Goal: Task Accomplishment & Management: Use online tool/utility

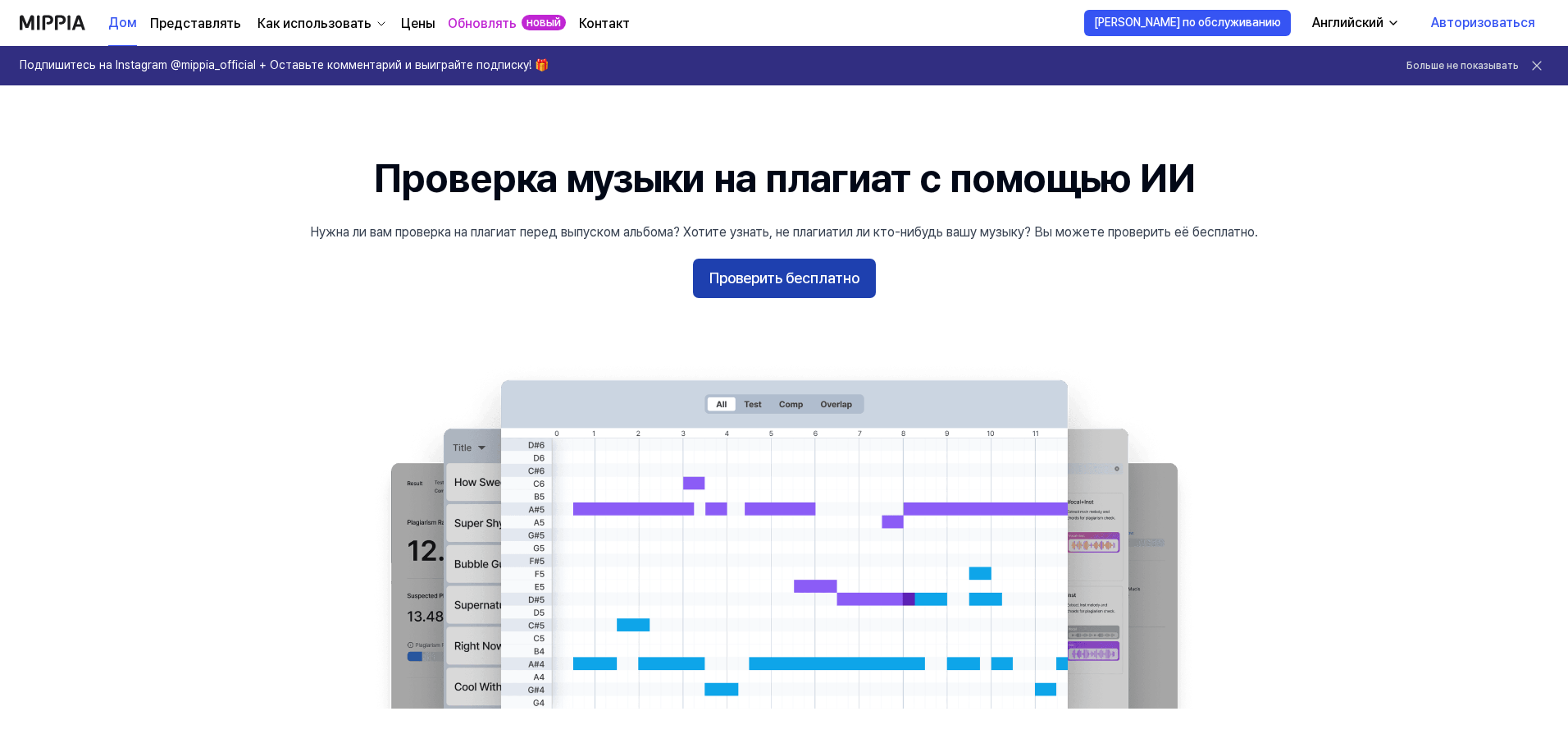
click at [778, 288] on font "Проверить бесплатно" at bounding box center [784, 279] width 150 height 24
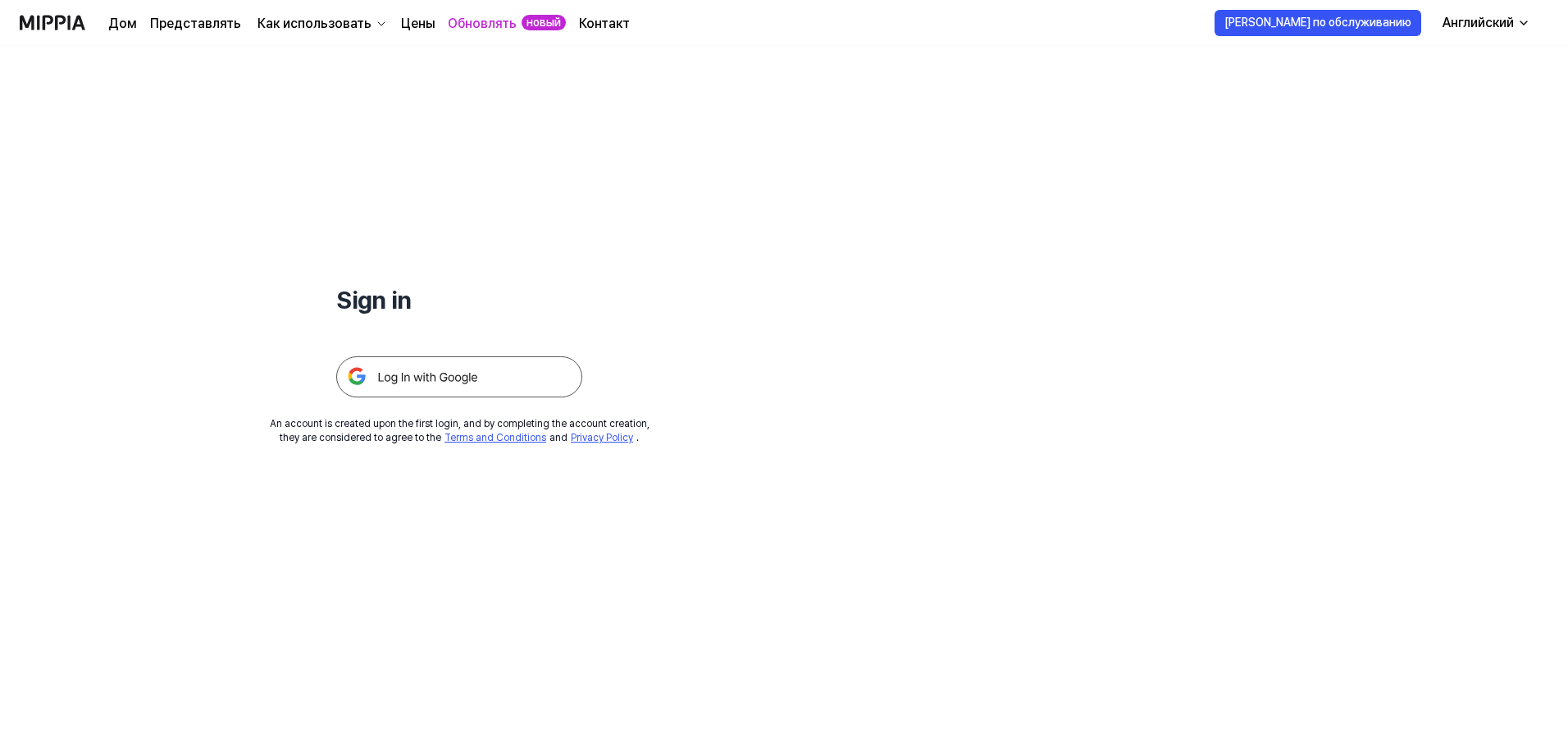
click at [420, 380] on img at bounding box center [459, 377] width 246 height 41
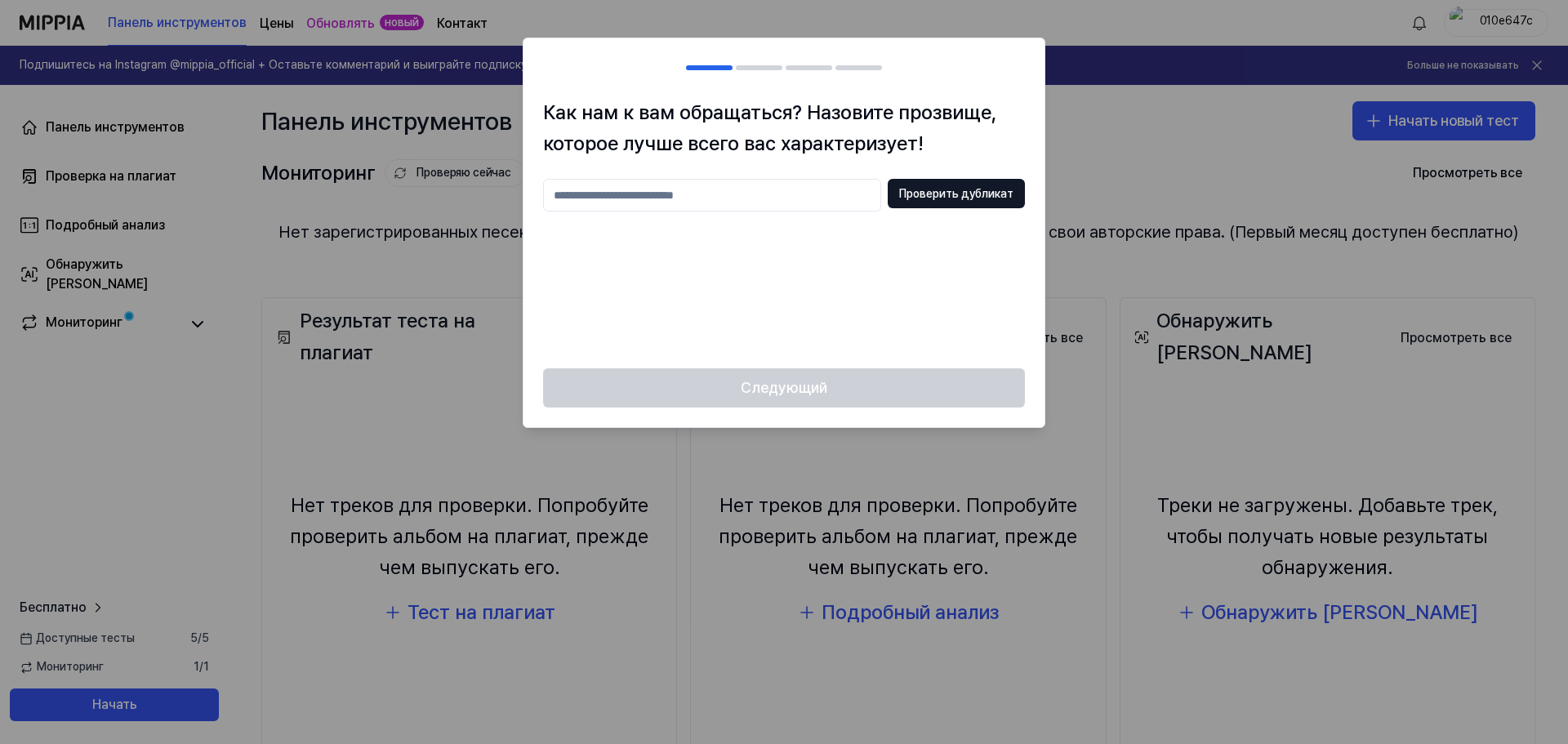
click at [719, 191] on input "text" at bounding box center [713, 195] width 338 height 32
type input "********"
click at [961, 207] on button "Проверить дубликат" at bounding box center [956, 193] width 138 height 29
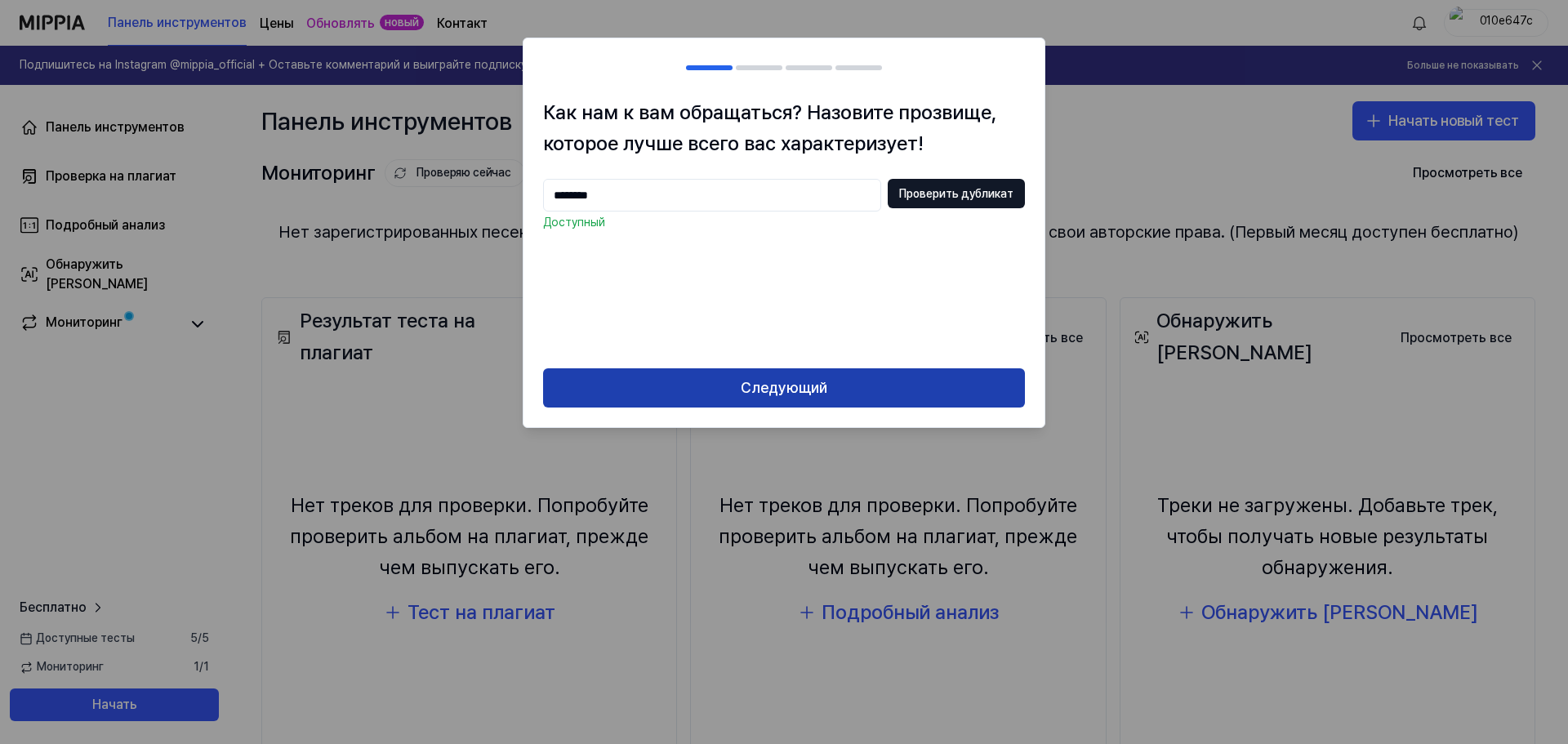
click at [771, 401] on button "Следующий" at bounding box center [784, 388] width 482 height 39
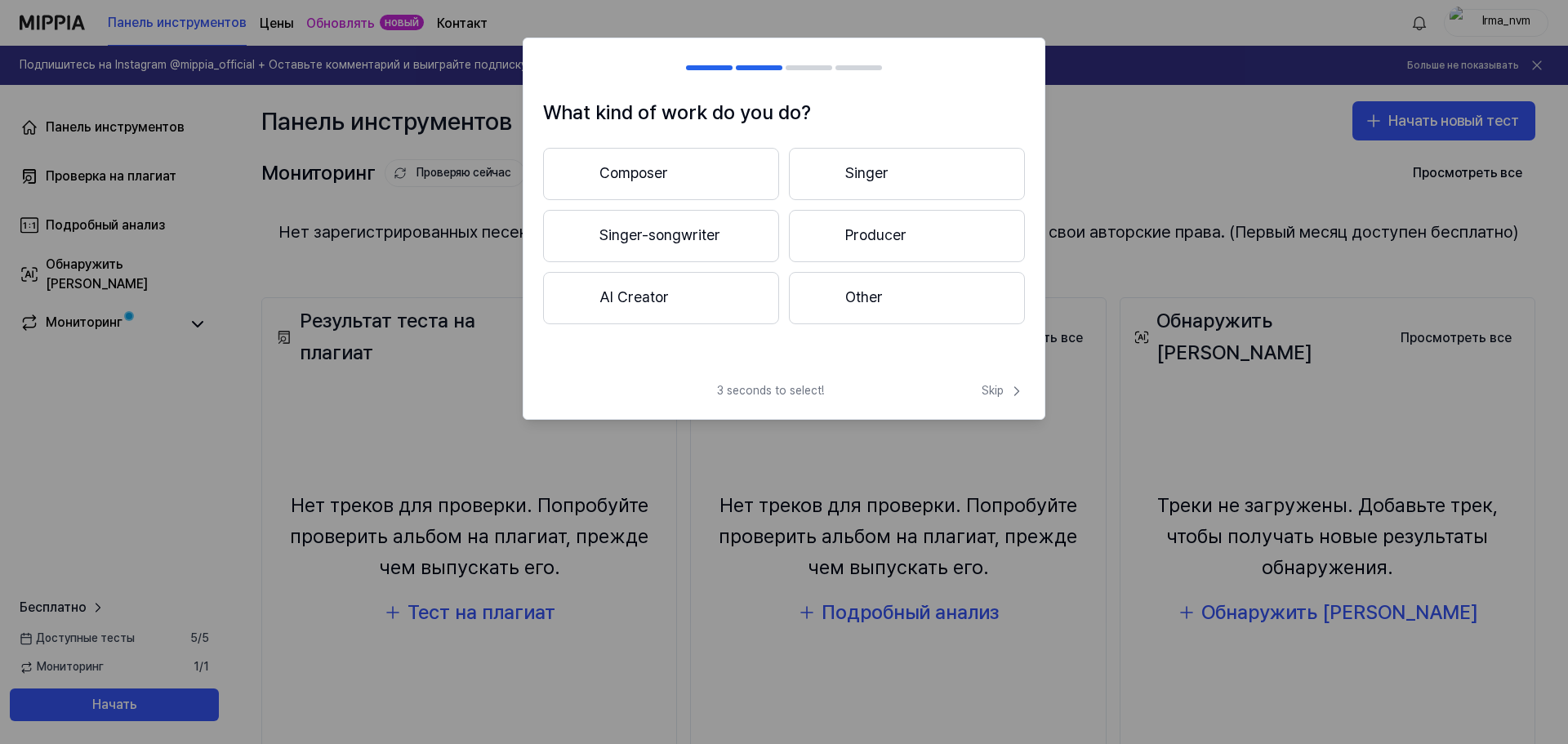
click at [697, 237] on button "Singer-songwriter" at bounding box center [661, 236] width 236 height 52
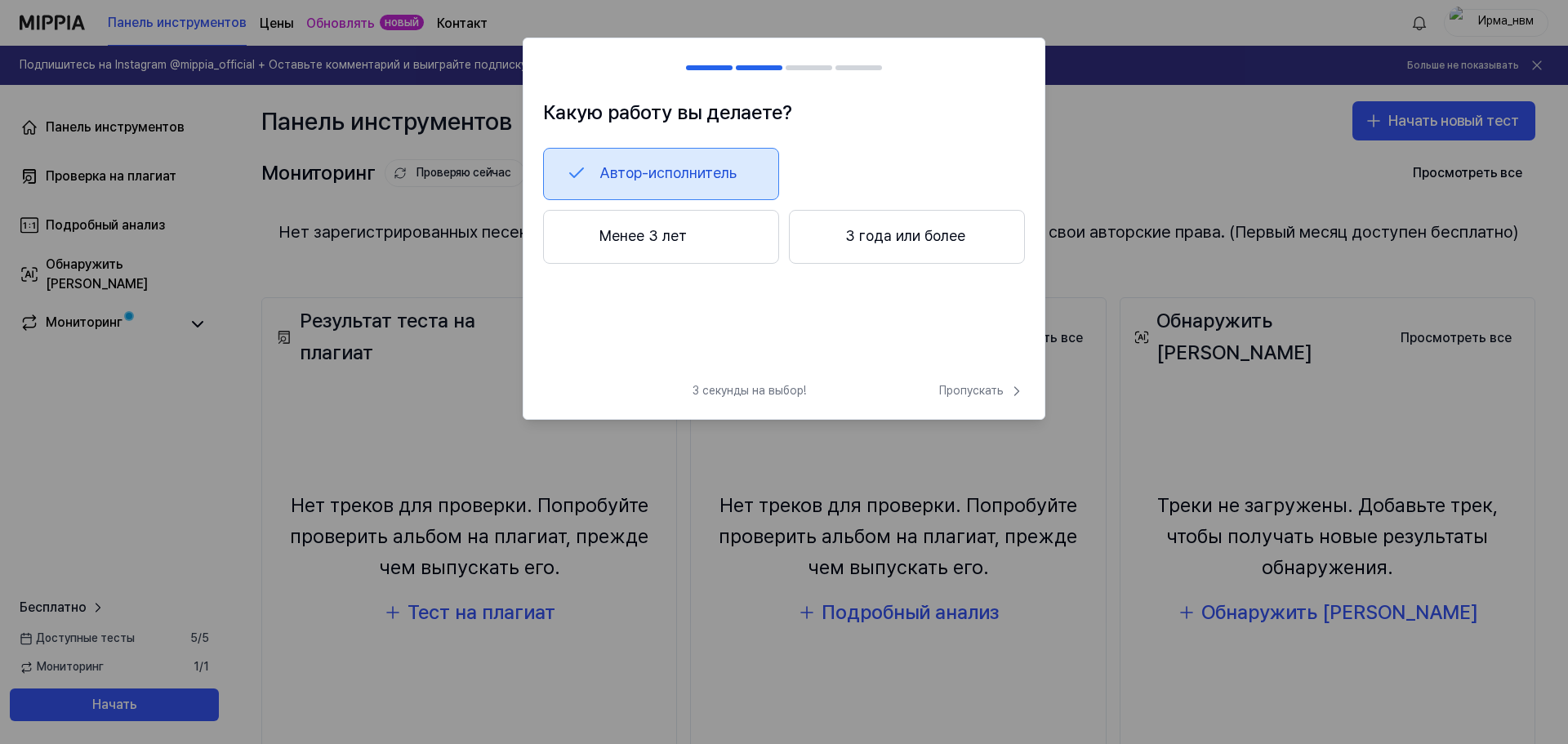
click at [690, 241] on button "Менее 3 лет" at bounding box center [661, 237] width 236 height 54
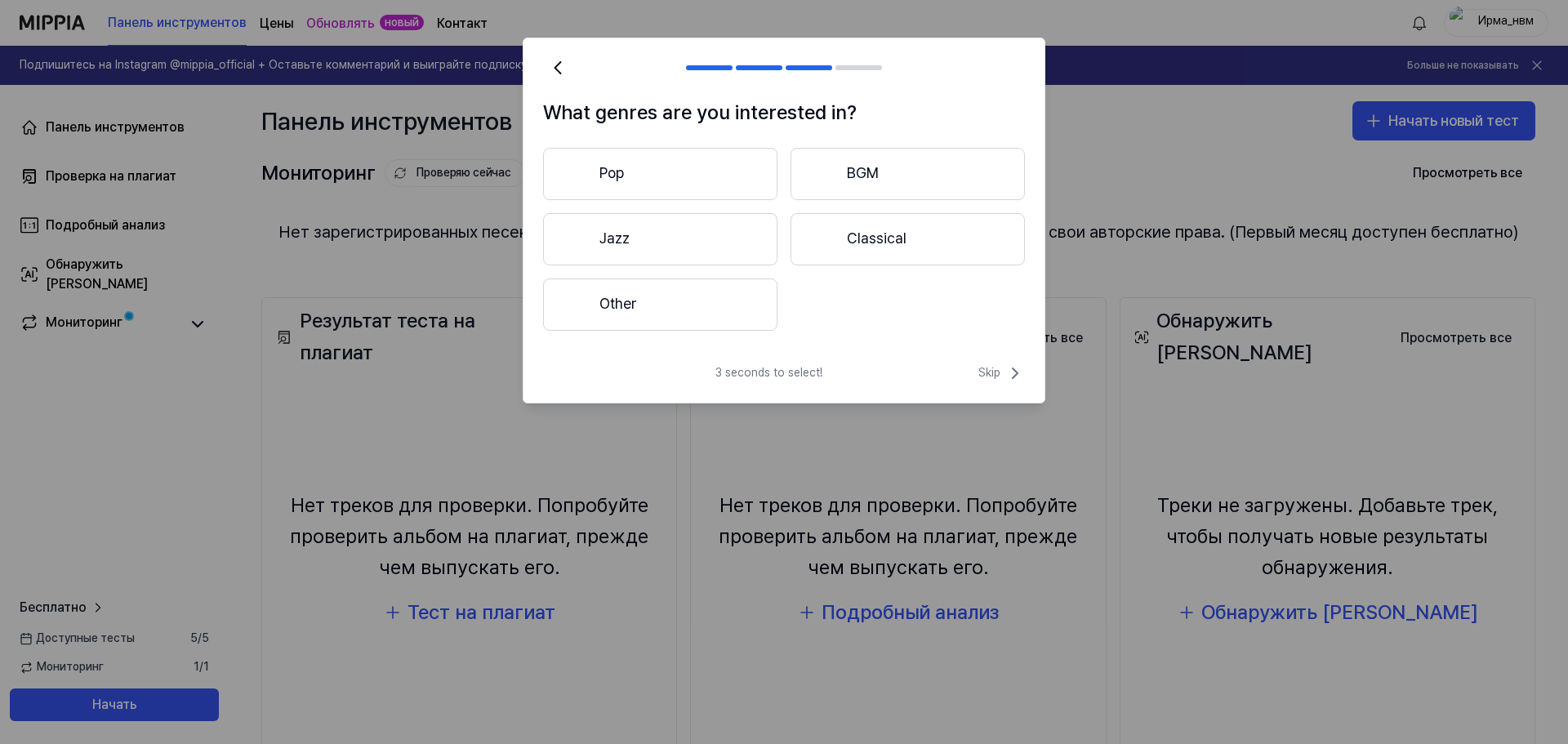
click at [706, 290] on button "Other" at bounding box center [661, 304] width 234 height 52
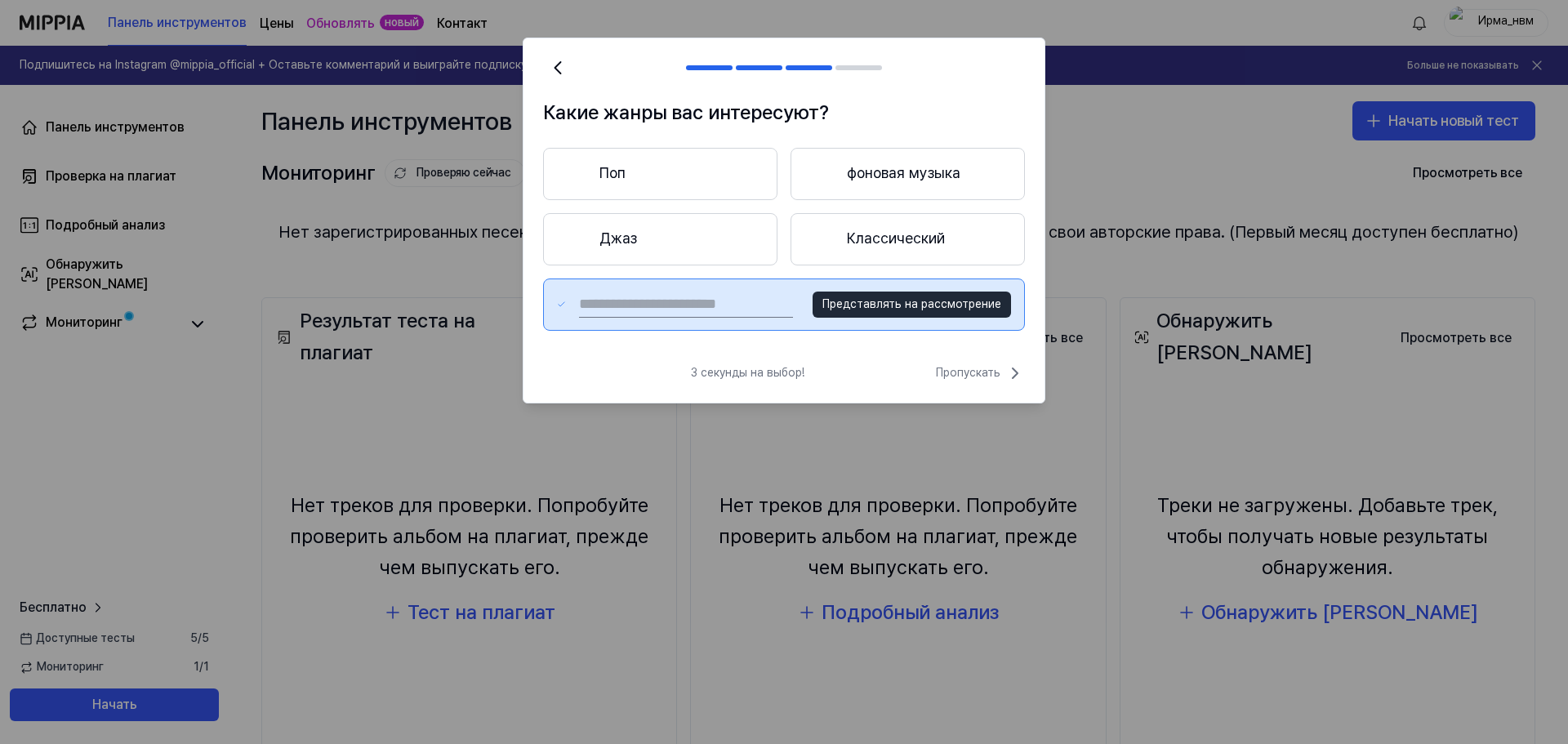
click at [731, 305] on input "text" at bounding box center [686, 304] width 214 height 26
type input "****"
click at [912, 299] on font "Представлять на рассмотрение" at bounding box center [911, 303] width 179 height 13
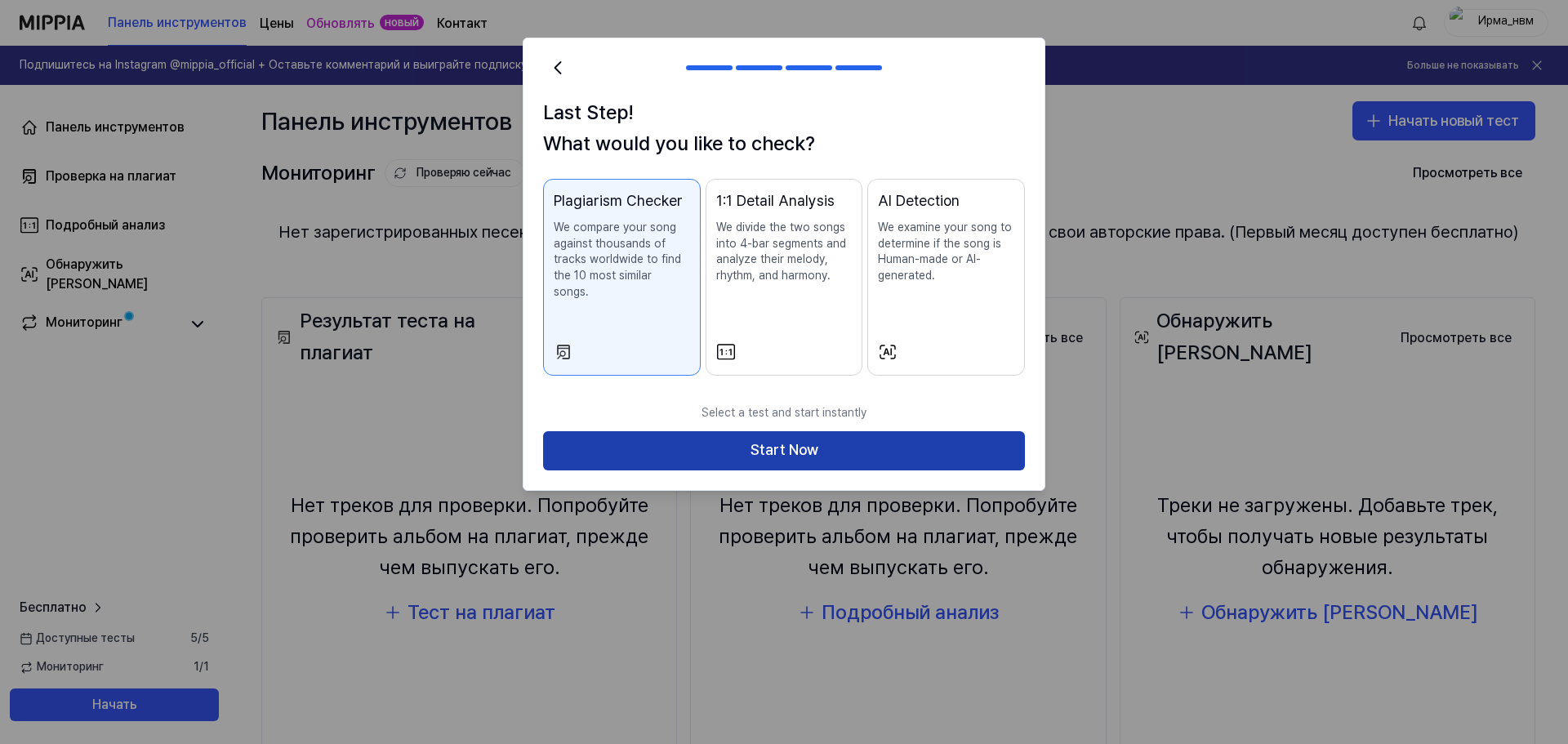
click at [703, 437] on button "Start Now" at bounding box center [784, 451] width 482 height 39
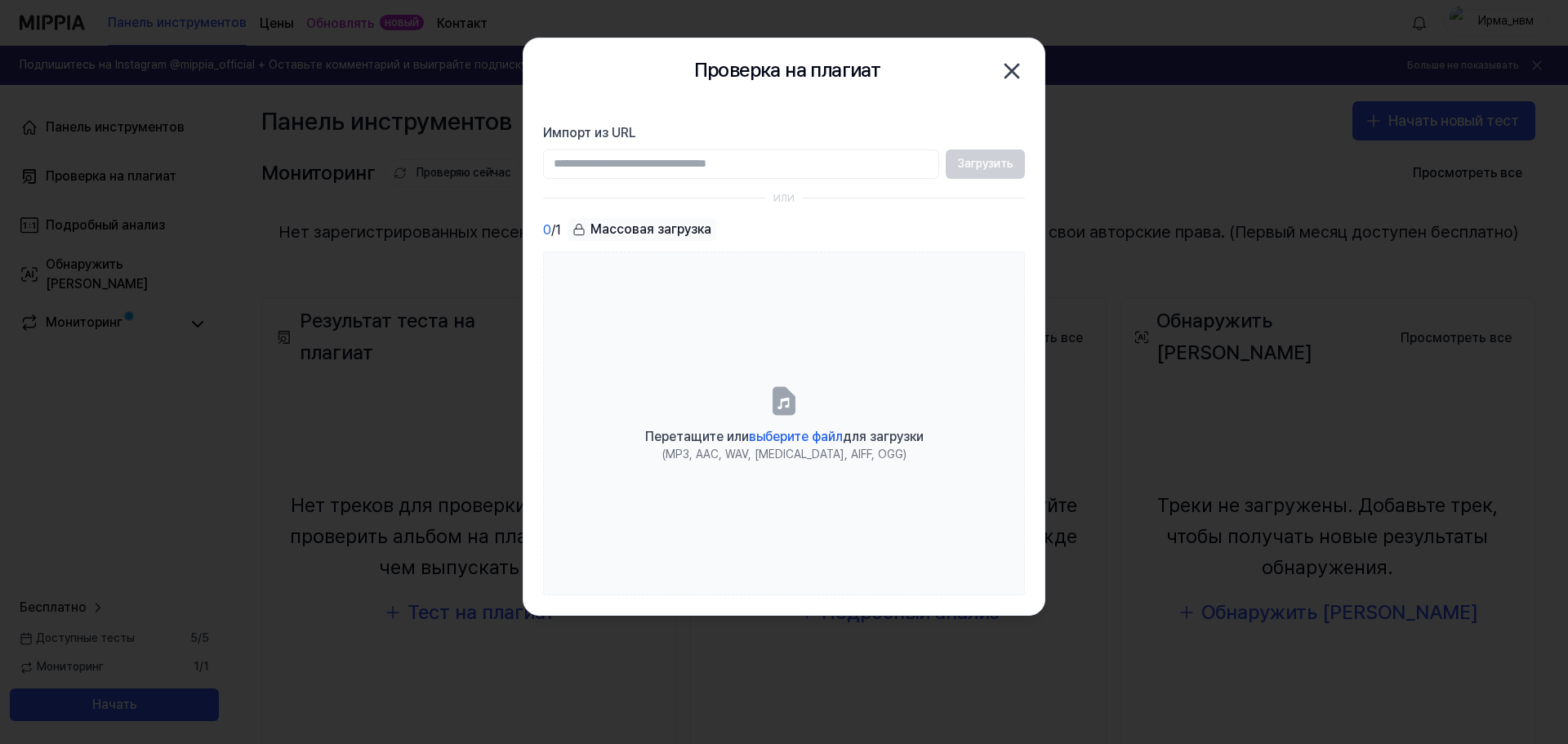
click at [1009, 71] on icon "button" at bounding box center [1012, 71] width 26 height 26
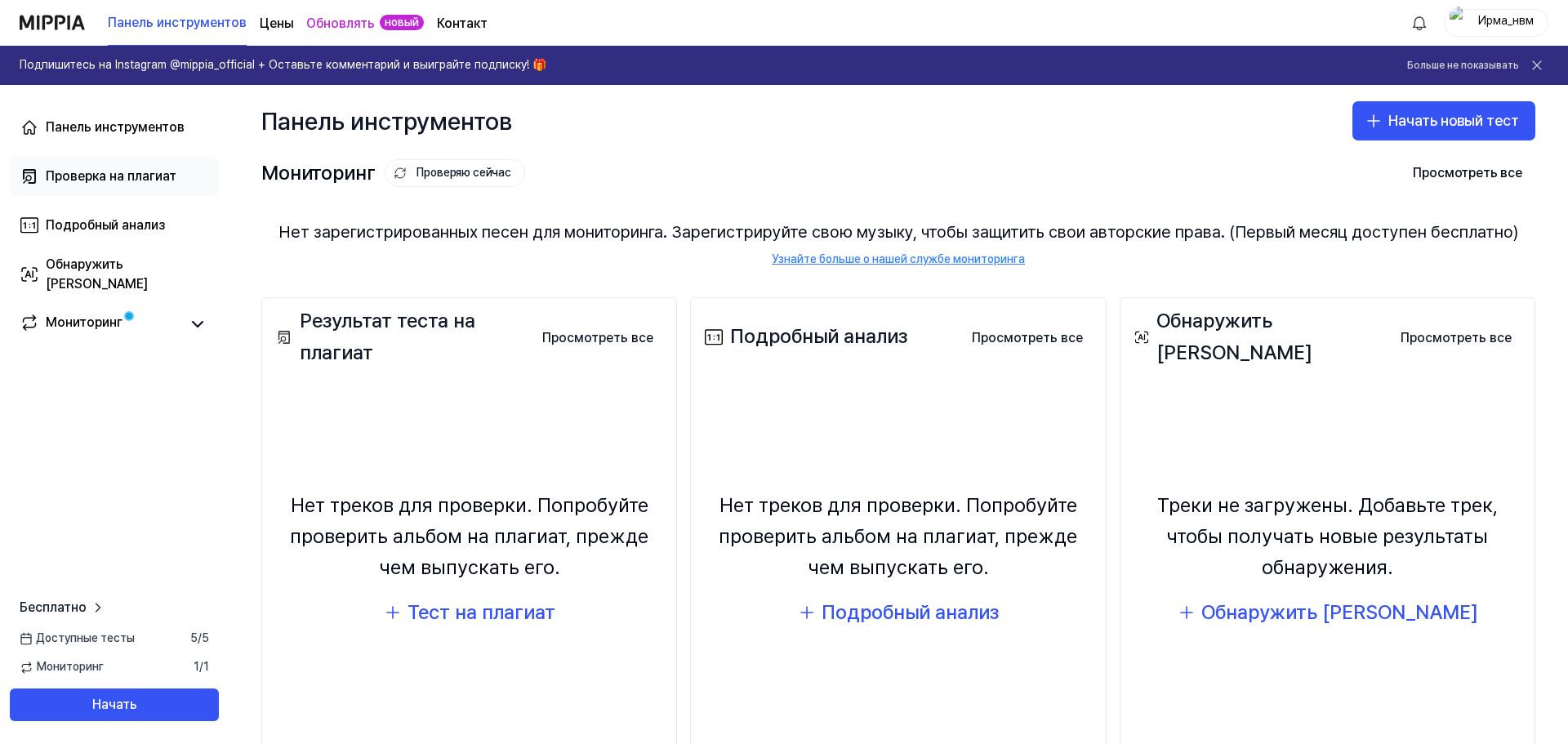
click at [120, 173] on font "Проверка на плагиат" at bounding box center [111, 176] width 131 height 15
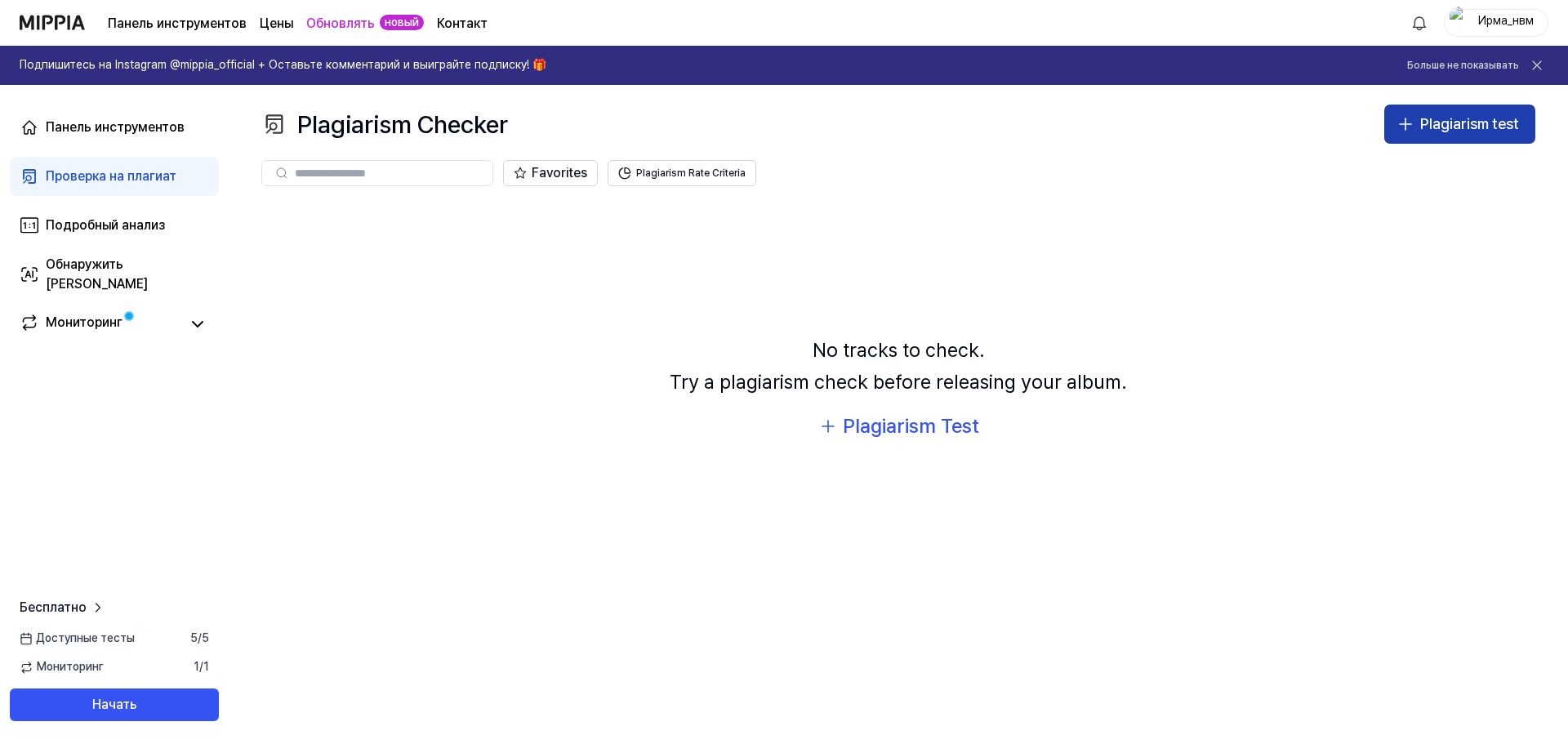
click at [1474, 126] on div "Plagiarism test" at bounding box center [1470, 125] width 99 height 24
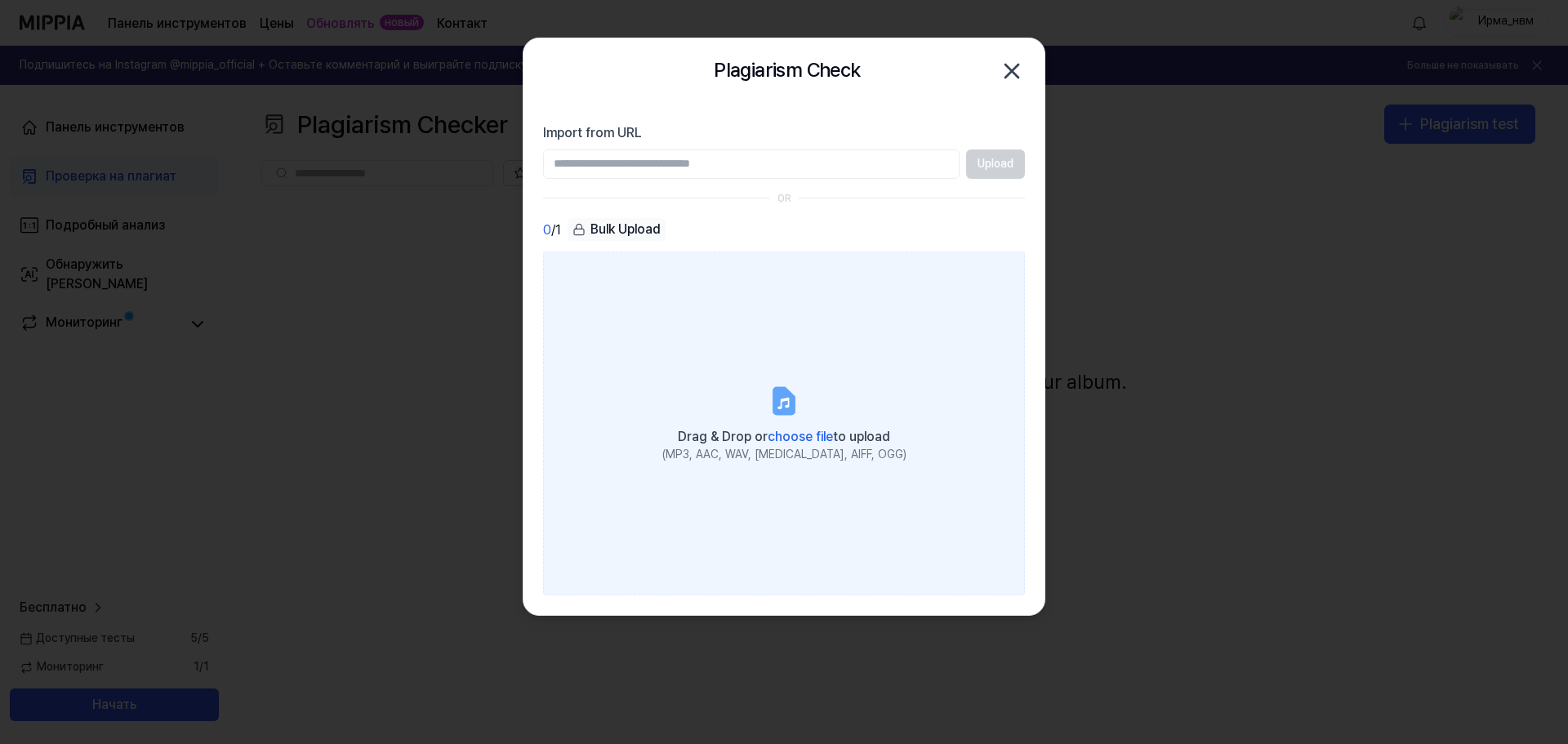
click at [748, 399] on label "Drag & Drop or choose file to upload (MP3, AAC, WAV, FLAC, AIFF, OGG)" at bounding box center [784, 422] width 482 height 343
click at [0, 0] on input "Drag & Drop or choose file to upload (MP3, AAC, WAV, FLAC, AIFF, OGG)" at bounding box center [0, 0] width 0 height 0
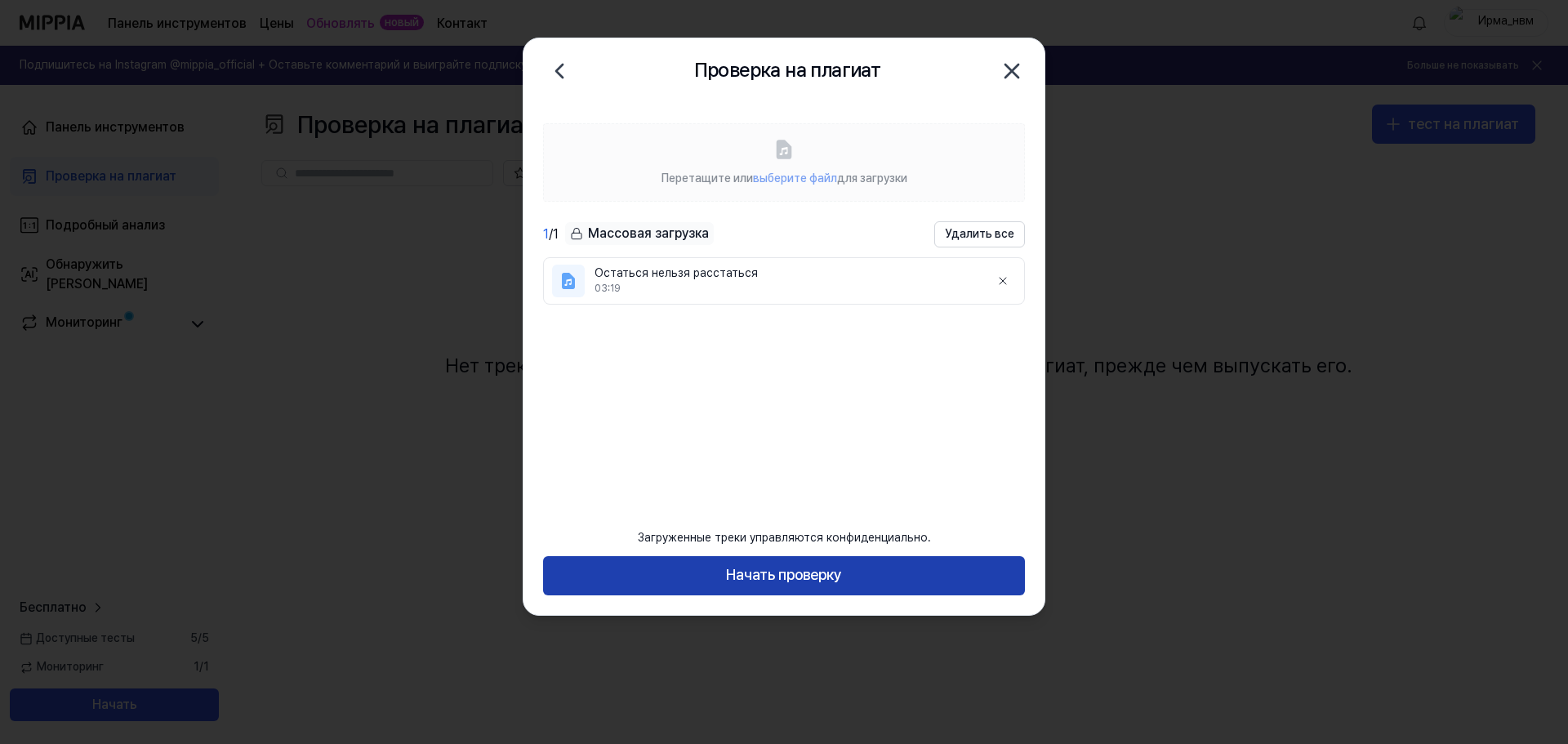
click at [835, 577] on font "Начать проверку" at bounding box center [784, 574] width 116 height 17
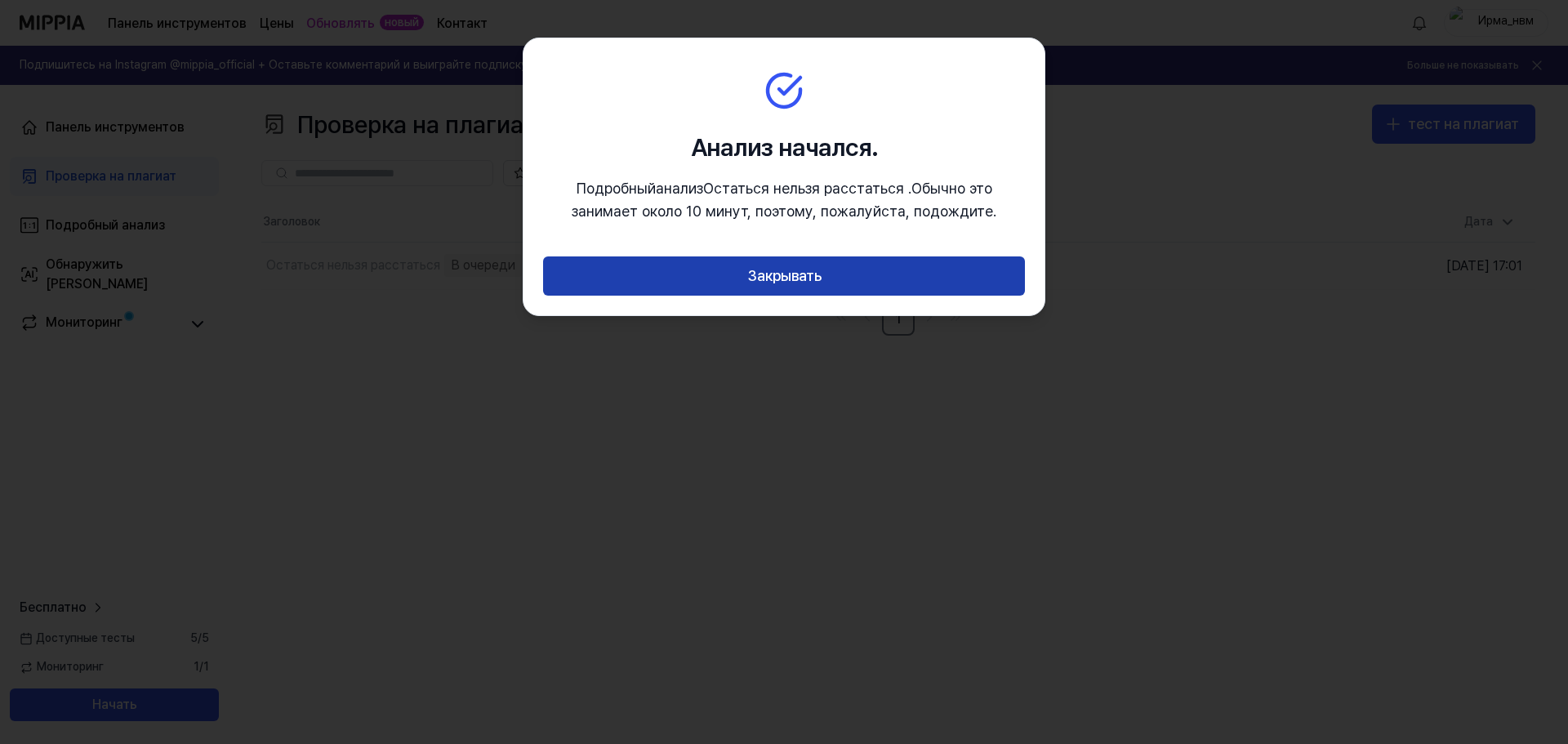
click at [808, 271] on font "Закрывать" at bounding box center [784, 276] width 74 height 17
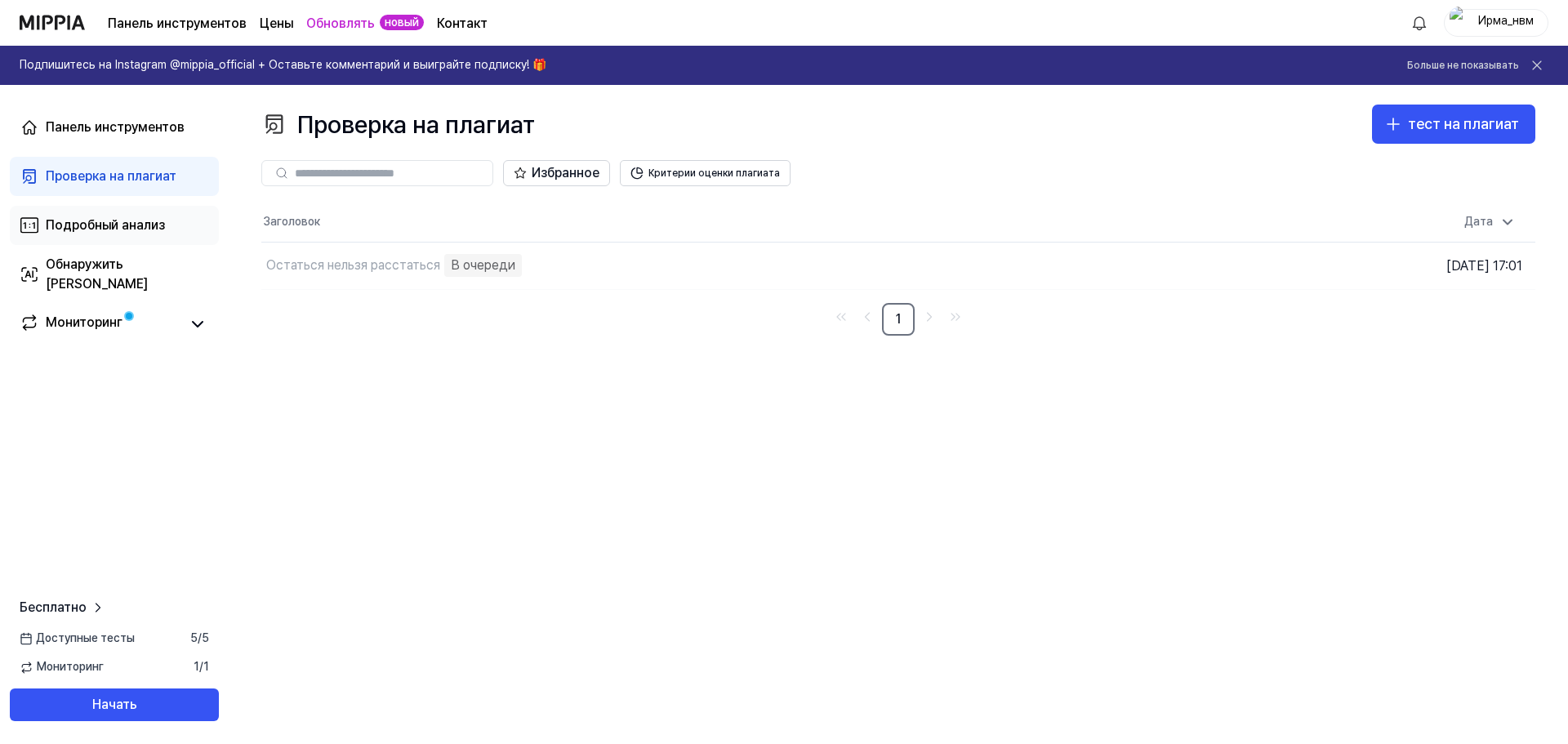
click at [134, 226] on font "Подробный анализ" at bounding box center [106, 225] width 120 height 15
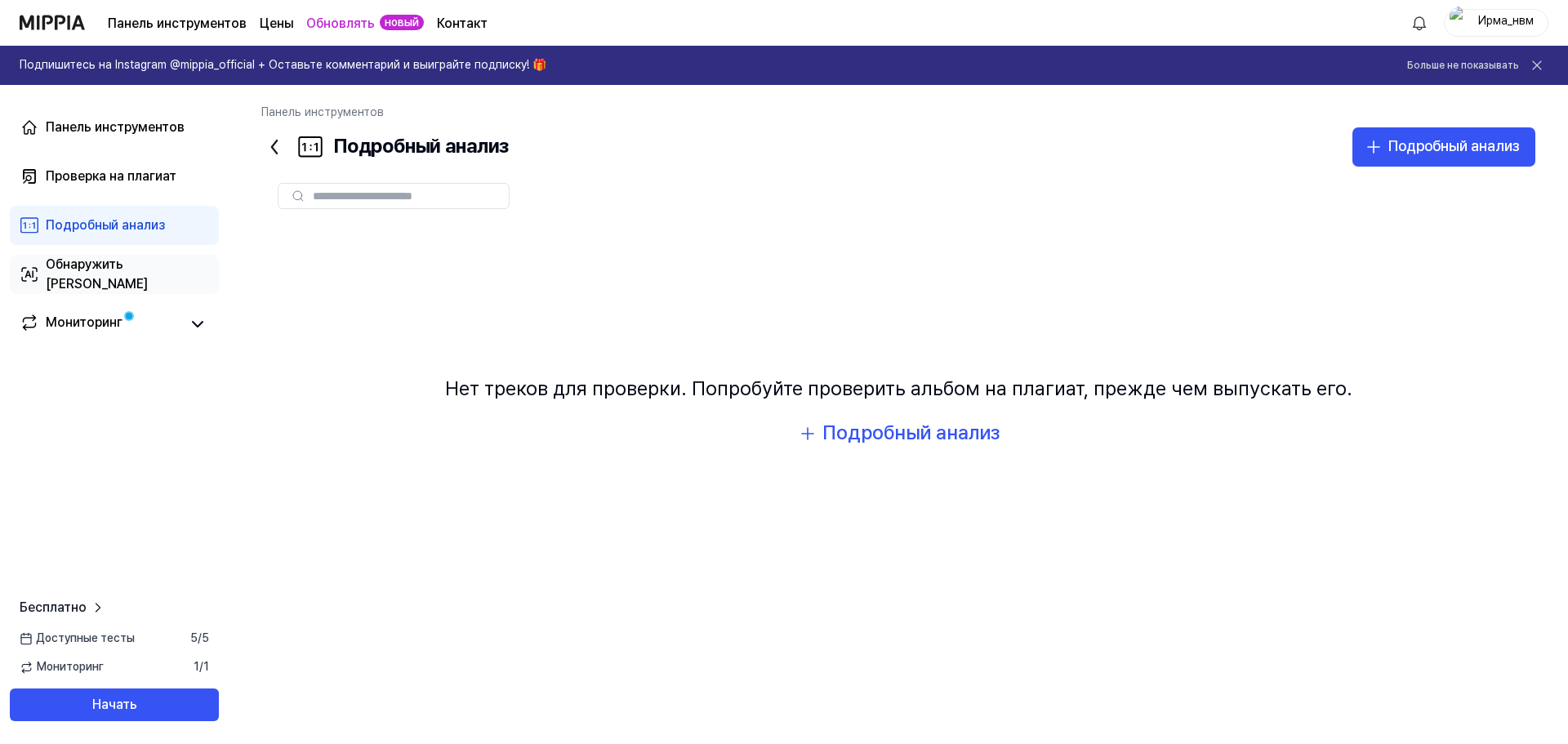
click at [117, 284] on div "Обнаружить [PERSON_NAME]" at bounding box center [127, 274] width 163 height 39
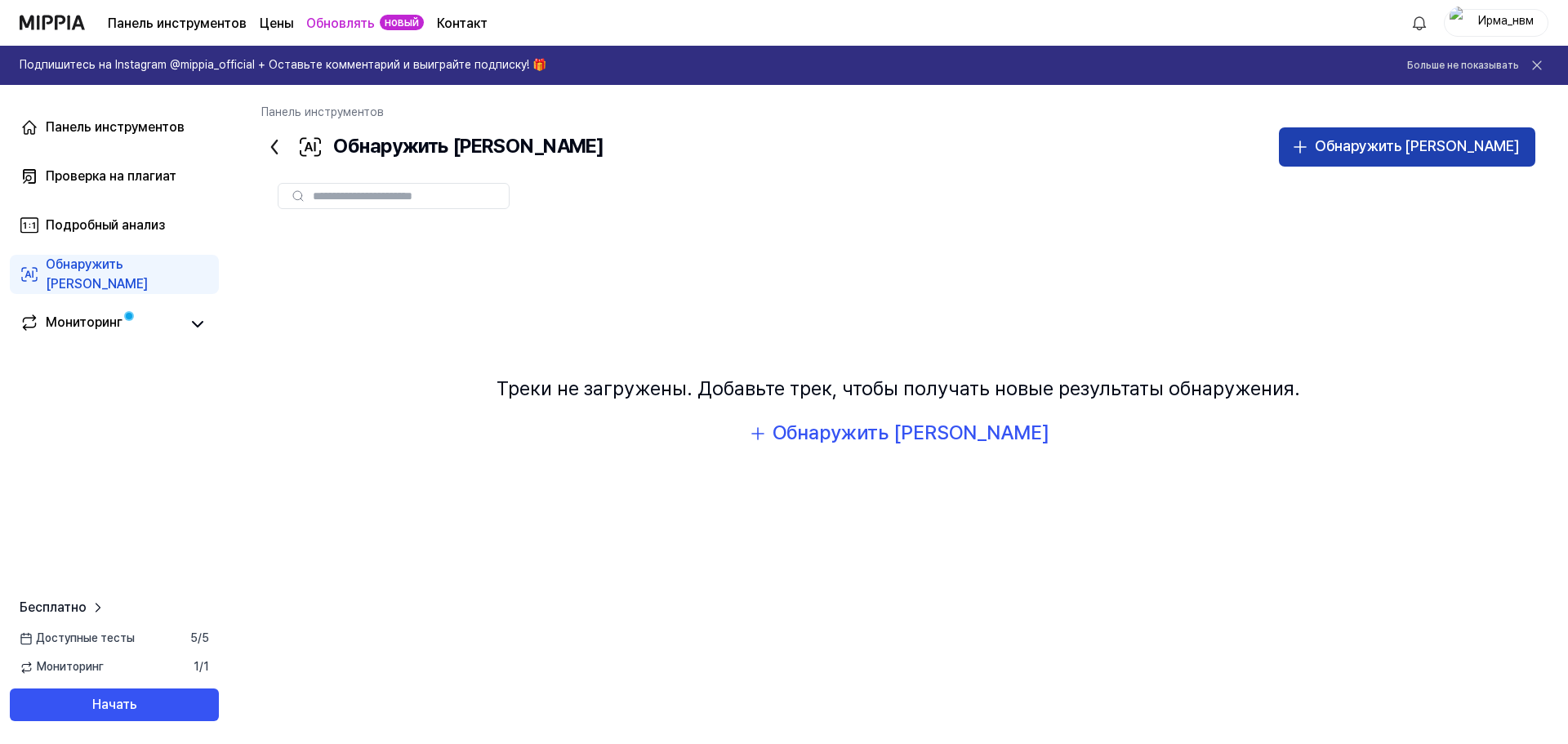
click at [1418, 144] on font "Обнаружить [PERSON_NAME]" at bounding box center [1417, 146] width 204 height 17
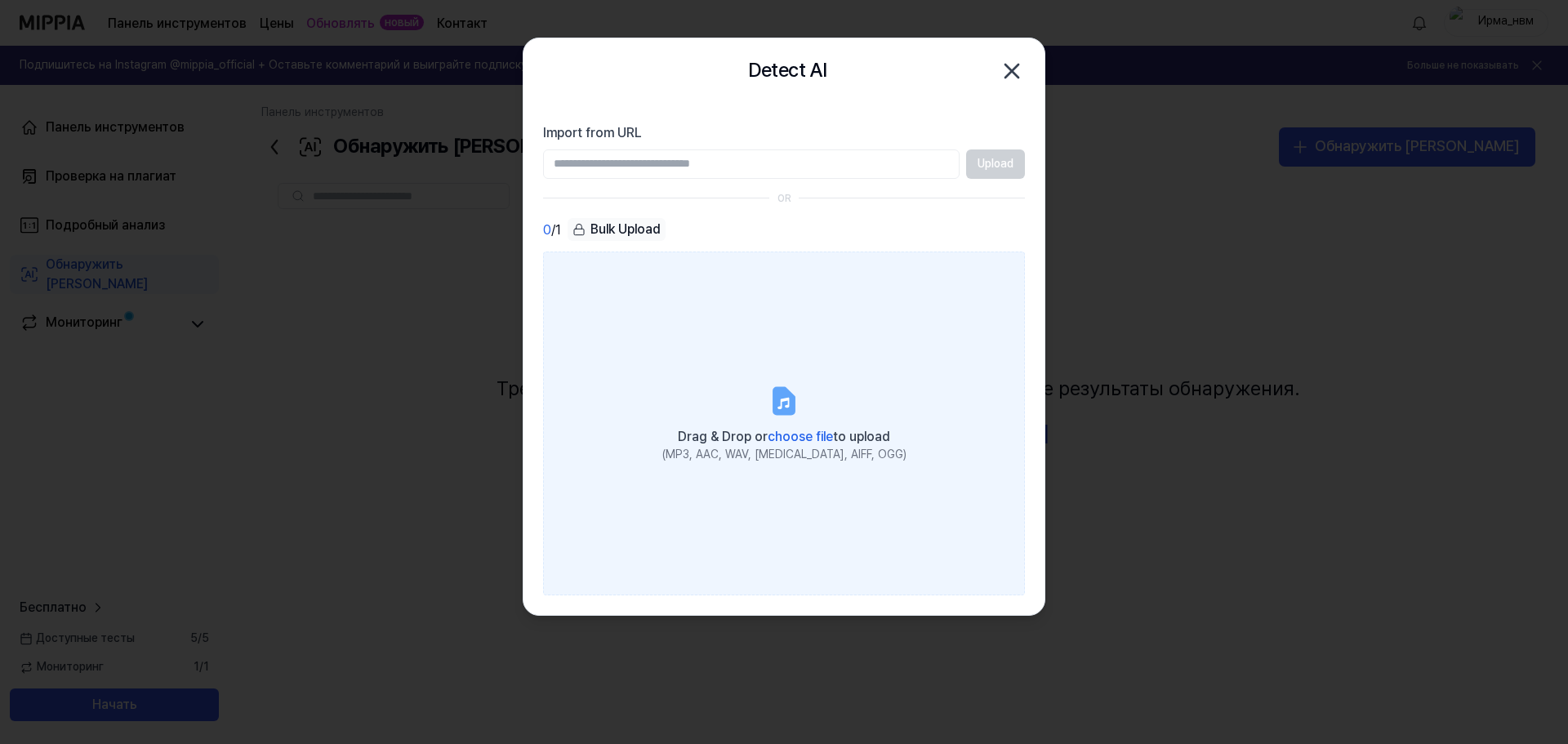
click at [726, 455] on div "(MP3, AAC, WAV, FLAC, AIFF, OGG)" at bounding box center [784, 454] width 244 height 16
click at [0, 0] on input "Drag & Drop or choose file to upload (MP3, AAC, WAV, FLAC, AIFF, OGG)" at bounding box center [0, 0] width 0 height 0
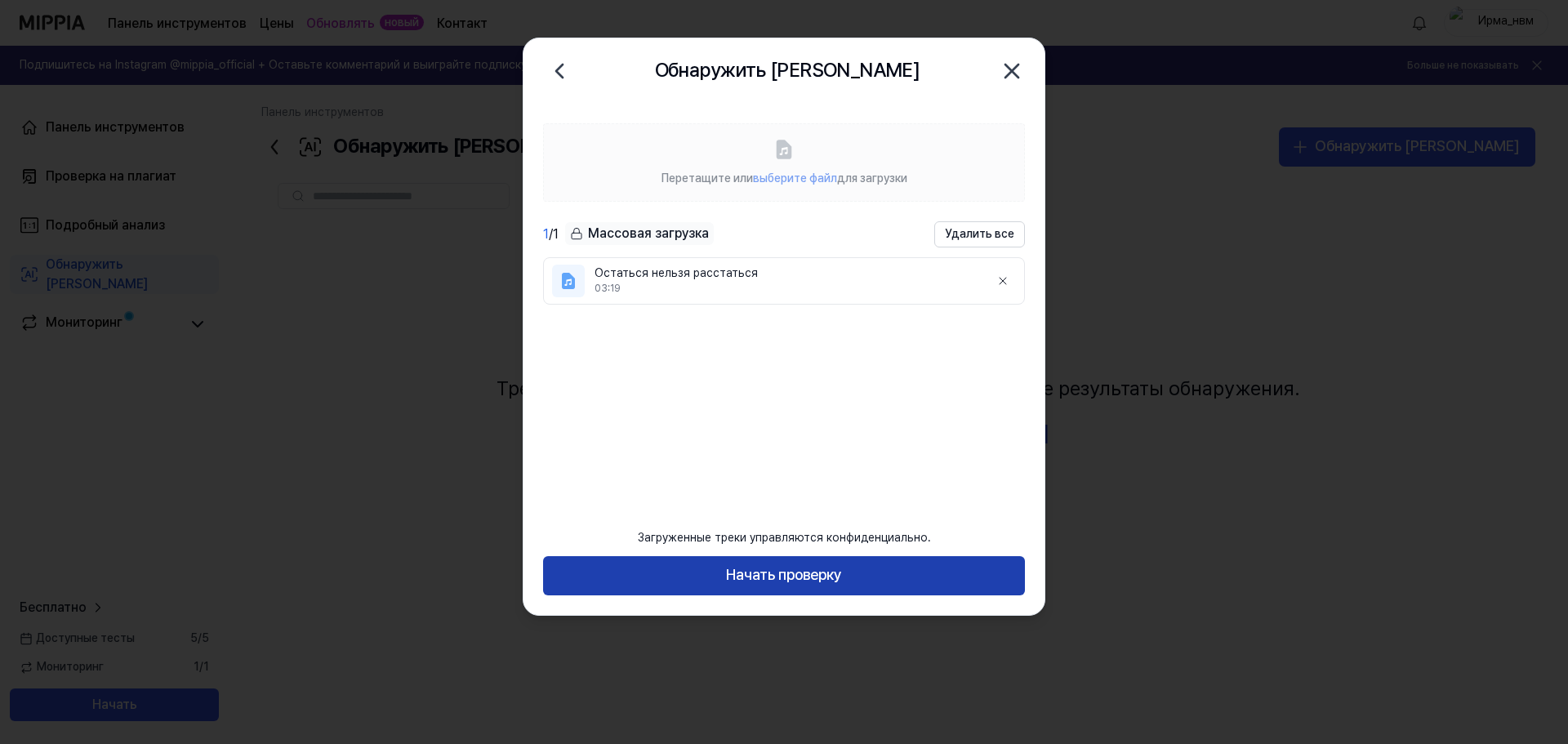
click at [779, 569] on font "Начать проверку" at bounding box center [784, 574] width 116 height 17
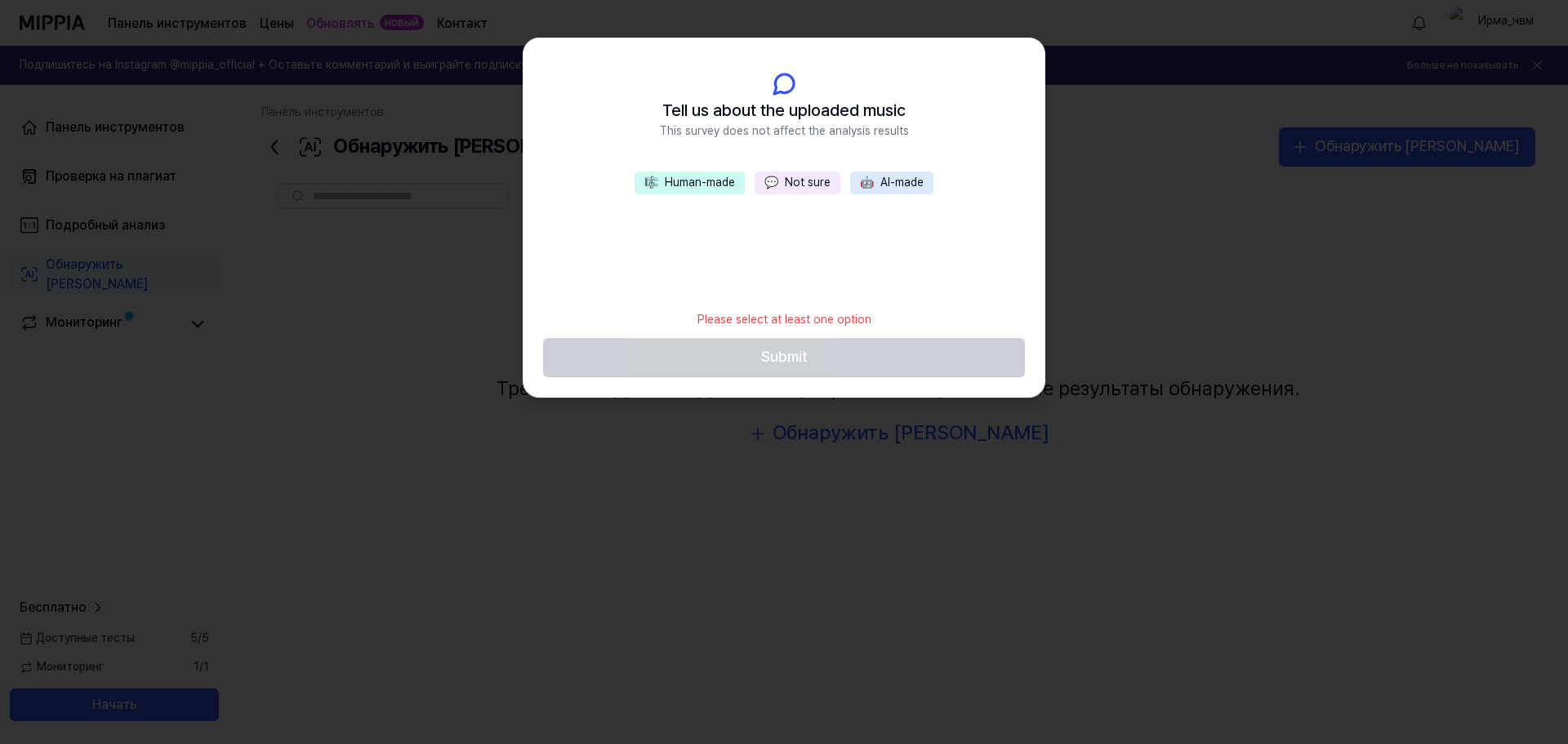
click at [701, 186] on button "🎼 Human-made" at bounding box center [690, 183] width 110 height 23
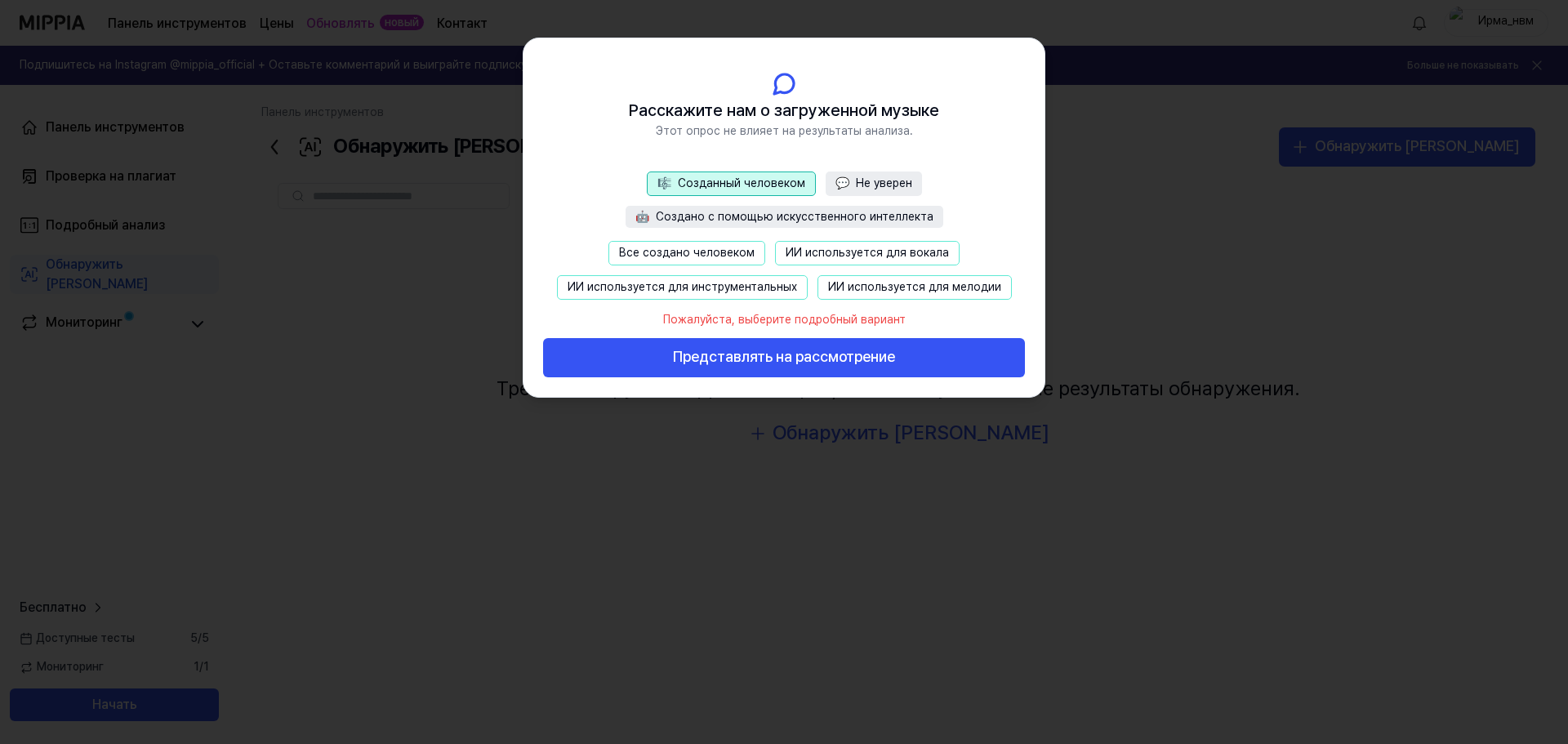
click at [803, 219] on font "Создано с помощью искусственного интеллекта" at bounding box center [794, 216] width 278 height 13
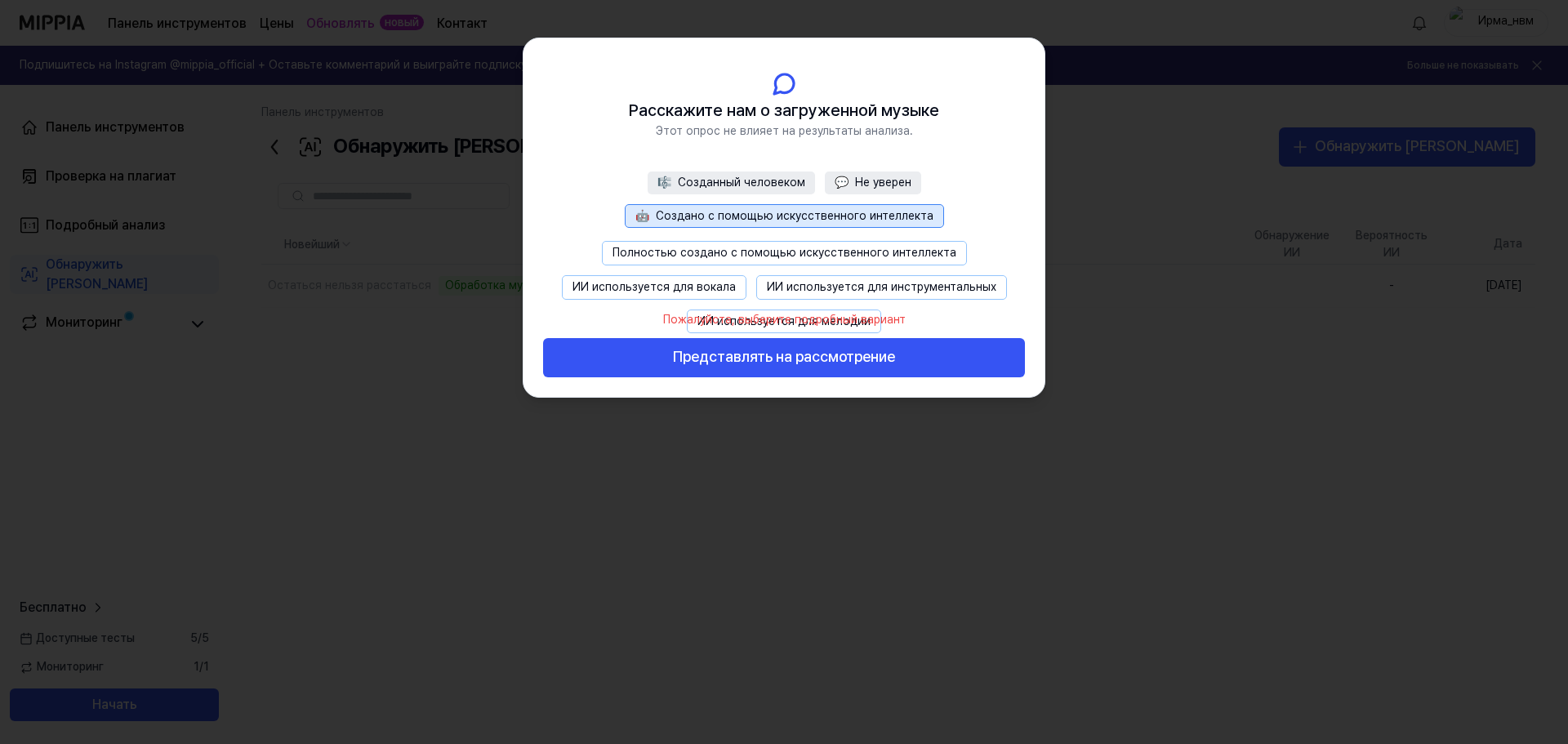
click at [703, 290] on font "ИИ используется для вокала" at bounding box center [654, 286] width 163 height 13
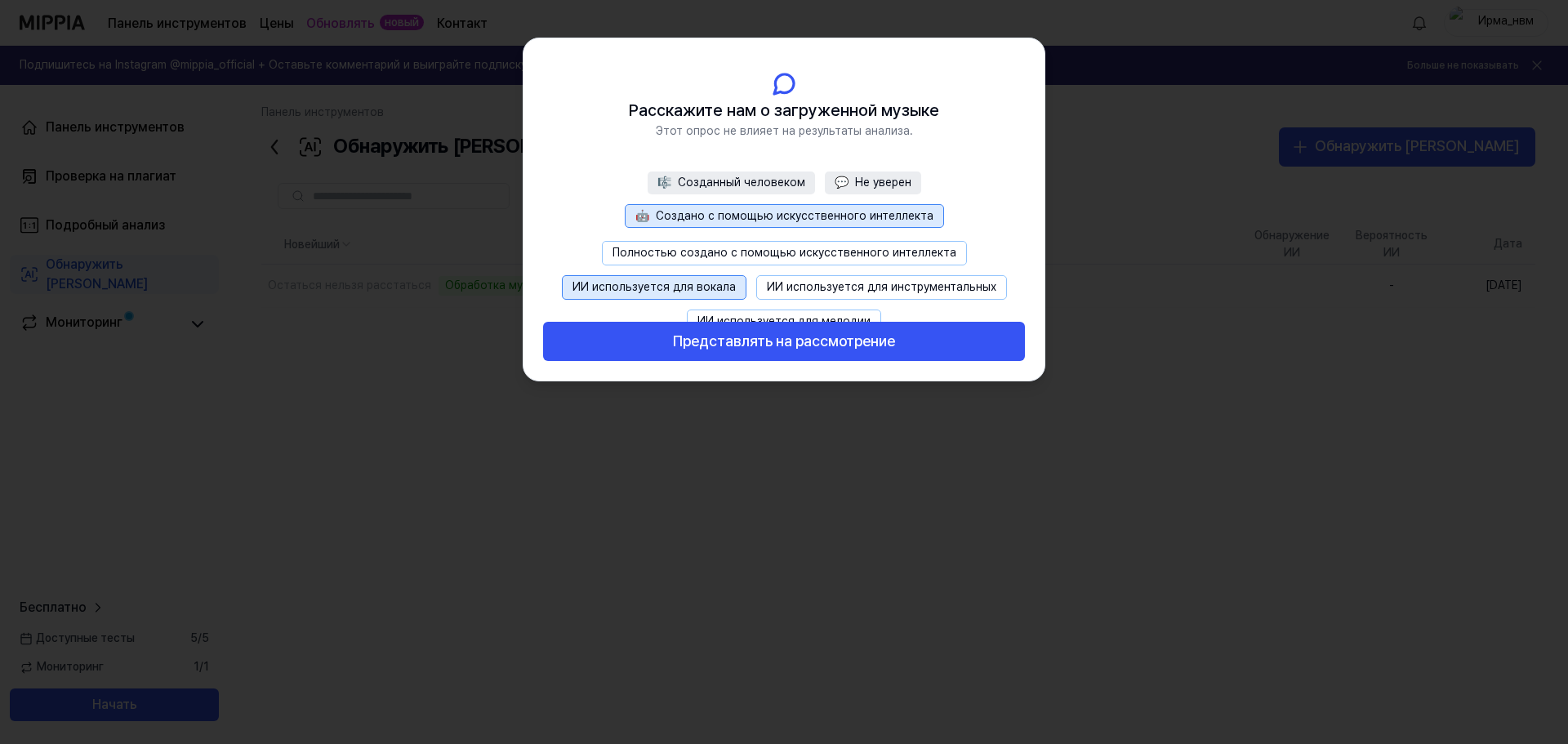
click at [826, 284] on font "ИИ используется для инструментальных" at bounding box center [881, 286] width 230 height 13
click at [819, 317] on footer "Представлять на рассмотрение" at bounding box center [784, 331] width 482 height 59
click at [811, 316] on footer "Представлять на рассмотрение" at bounding box center [784, 331] width 482 height 59
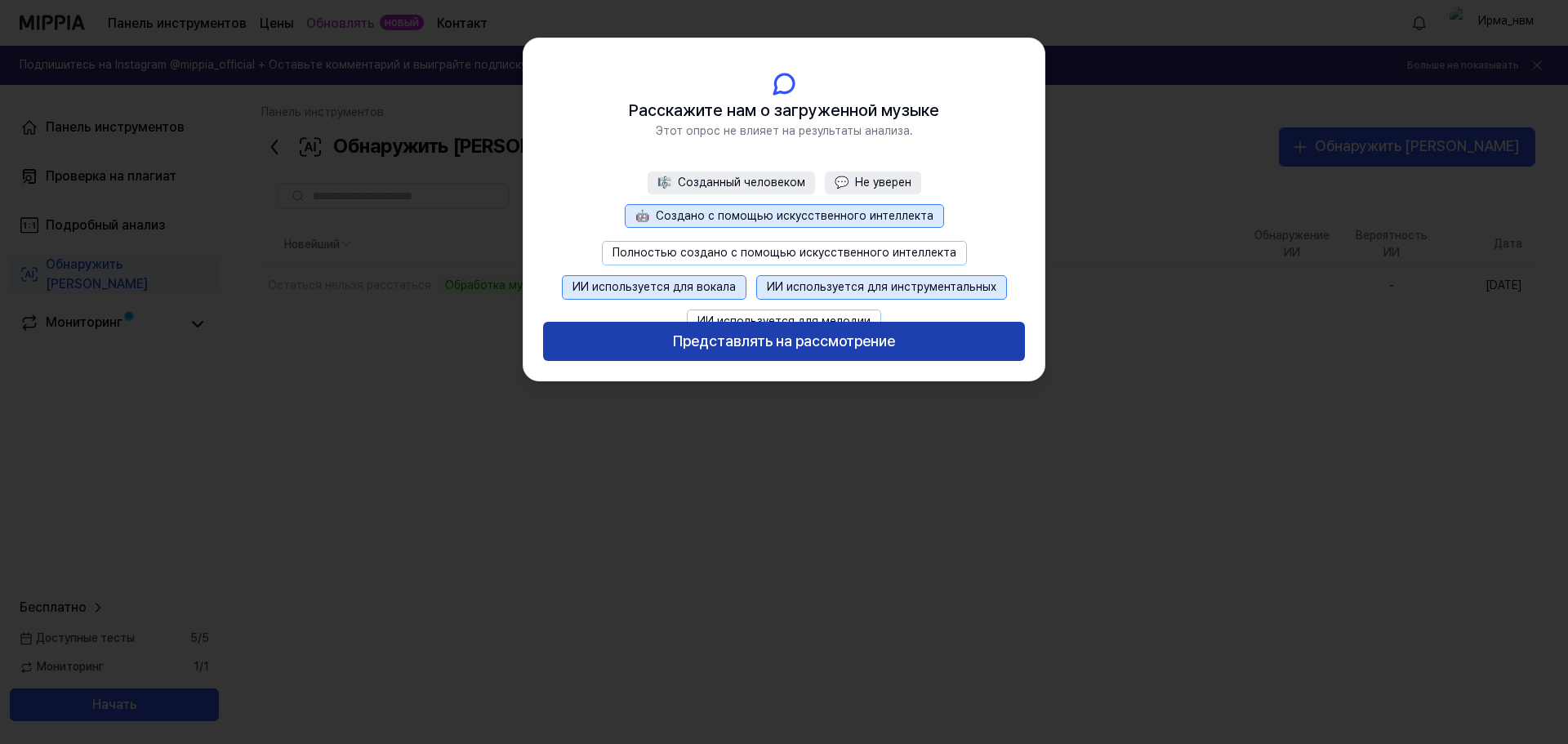
click at [805, 350] on font "Представлять на рассмотрение" at bounding box center [784, 342] width 222 height 24
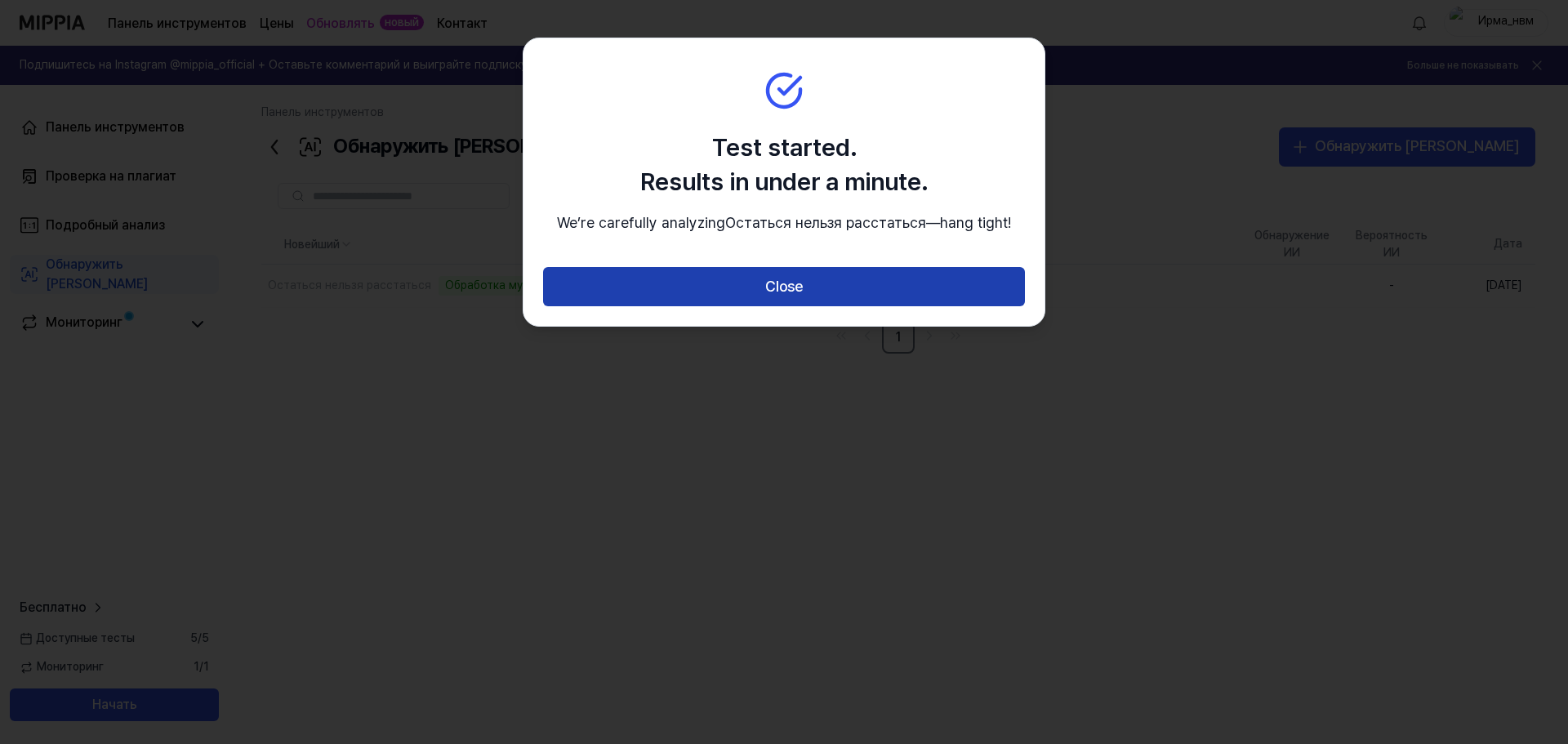
click at [792, 300] on button "Close" at bounding box center [784, 287] width 482 height 39
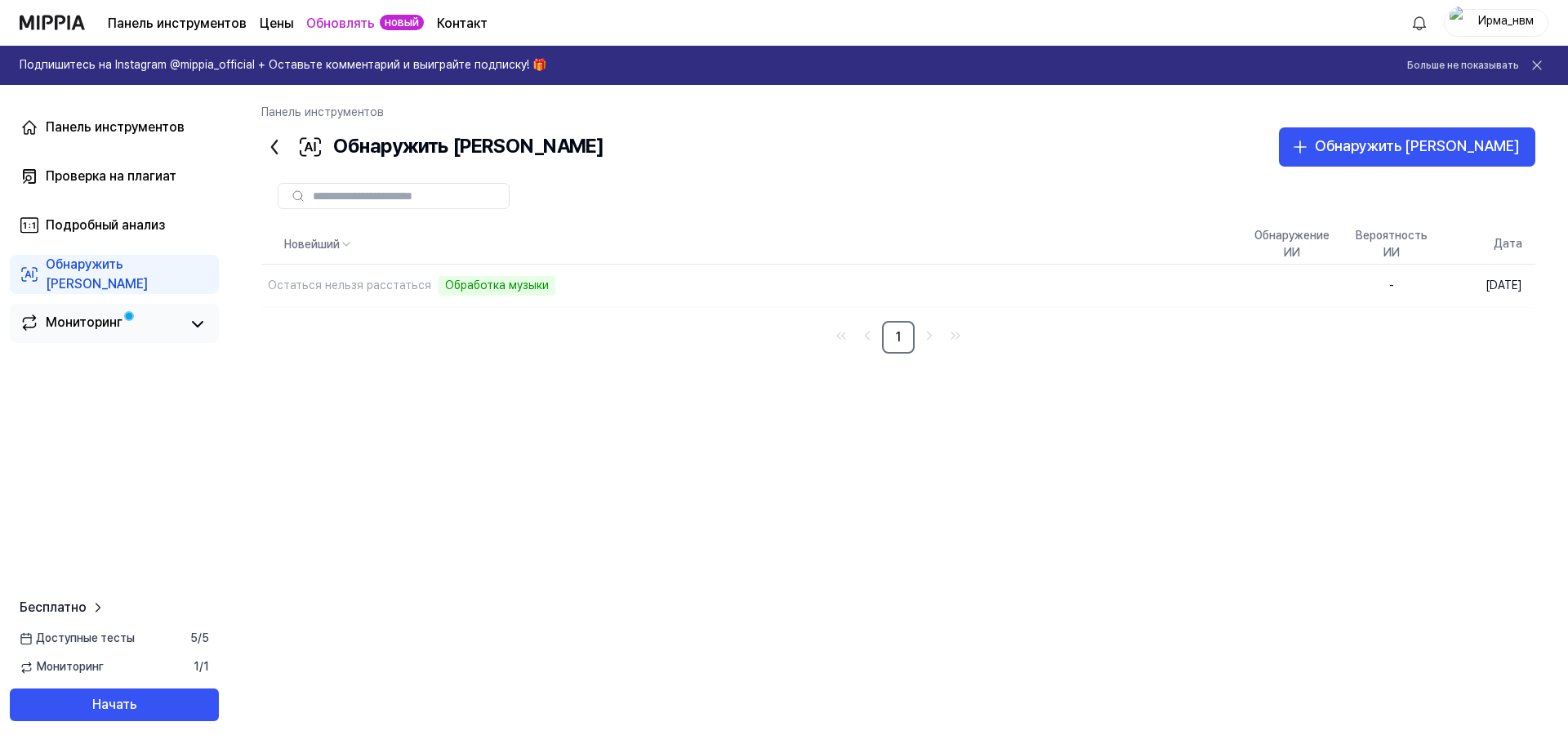
click at [74, 320] on font "Мониторинг" at bounding box center [85, 322] width 77 height 15
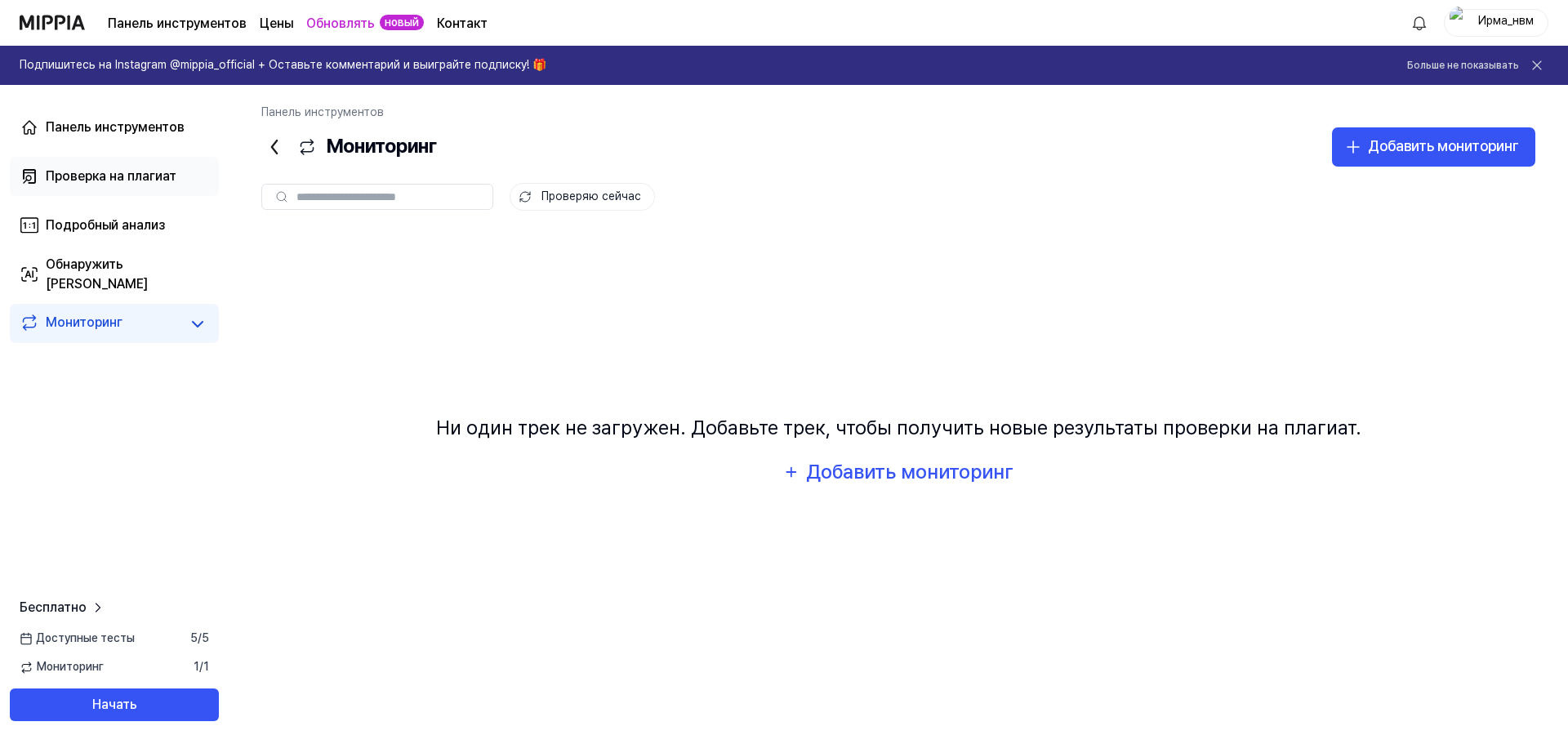
click at [75, 175] on font "Проверка на плагиат" at bounding box center [111, 176] width 131 height 15
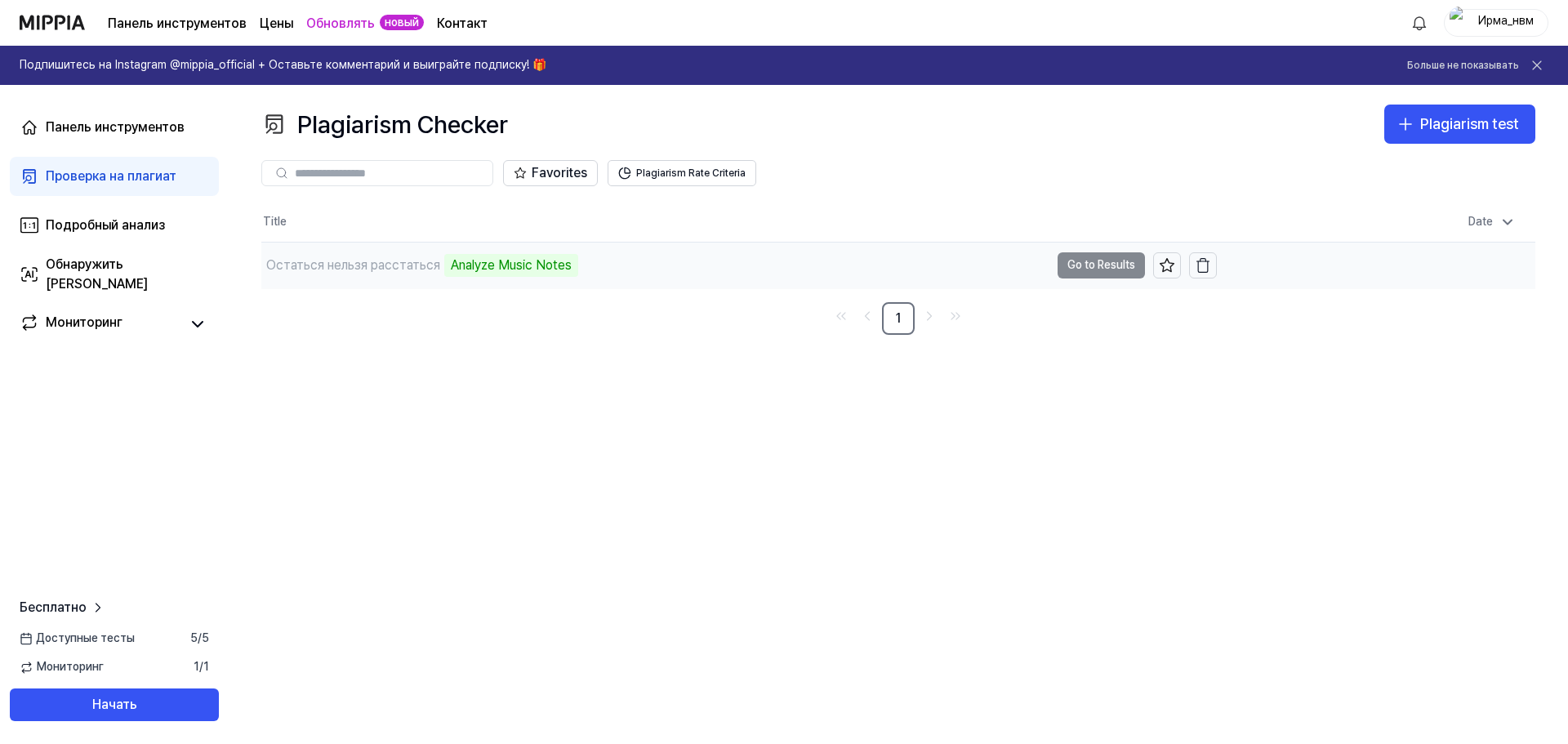
click at [1077, 269] on td "Остаться нельзя расстаться Analyze Music Notes Go to Results" at bounding box center [739, 266] width 955 height 46
click at [1114, 267] on td "Остаться нельзя расстаться Analyze Music Notes Go to Results" at bounding box center [739, 266] width 955 height 46
click at [1043, 272] on td "Остаться нельзя расстаться В очереди Перейти к результатам" at bounding box center [739, 266] width 955 height 46
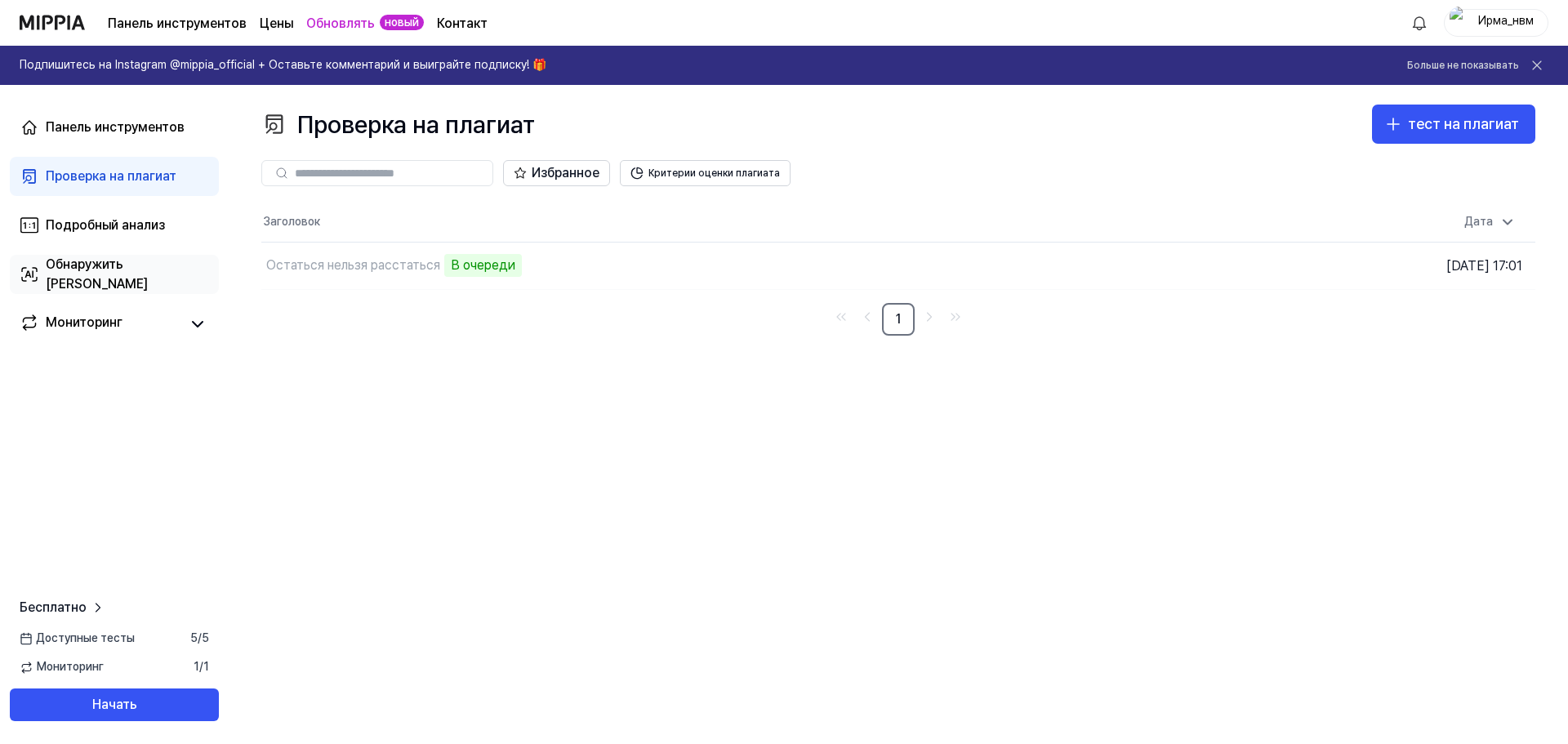
click at [82, 273] on font "Обнаружить [PERSON_NAME]" at bounding box center [97, 273] width 102 height 35
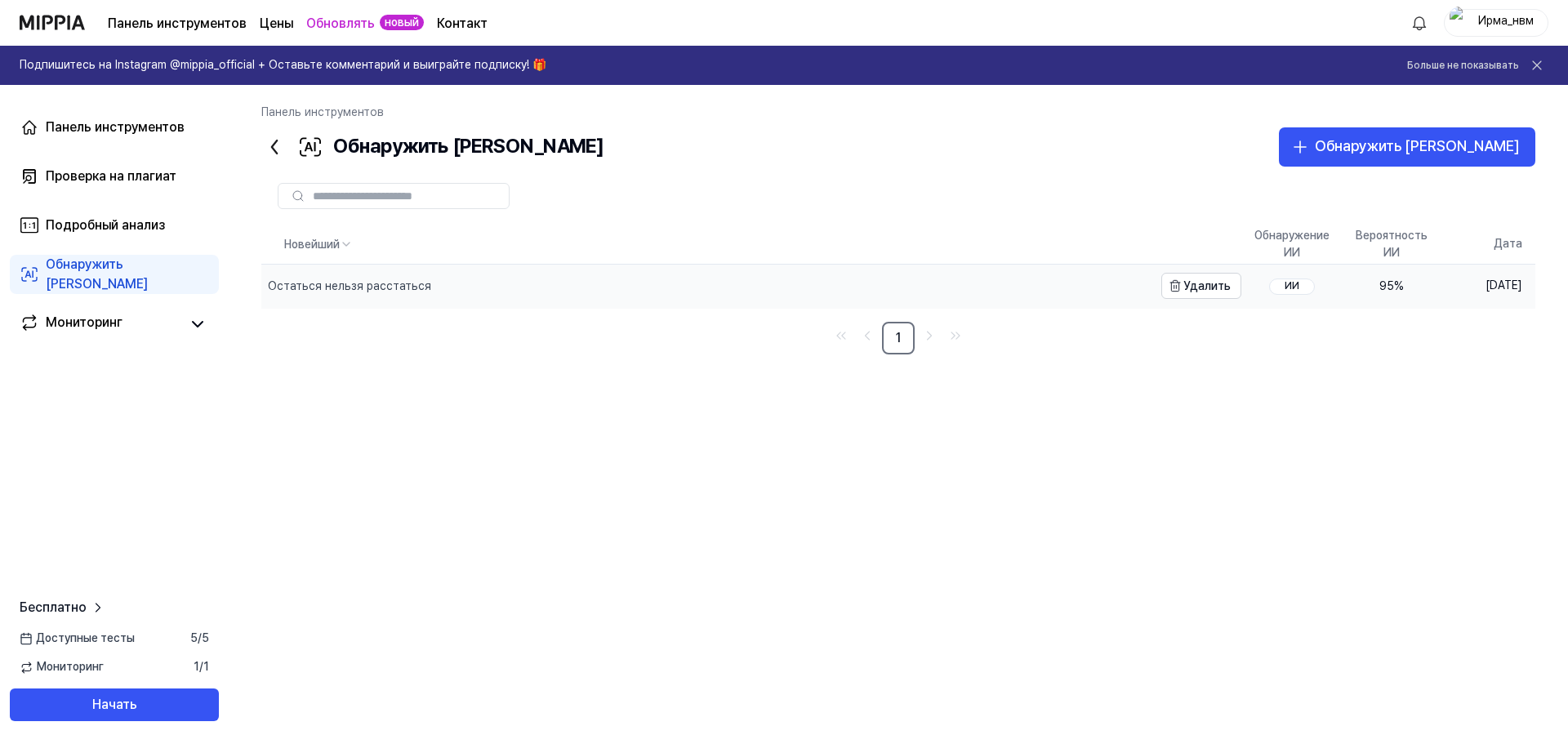
click at [455, 282] on div "Остаться нельзя расстаться" at bounding box center [708, 286] width 892 height 43
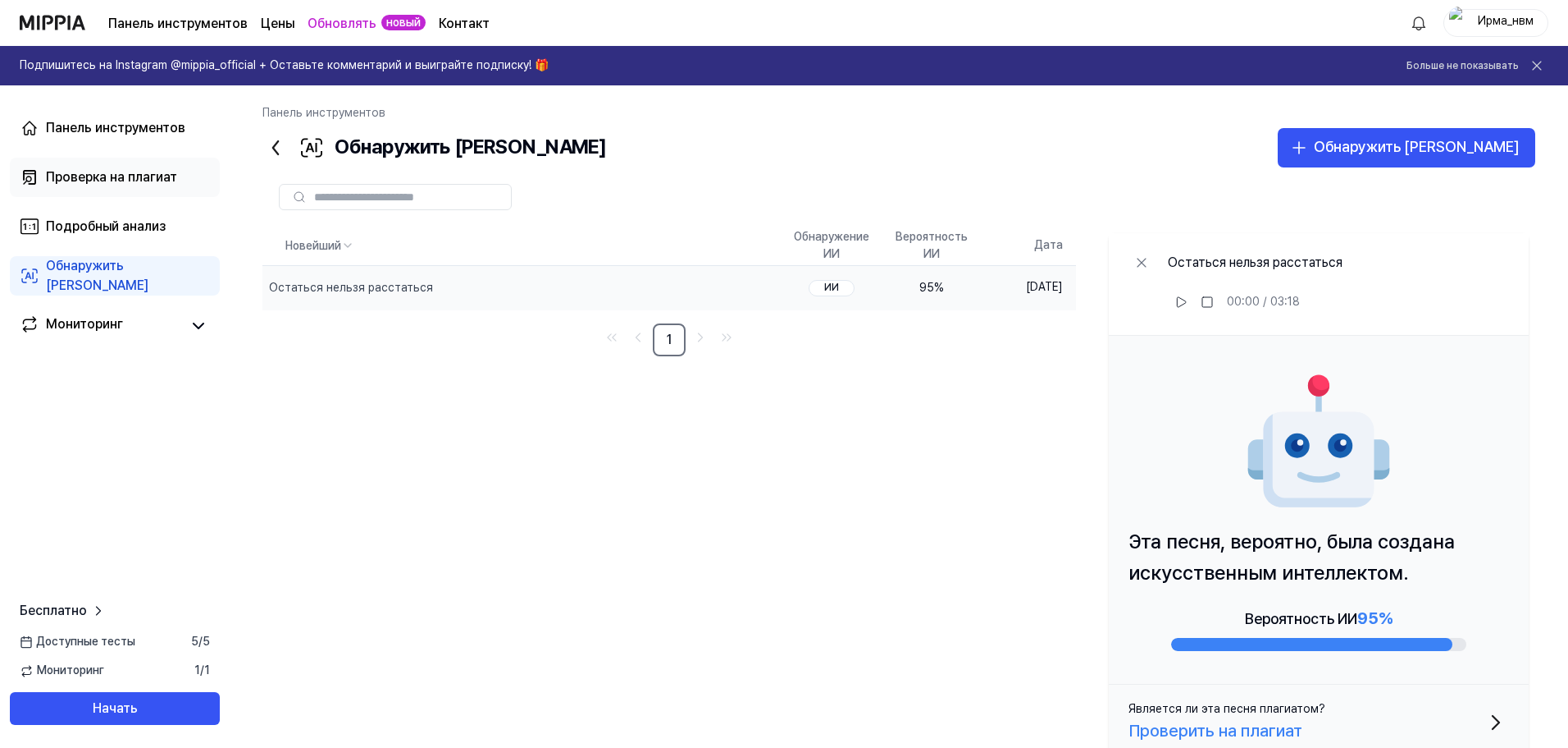
click at [108, 179] on font "Проверка на плагиат" at bounding box center [112, 177] width 131 height 15
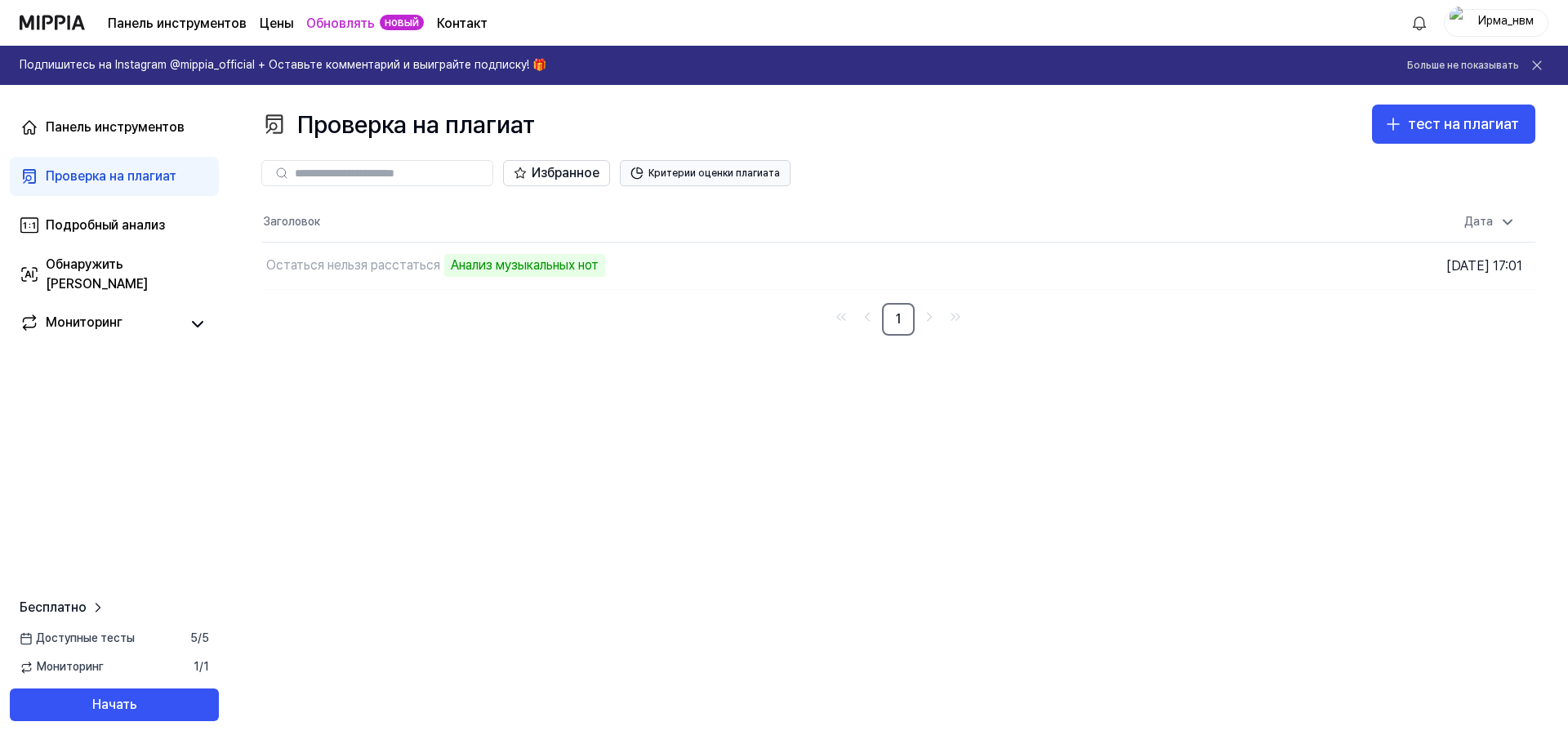
click at [728, 178] on font "Критерии оценки плагиата" at bounding box center [714, 173] width 132 height 11
click at [708, 179] on button "Критерии оценки плагиата" at bounding box center [705, 173] width 171 height 26
click at [892, 155] on div "Избранное Критерии оценки плагиата" at bounding box center [898, 173] width 1274 height 59
click at [91, 261] on link "Обнаружить [PERSON_NAME]" at bounding box center [114, 274] width 209 height 39
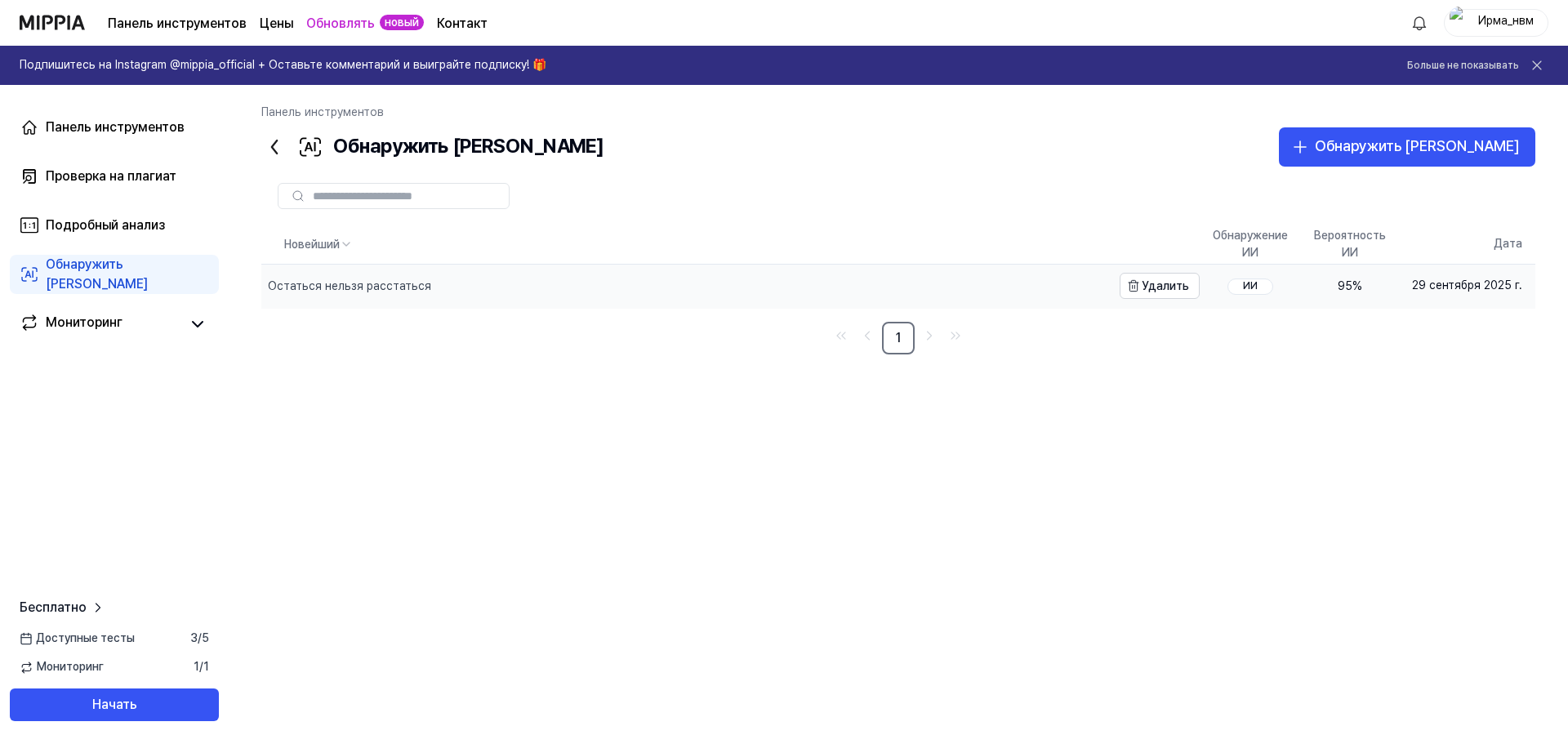
click at [925, 272] on div "Остаться нельзя расстаться" at bounding box center [686, 286] width 850 height 43
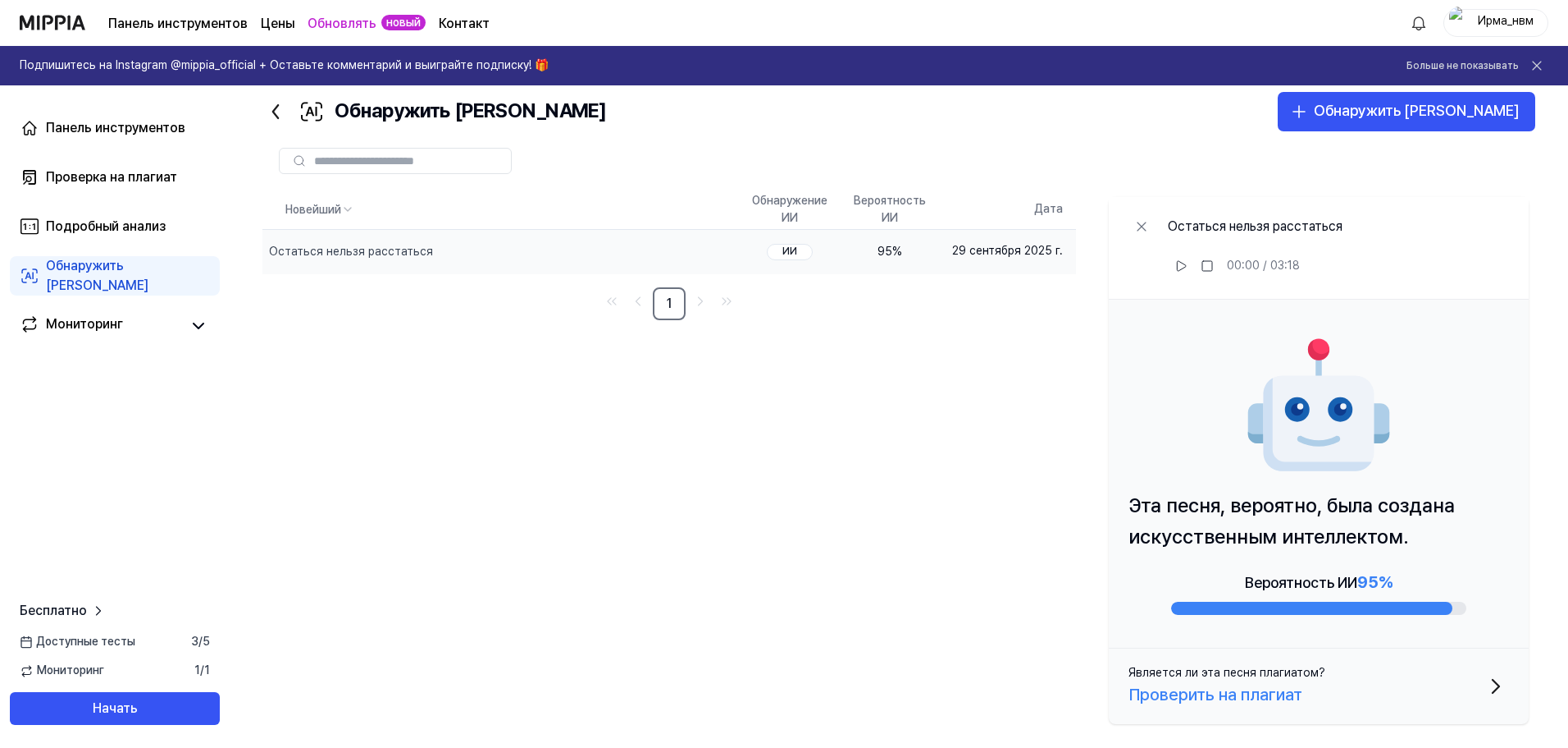
scroll to position [52, 0]
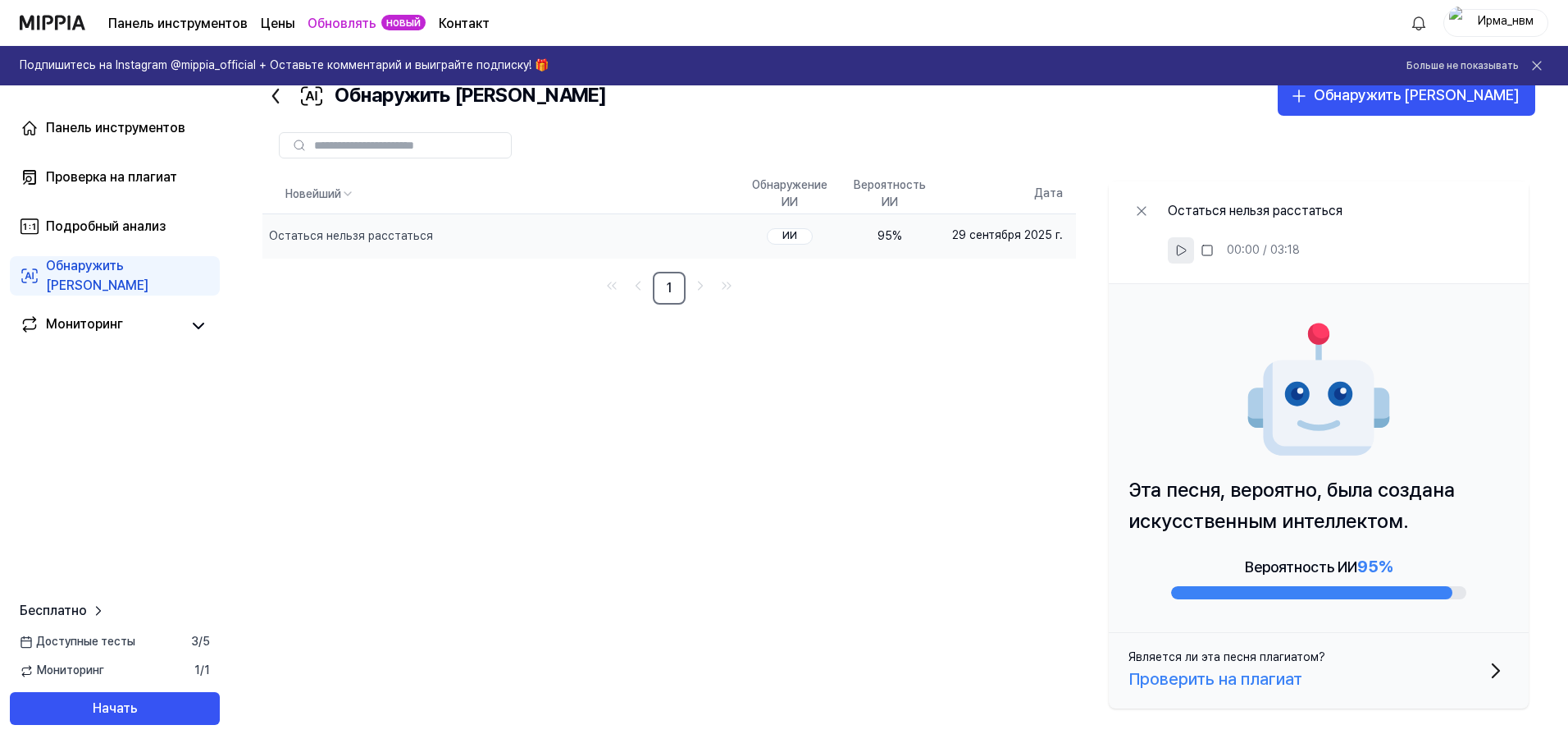
click at [1186, 252] on icon at bounding box center [1181, 250] width 13 height 13
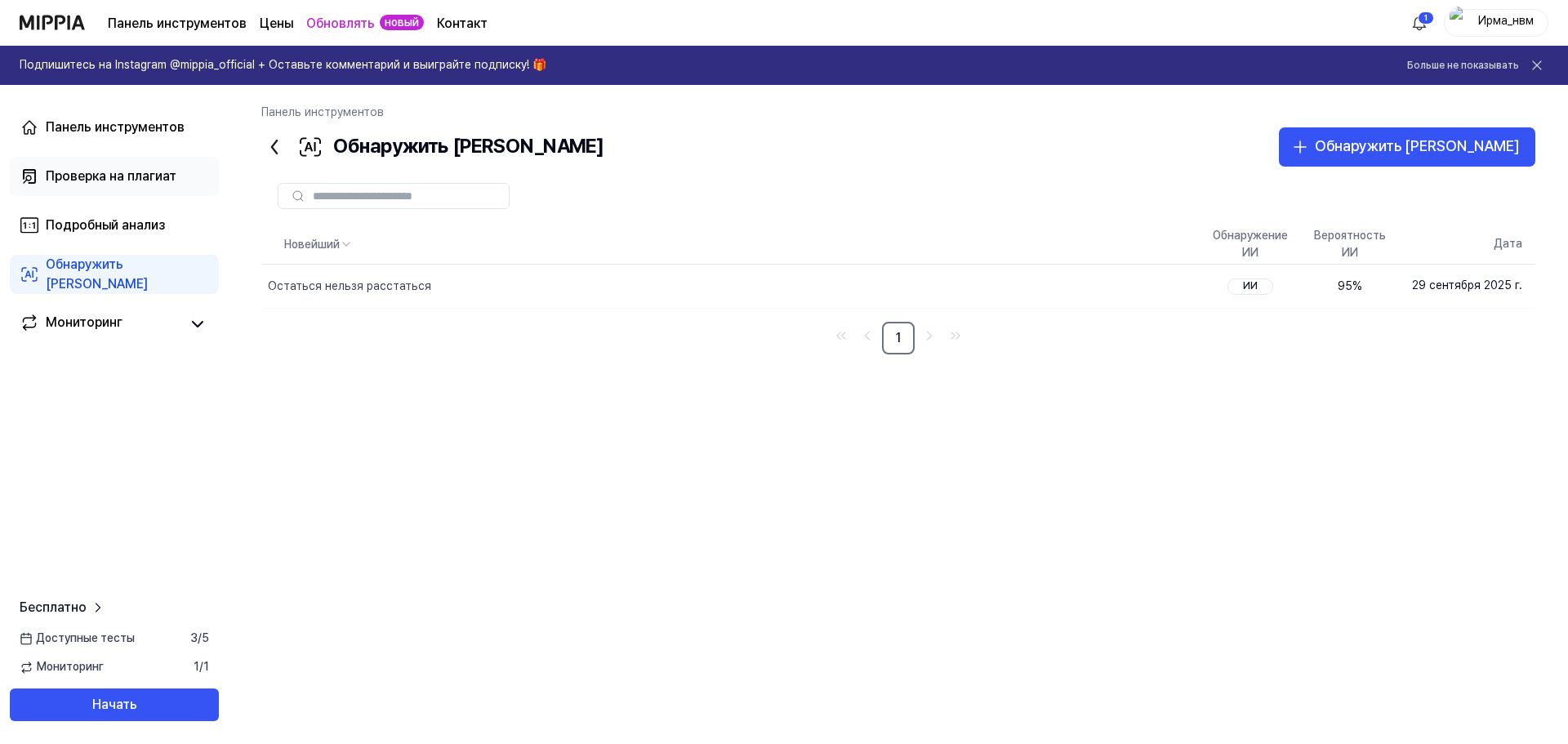
click at [115, 169] on font "Проверка на плагиат" at bounding box center [111, 176] width 131 height 15
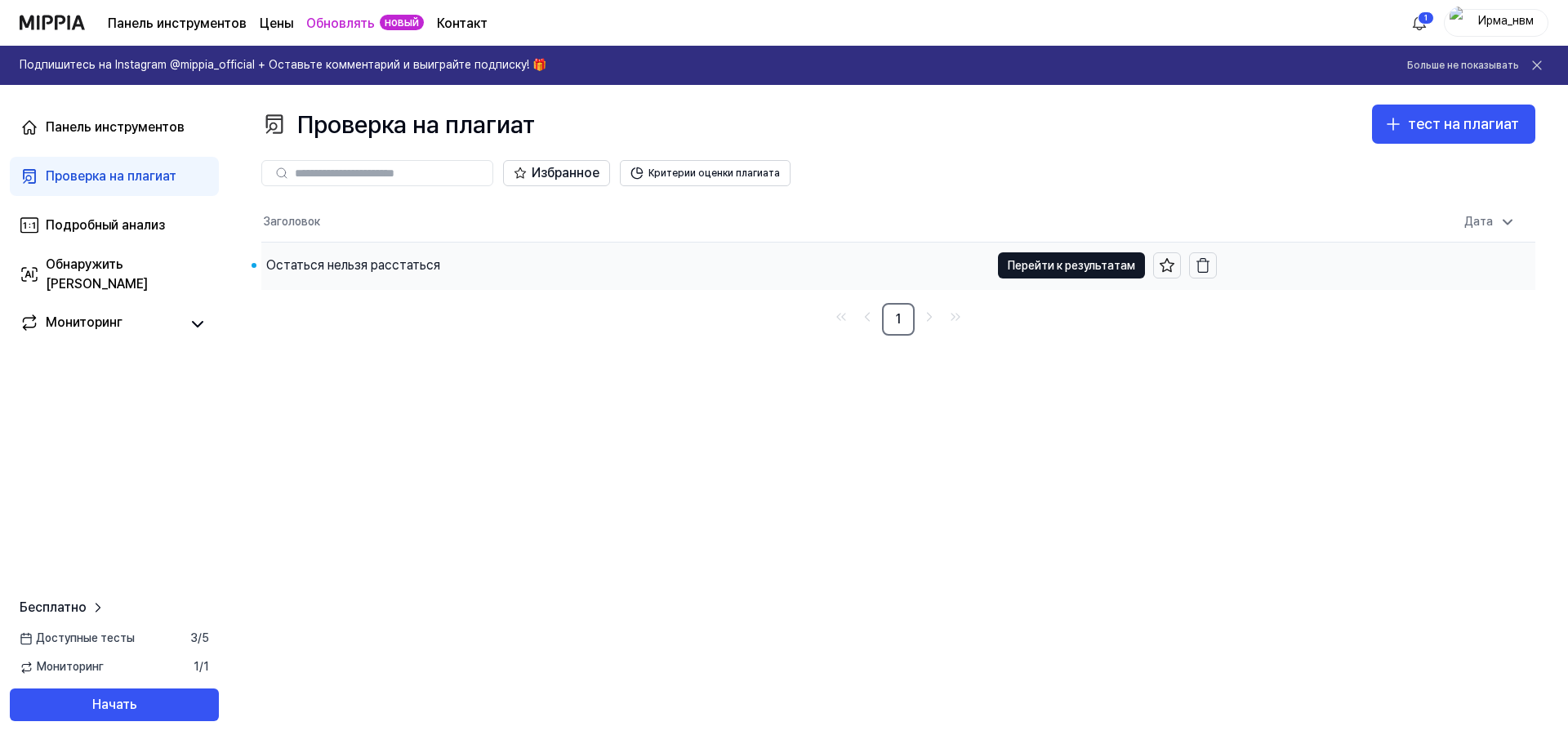
click at [430, 269] on font "Остаться нельзя расстаться" at bounding box center [354, 265] width 174 height 15
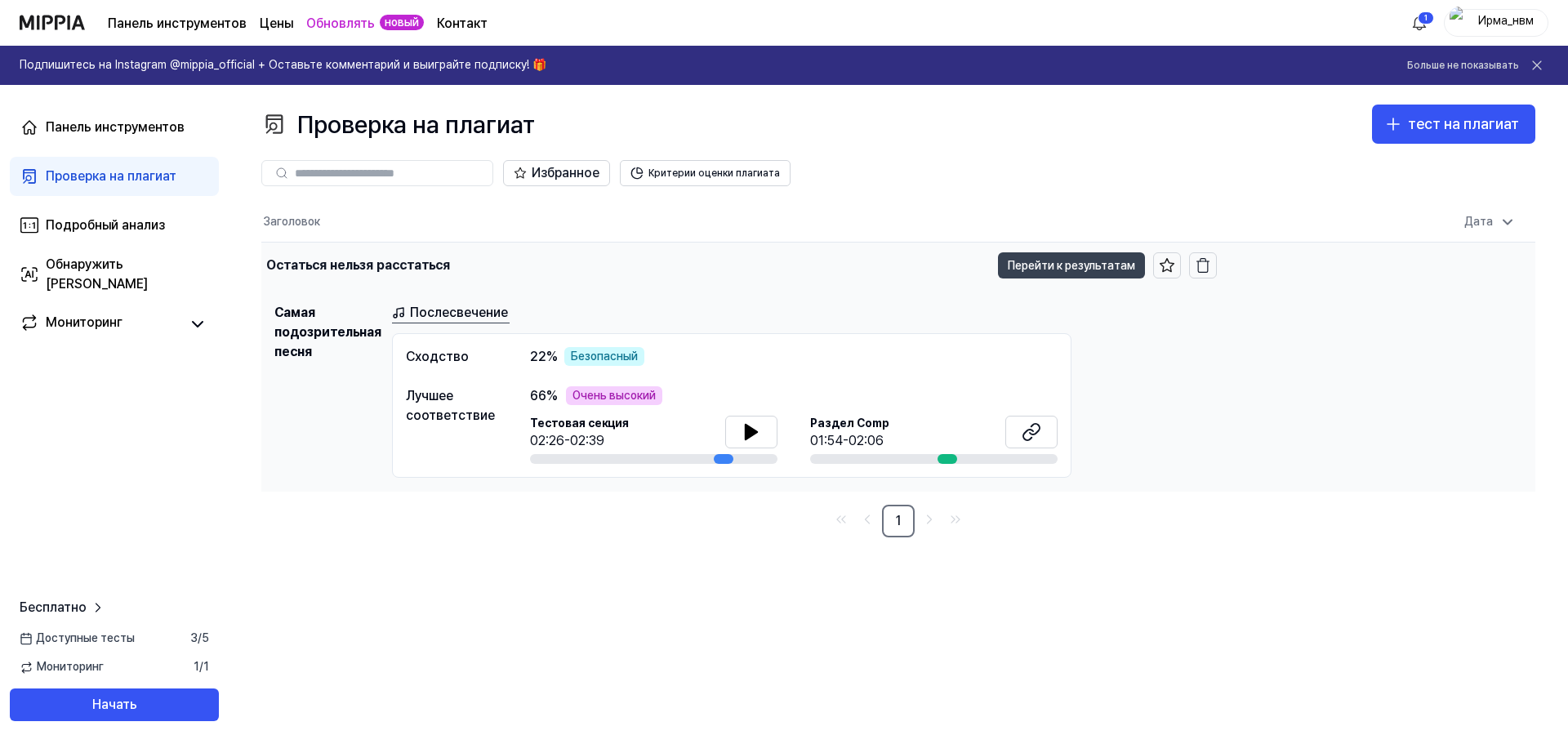
click at [1061, 267] on font "Перейти к результатам" at bounding box center [1071, 265] width 127 height 13
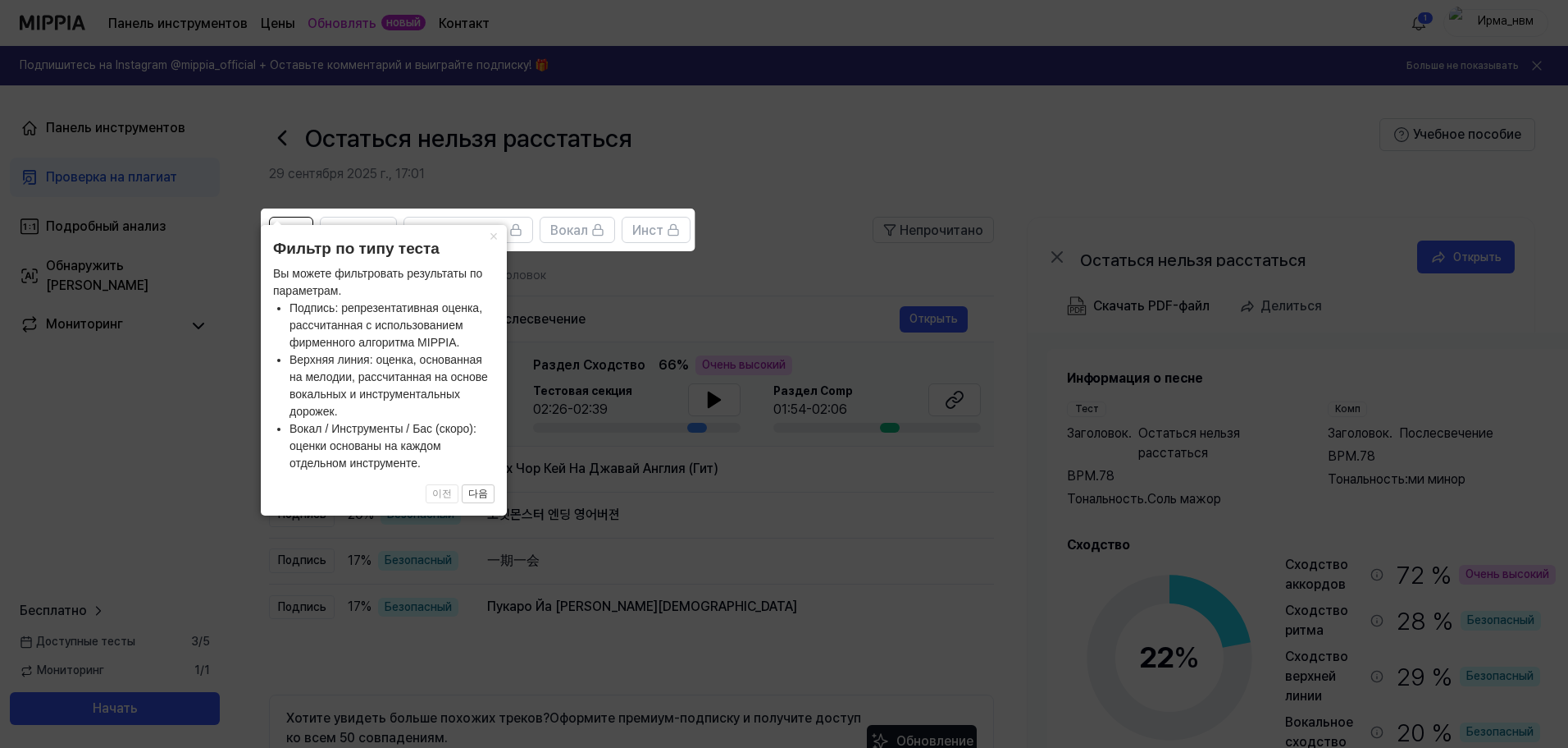
click at [663, 275] on icon at bounding box center [787, 374] width 1575 height 748
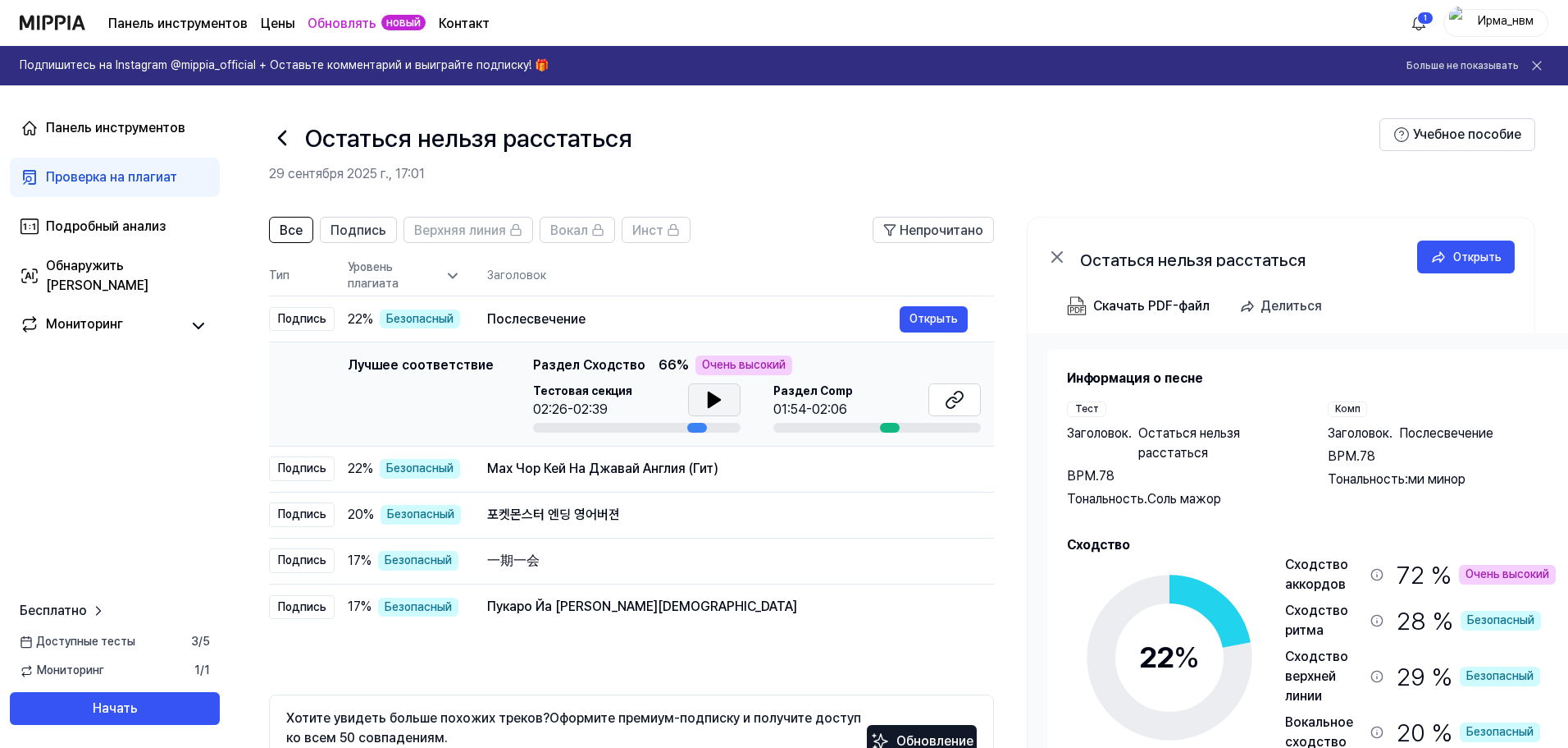
click at [699, 405] on button at bounding box center [714, 399] width 52 height 33
click at [716, 404] on icon at bounding box center [717, 399] width 3 height 13
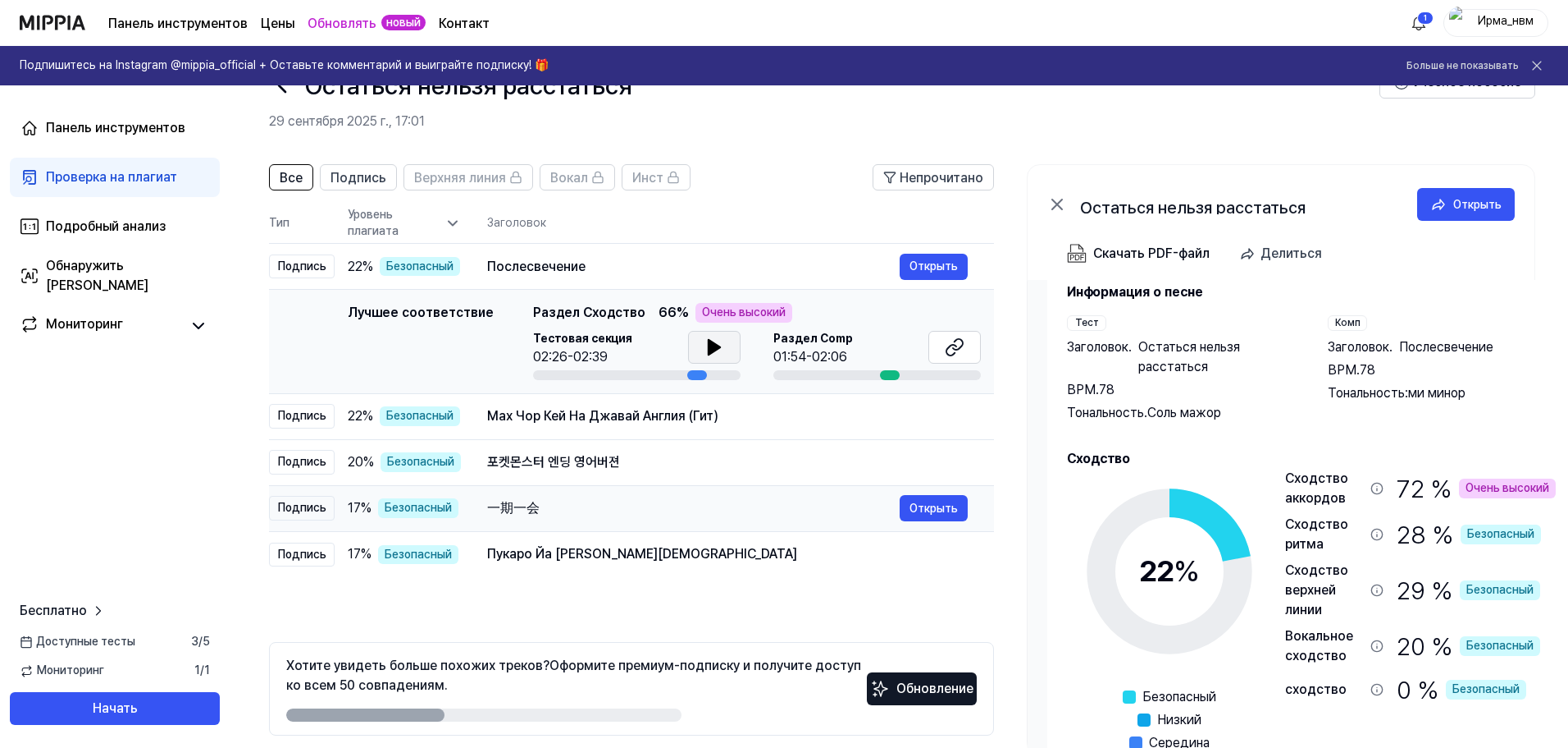
scroll to position [37, 0]
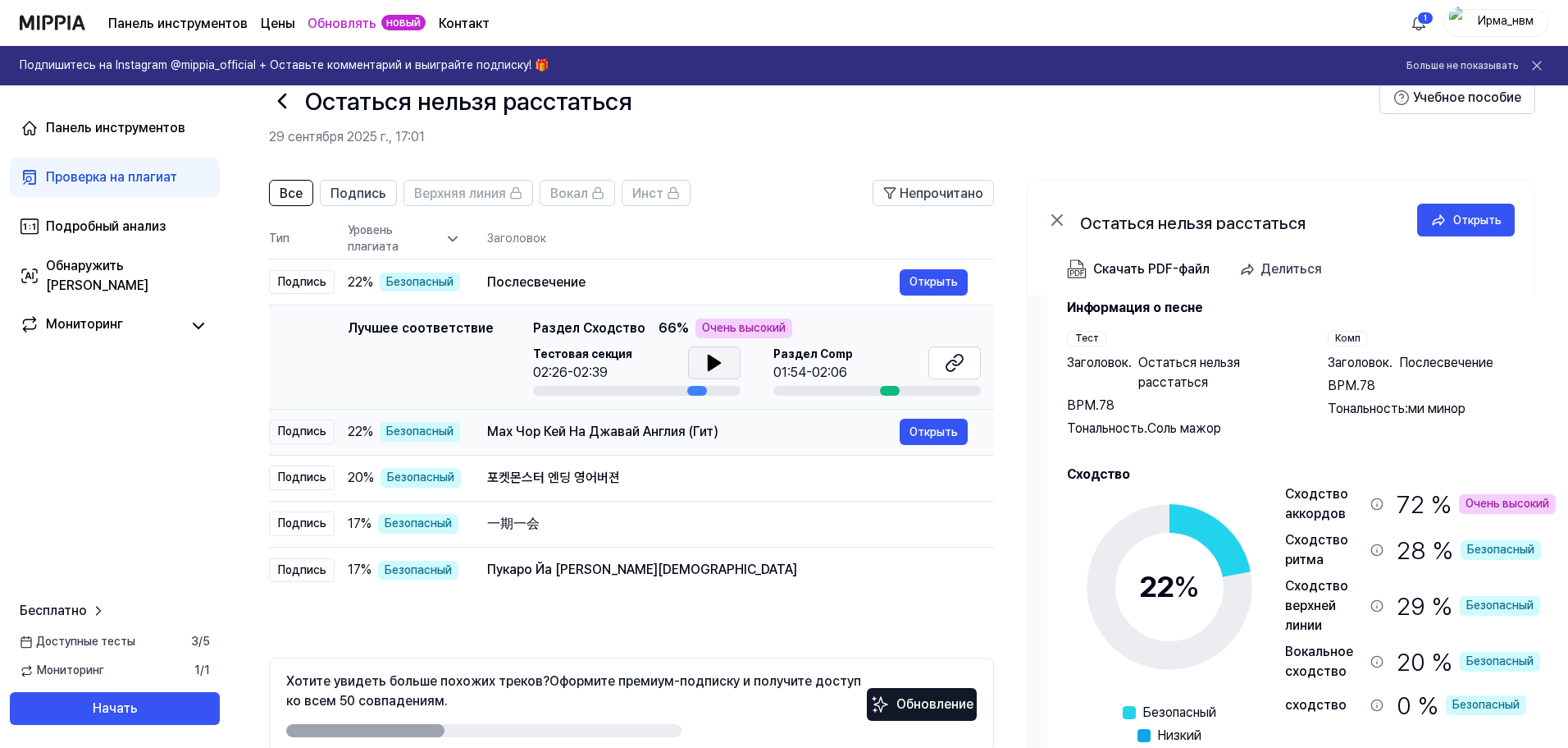
click at [559, 437] on font "Мах Чор Кей На Джавай Англия (Гит)" at bounding box center [603, 431] width 232 height 15
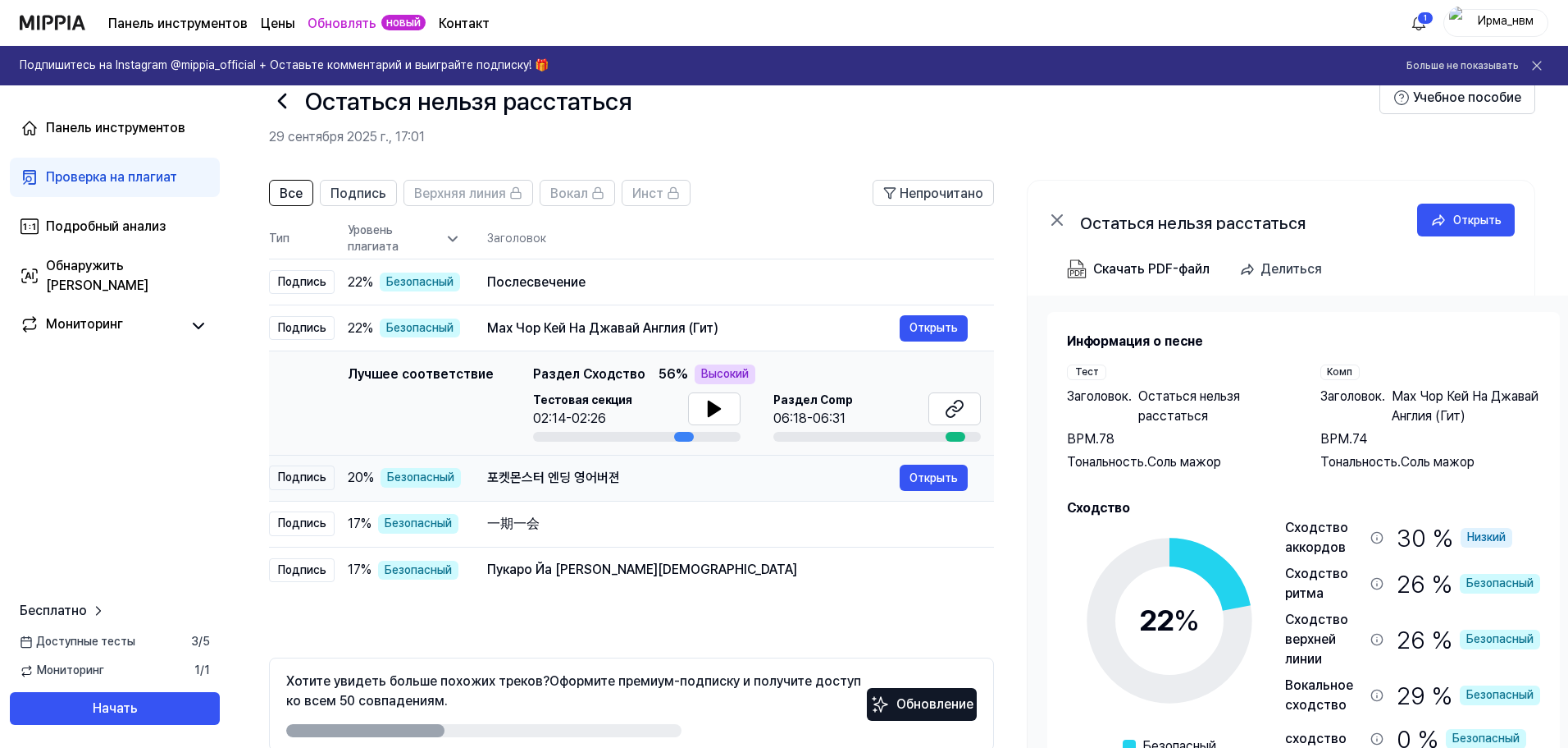
click at [553, 486] on div "포켓몬스터 엔딩 영어버젼" at bounding box center [693, 477] width 413 height 20
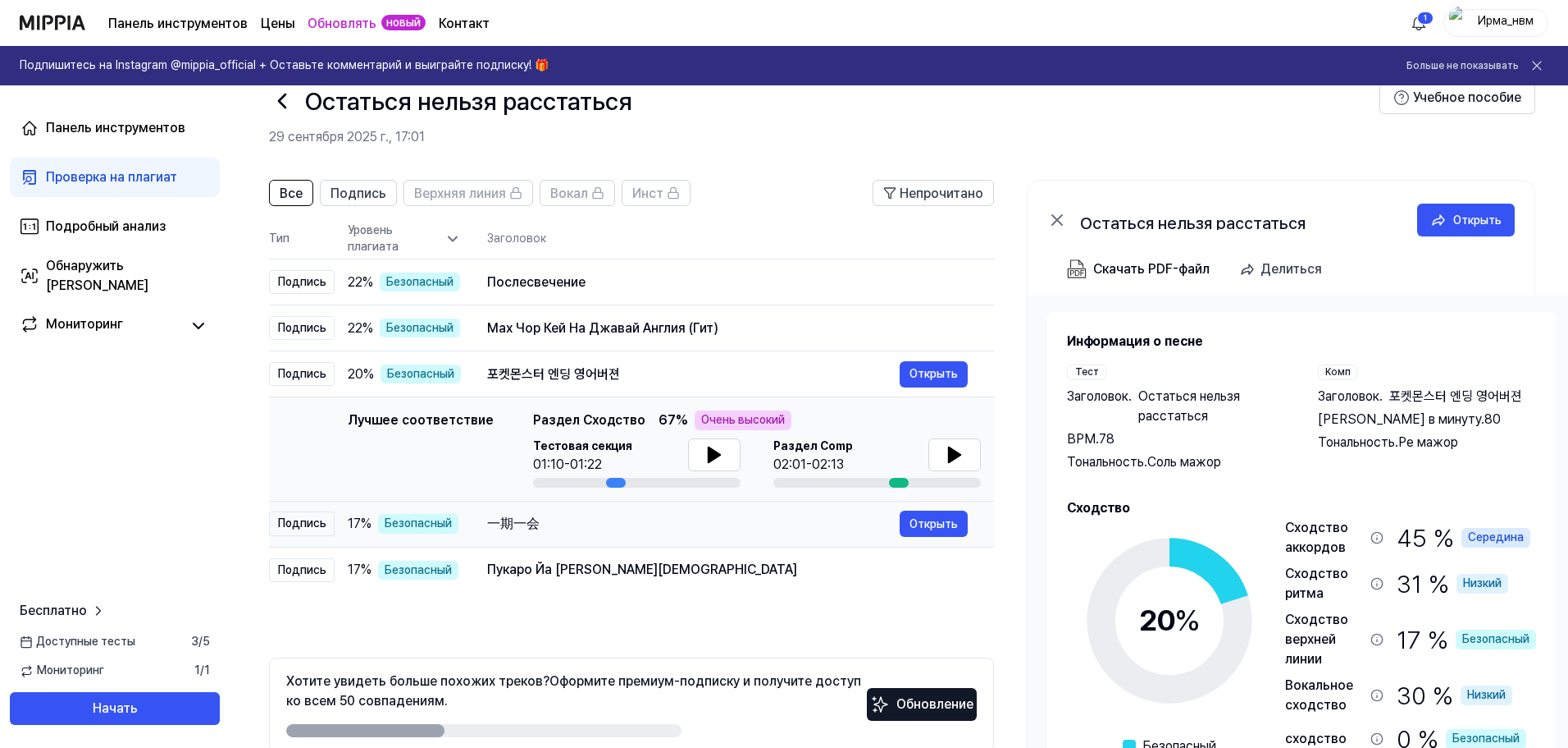
click at [564, 523] on div "一期一会" at bounding box center [693, 523] width 413 height 20
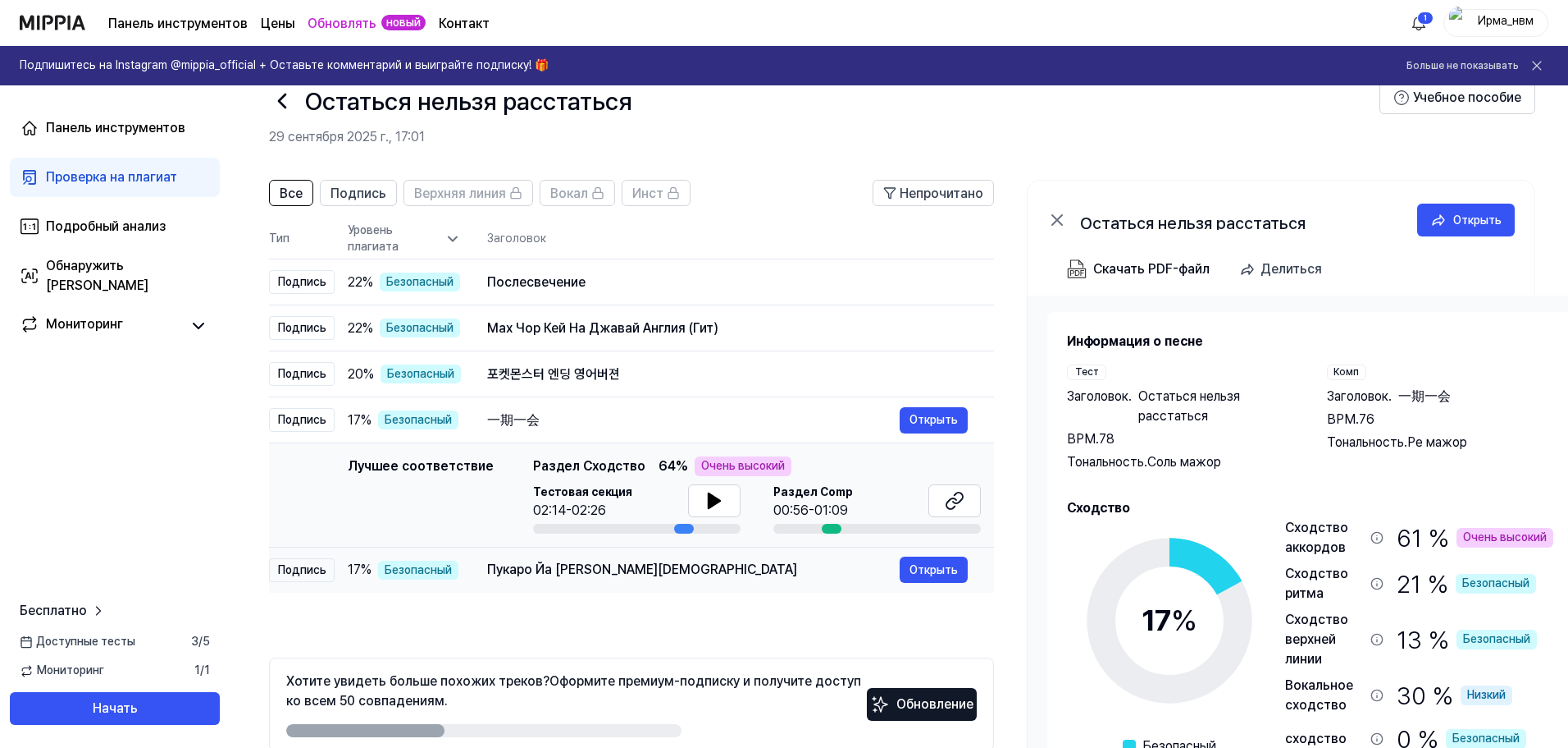
click at [567, 563] on font "Пукаро Йа Расул Аллах" at bounding box center [642, 569] width 310 height 15
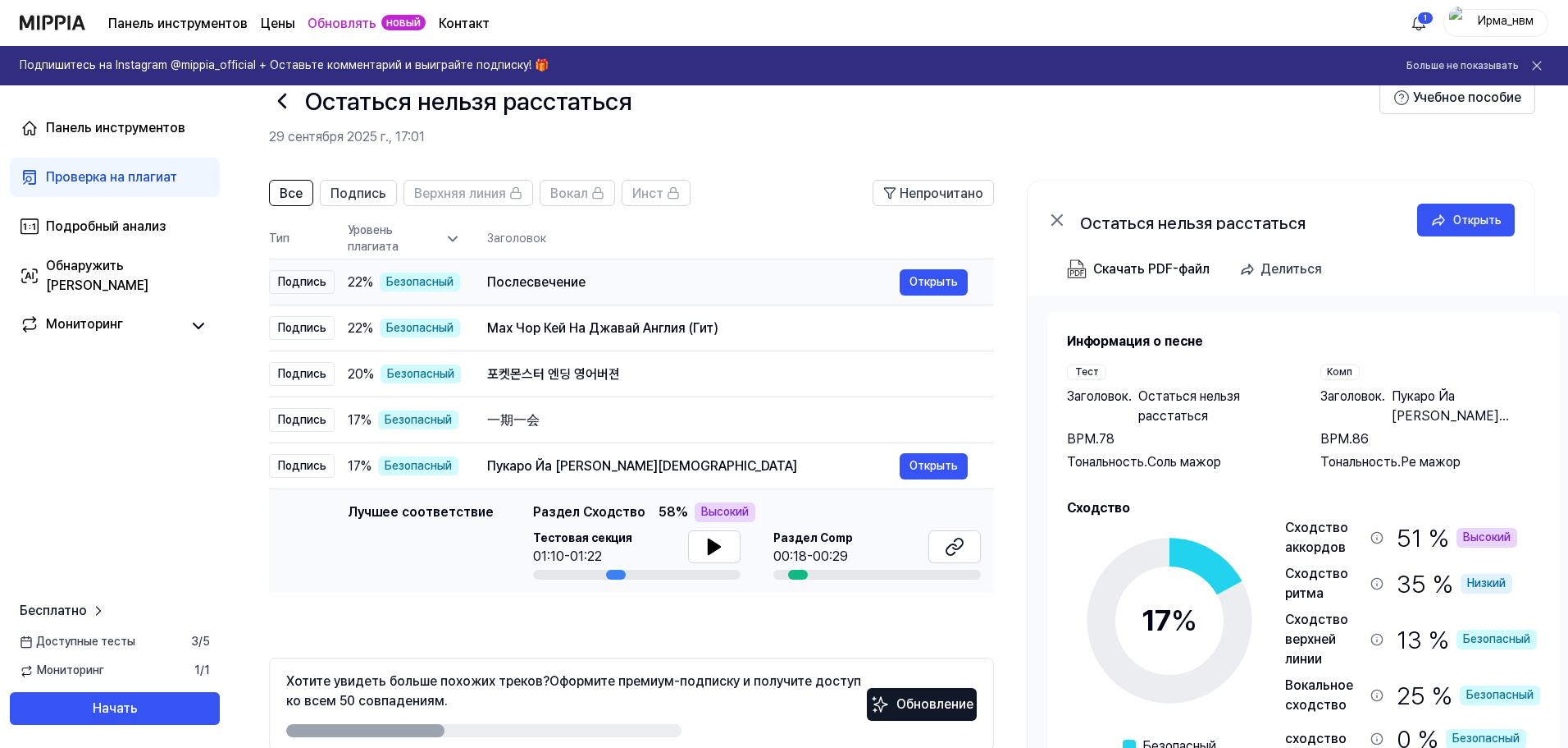
click at [584, 285] on div "Послесвечение" at bounding box center [693, 282] width 413 height 20
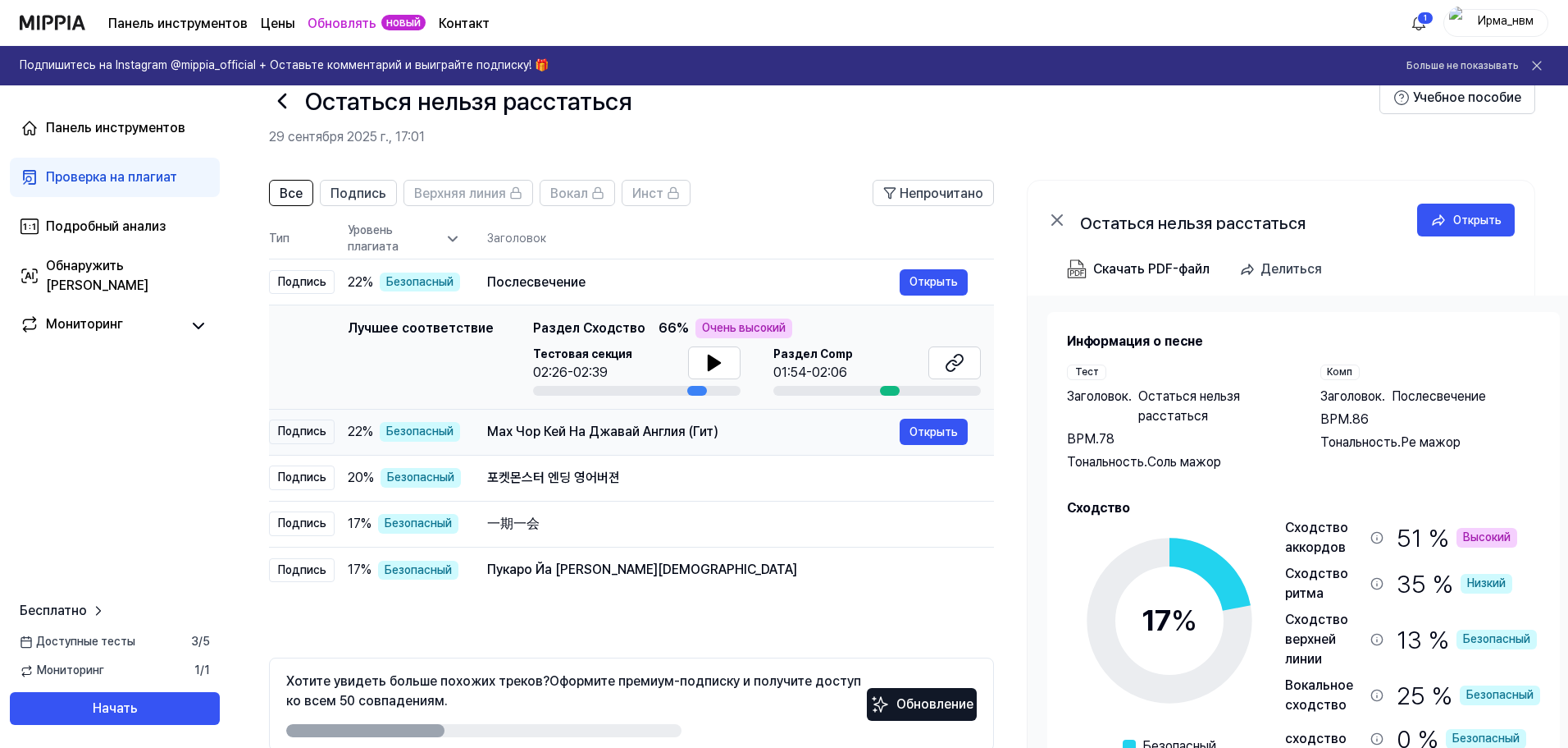
click at [668, 443] on div "Мах Чор Кей На Джавай Англия (Гит) Открыть" at bounding box center [728, 431] width 481 height 27
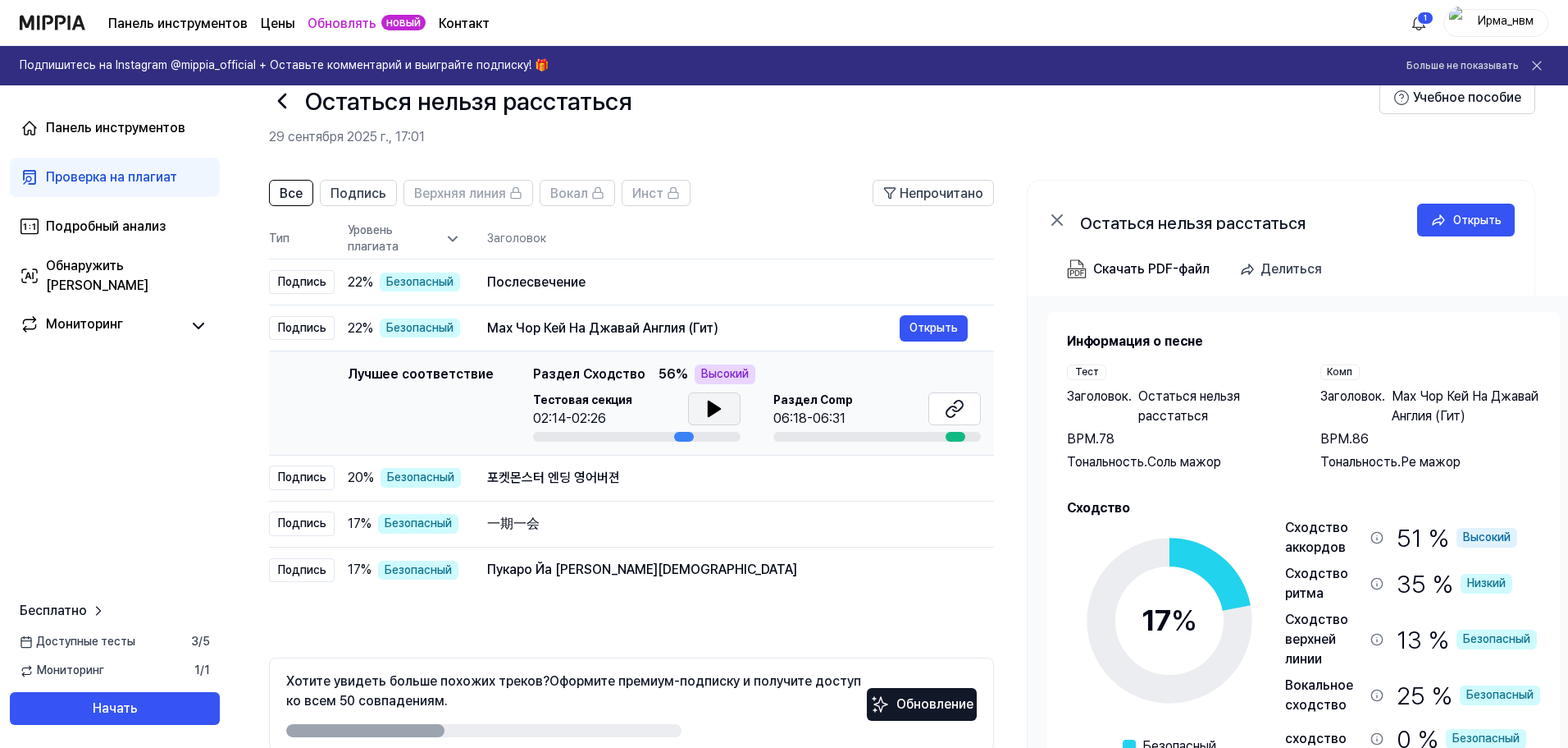
click at [718, 407] on icon at bounding box center [714, 408] width 20 height 20
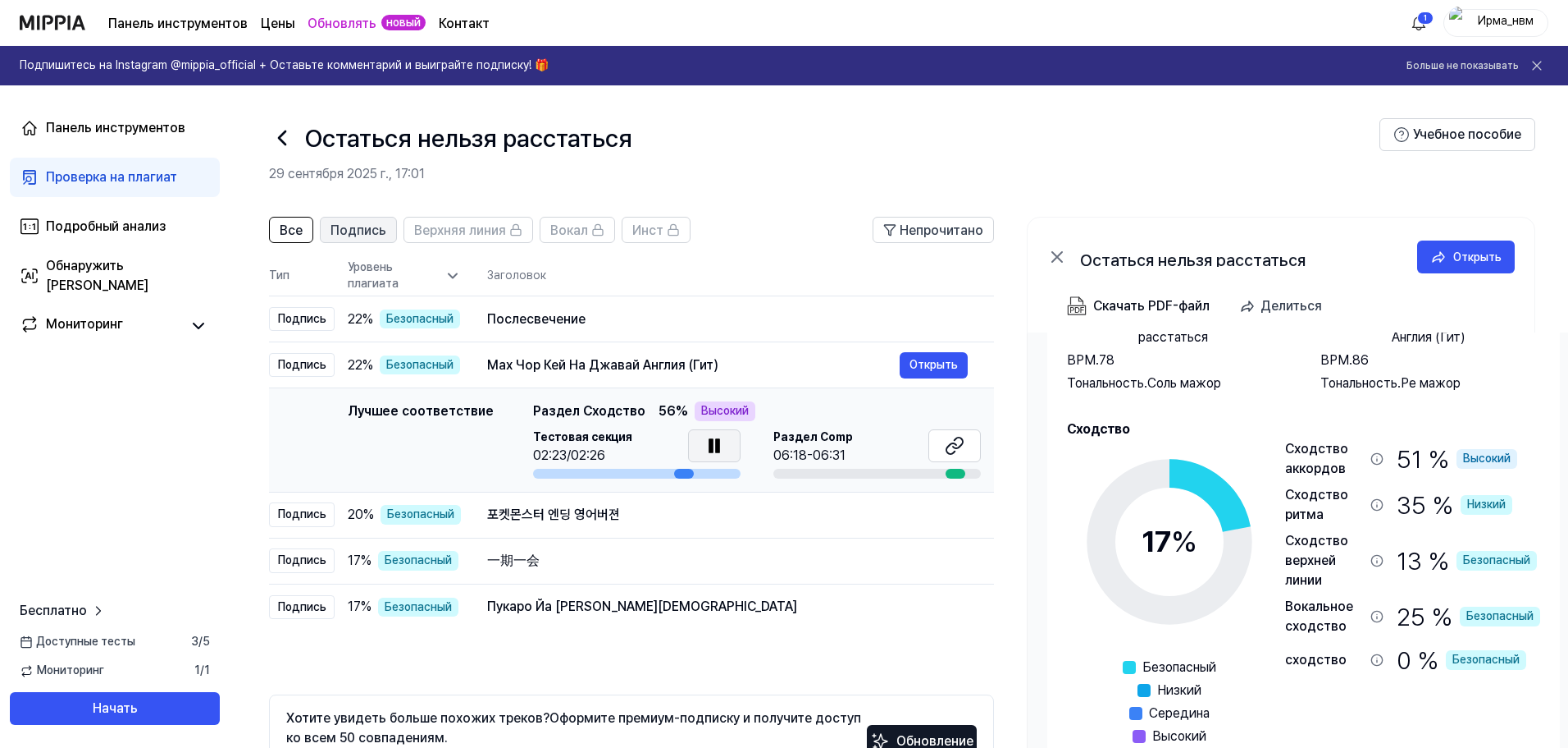
click at [356, 236] on font "Подпись" at bounding box center [358, 230] width 56 height 15
click at [304, 238] on button "Все" at bounding box center [291, 229] width 45 height 27
click at [95, 170] on font "Проверка на плагиат" at bounding box center [112, 177] width 131 height 15
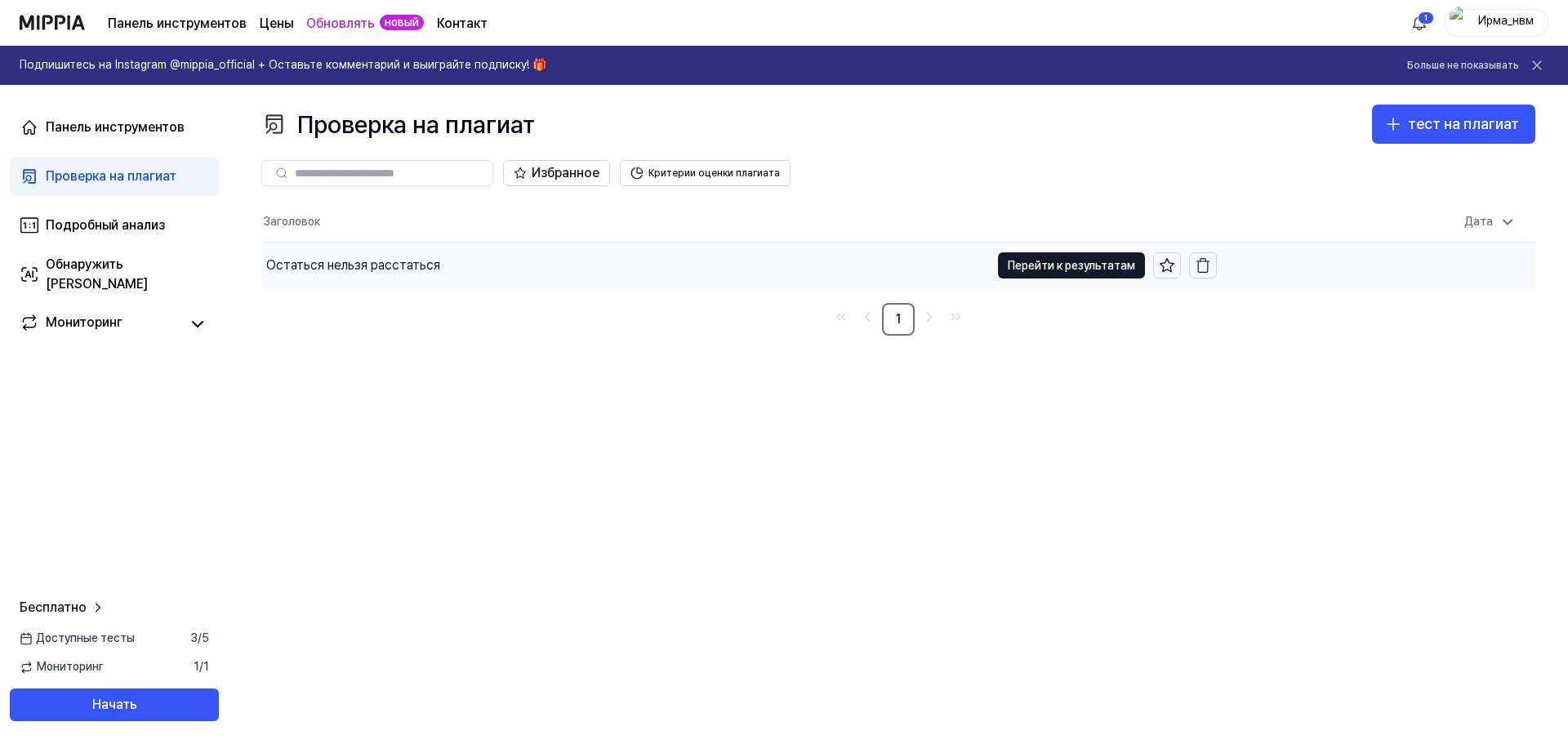
click at [510, 262] on div "Остаться нельзя расстаться" at bounding box center [625, 266] width 729 height 46
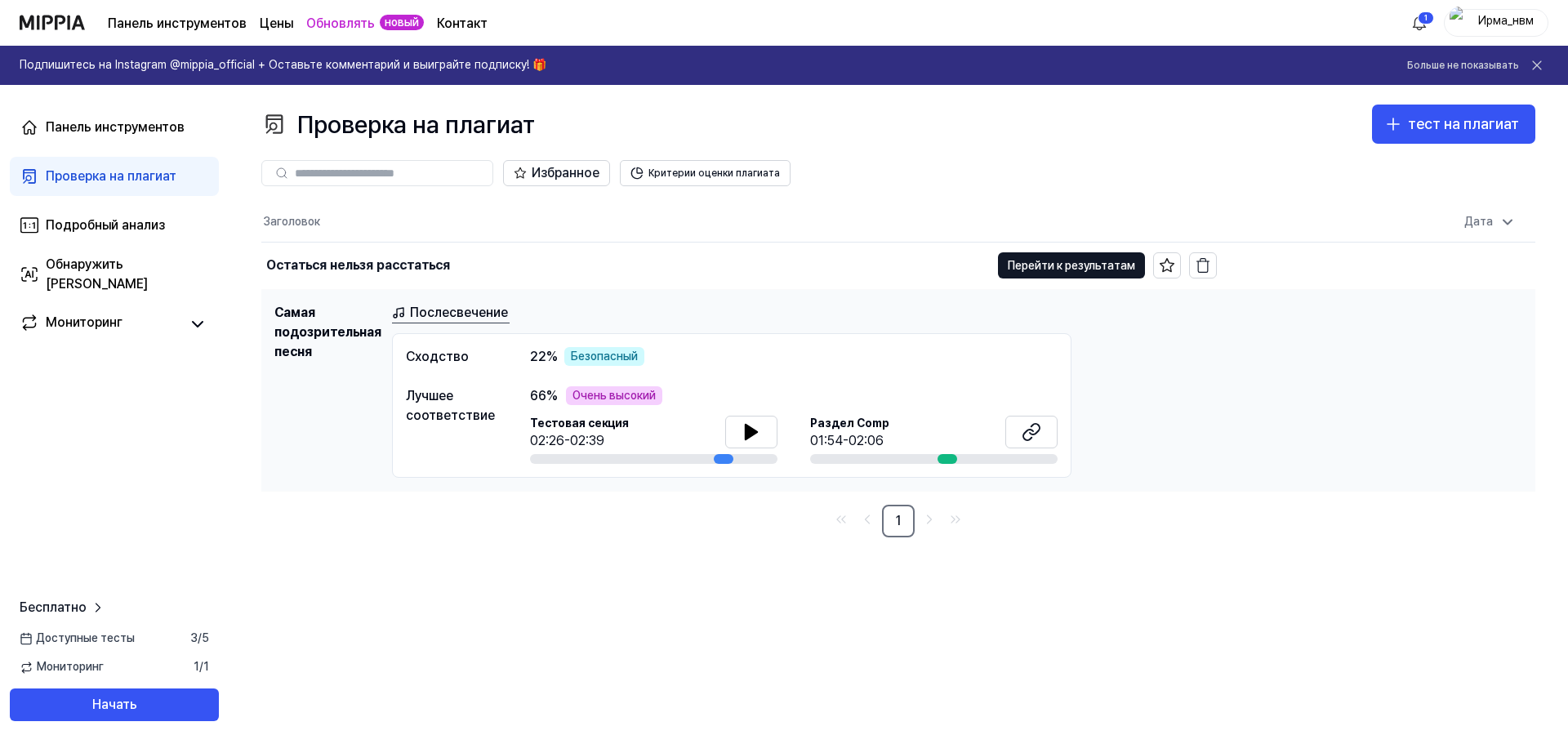
click at [438, 305] on font "Послесвечение" at bounding box center [459, 312] width 98 height 15
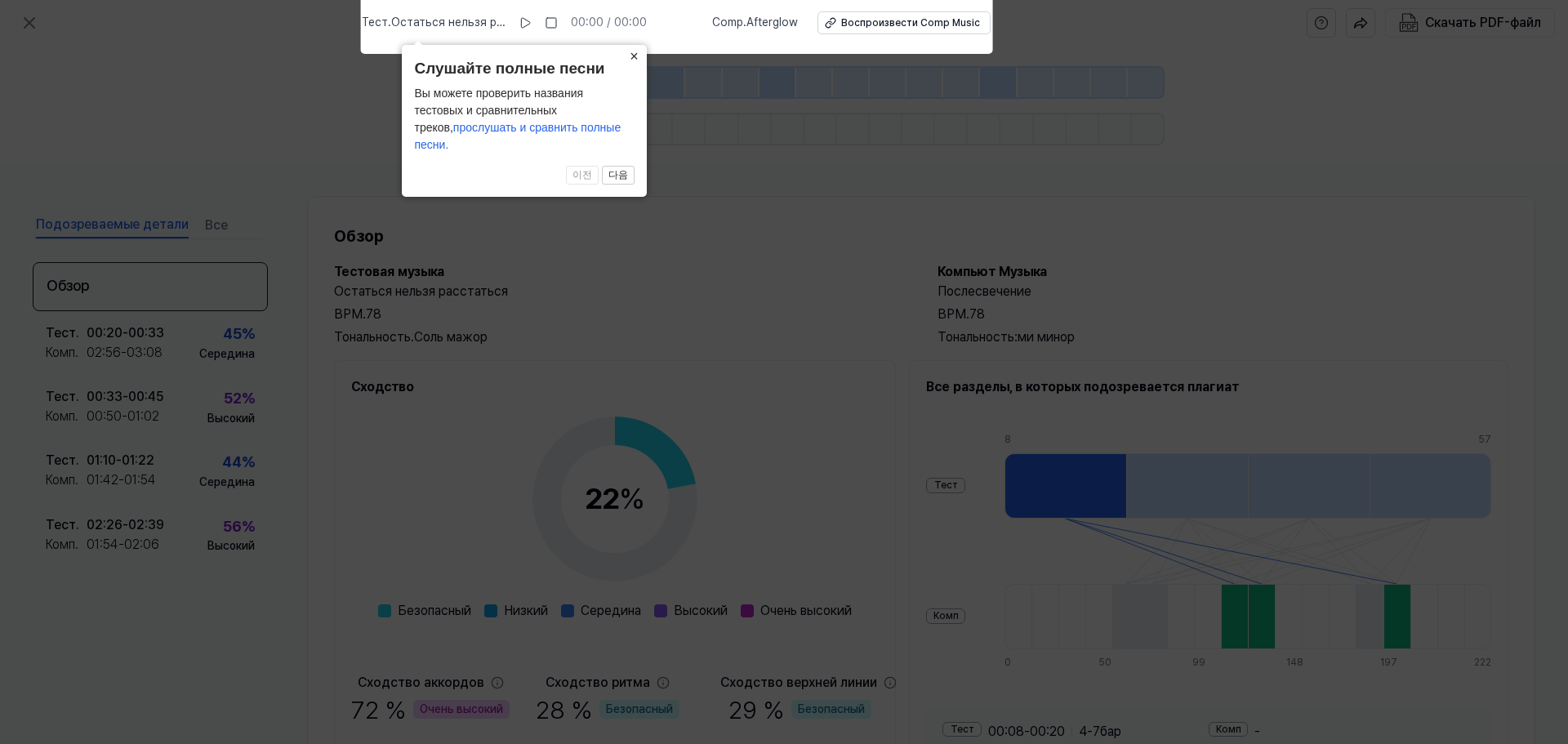
click at [633, 65] on font "×" at bounding box center [634, 56] width 9 height 16
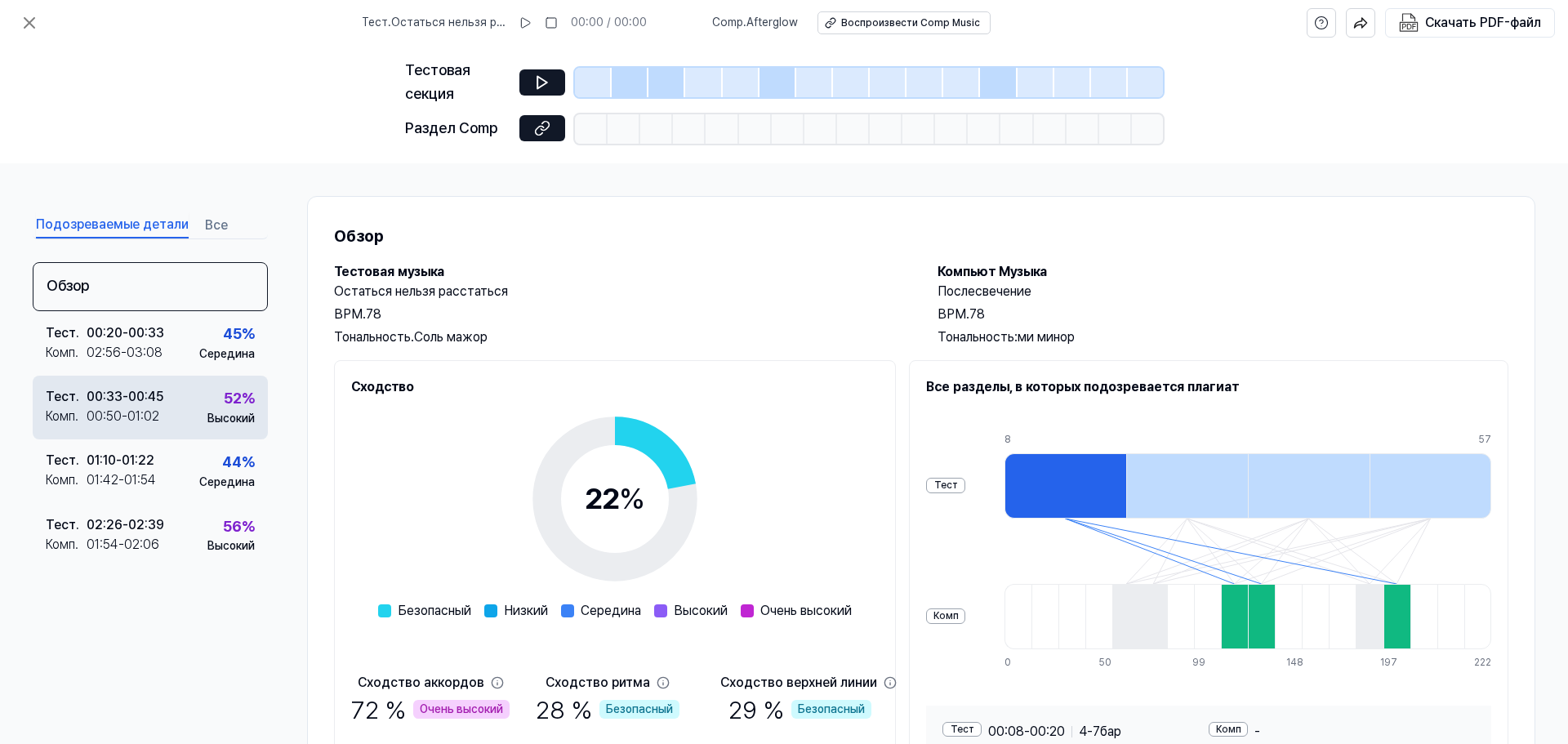
click at [66, 395] on font "Тест" at bounding box center [61, 396] width 30 height 15
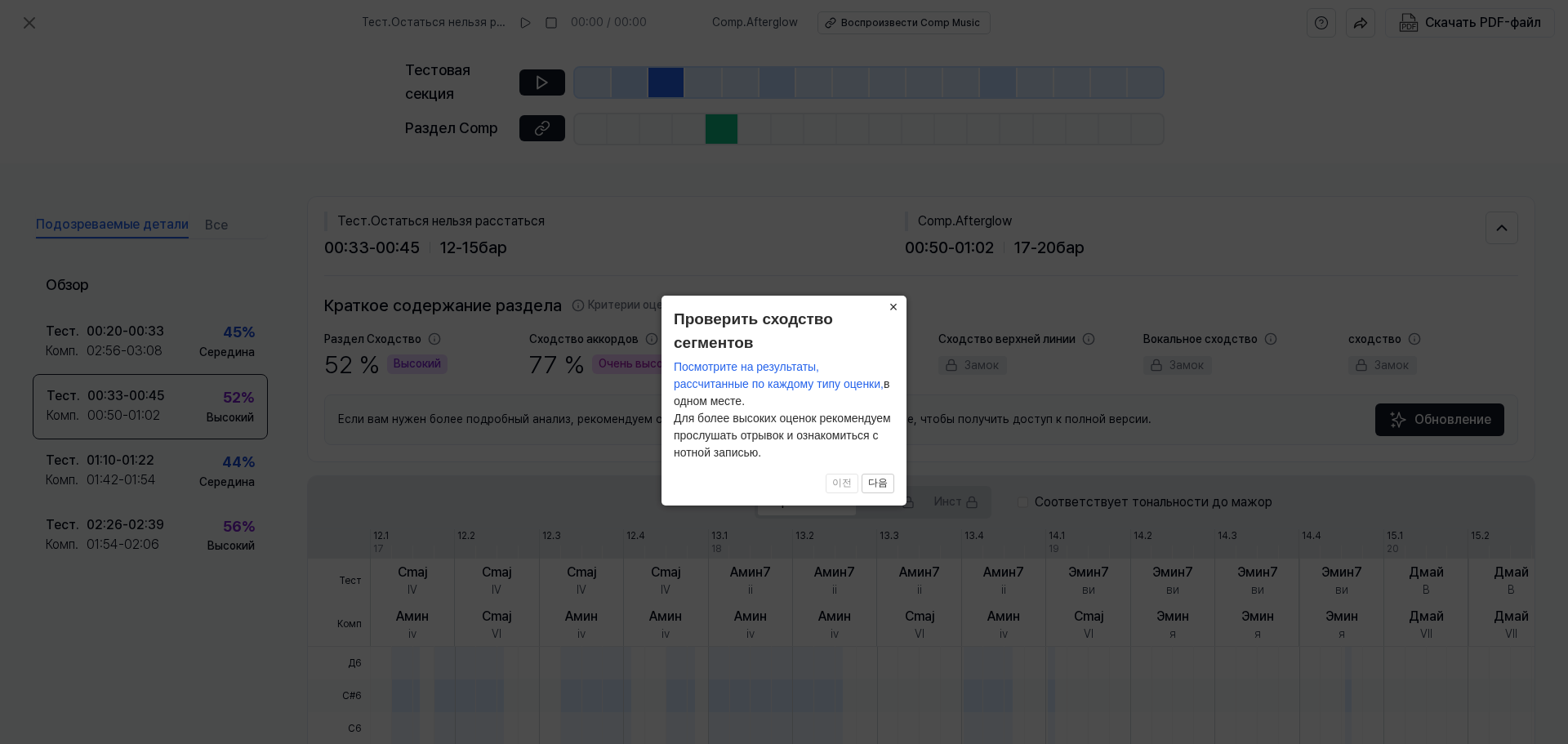
click at [896, 304] on font "×" at bounding box center [894, 307] width 9 height 16
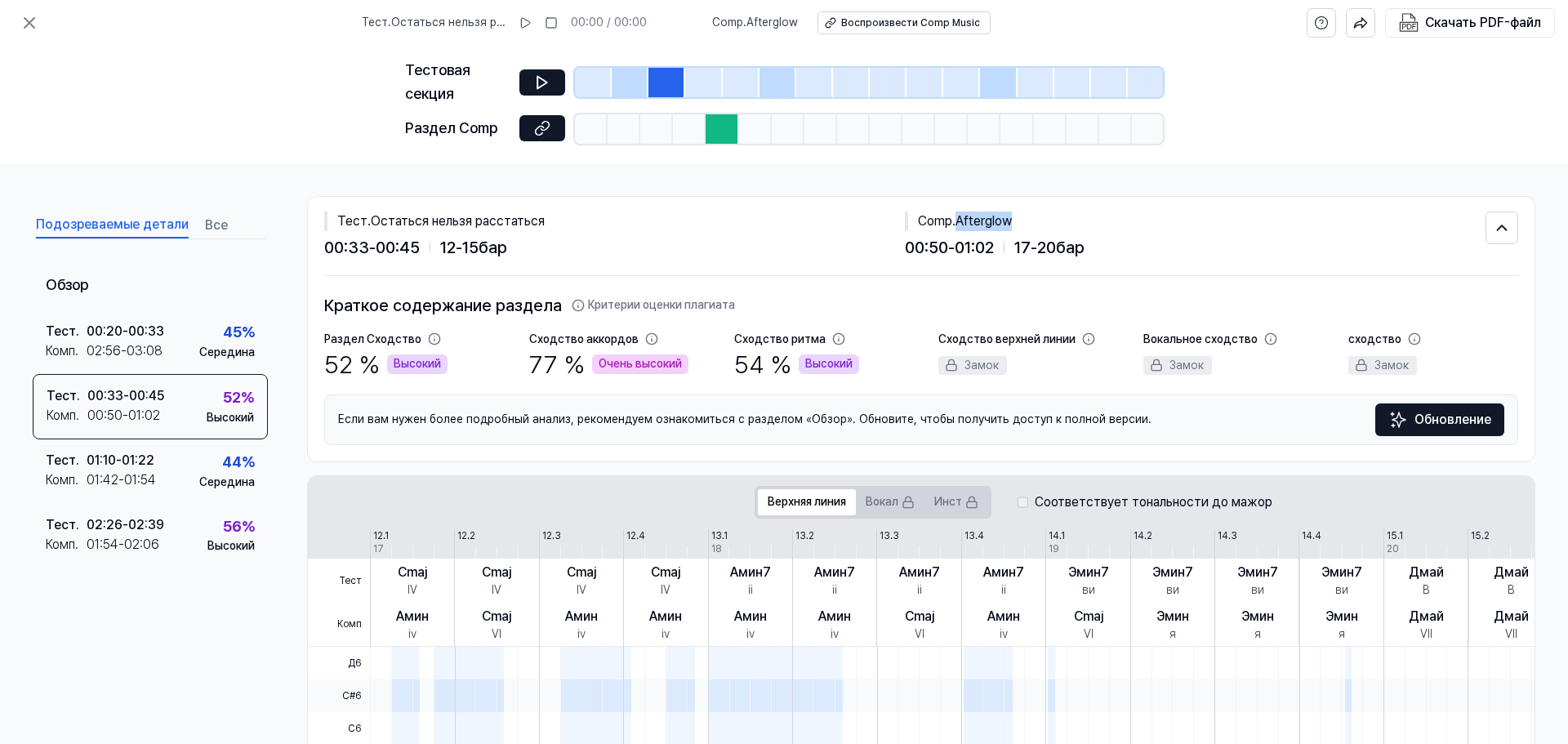
drag, startPoint x: 960, startPoint y: 221, endPoint x: 1024, endPoint y: 221, distance: 64.0
click at [1024, 221] on div "Comp . Afterglow" at bounding box center [1195, 221] width 581 height 20
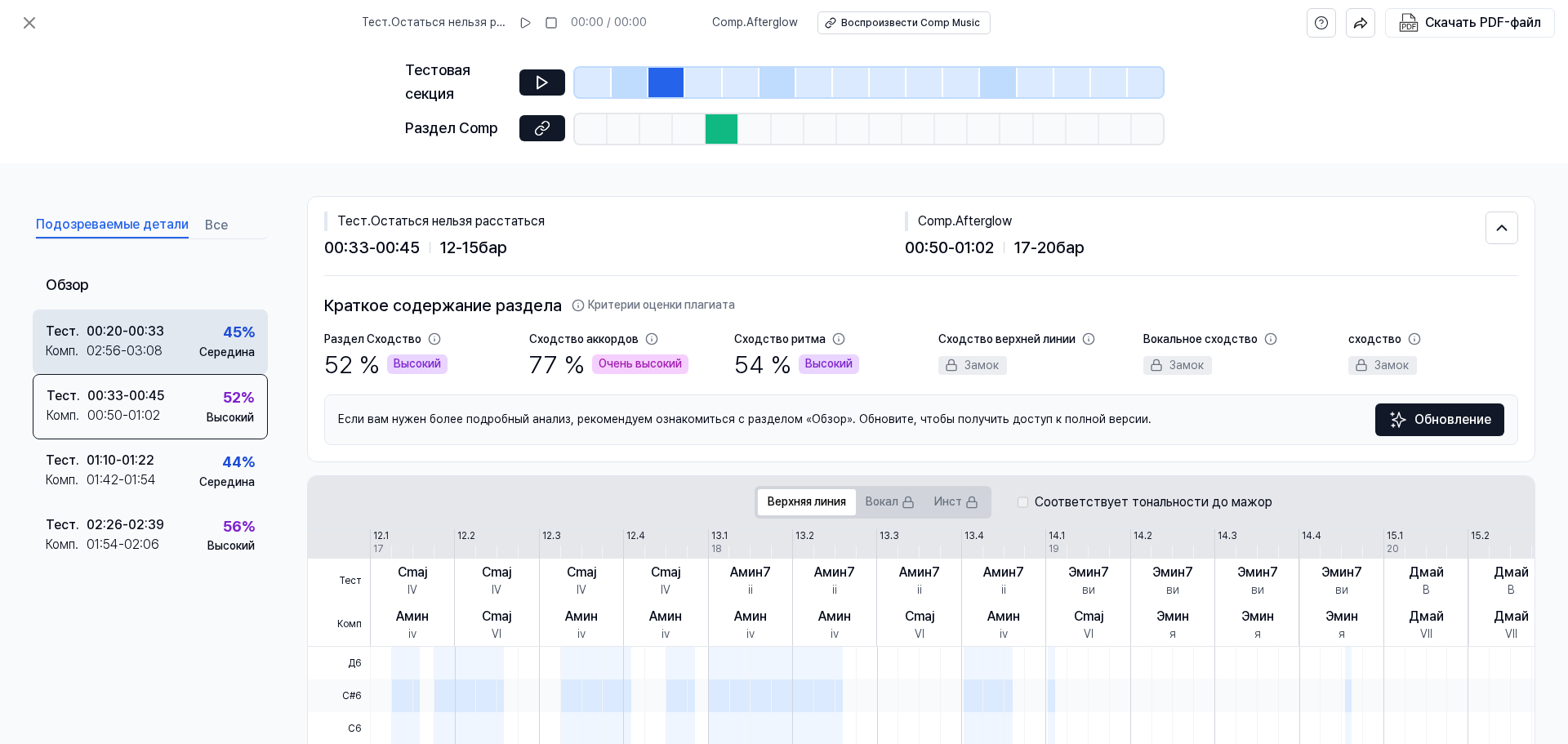
click at [120, 336] on font "00:20" at bounding box center [104, 331] width 36 height 15
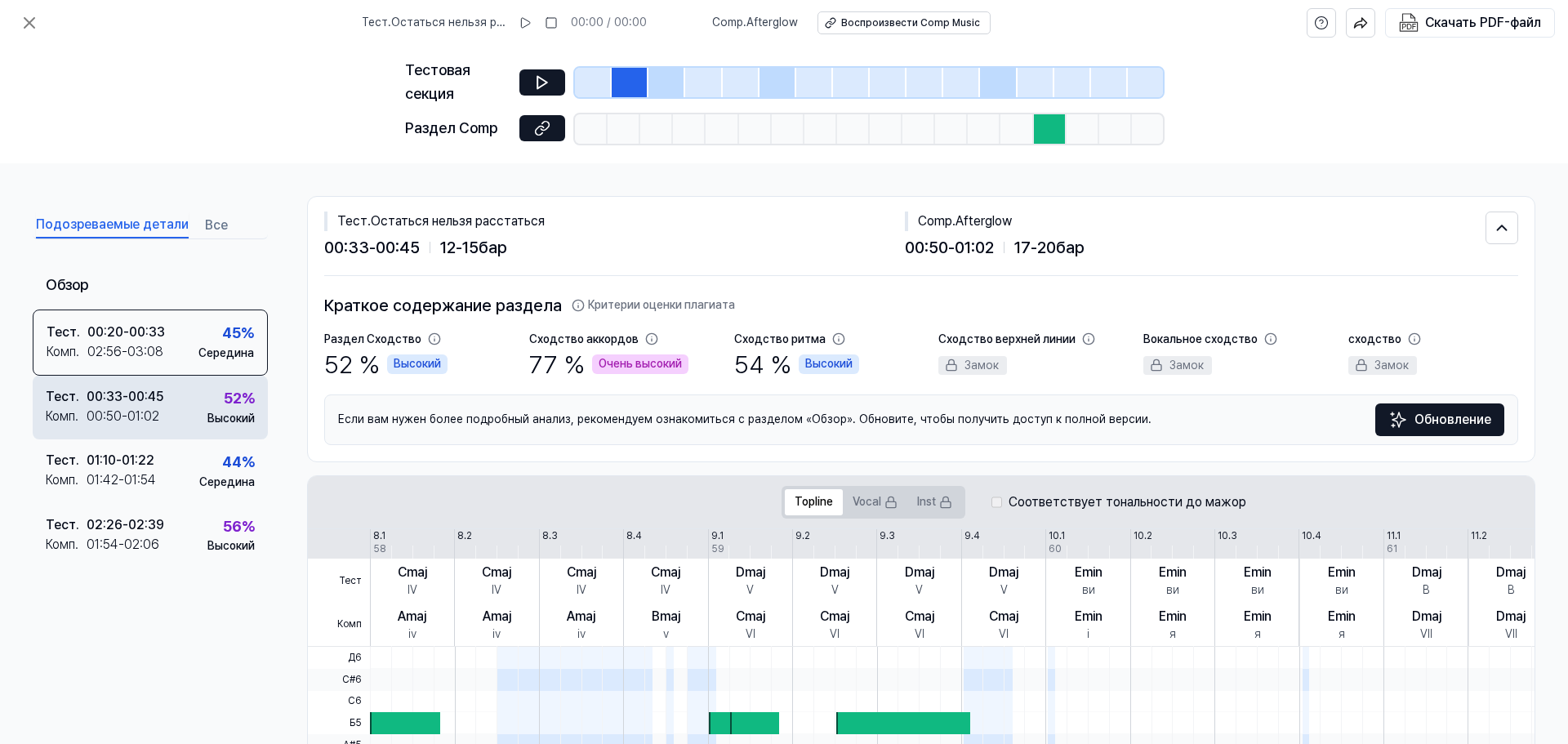
click at [118, 408] on font "00:50" at bounding box center [103, 416] width 35 height 15
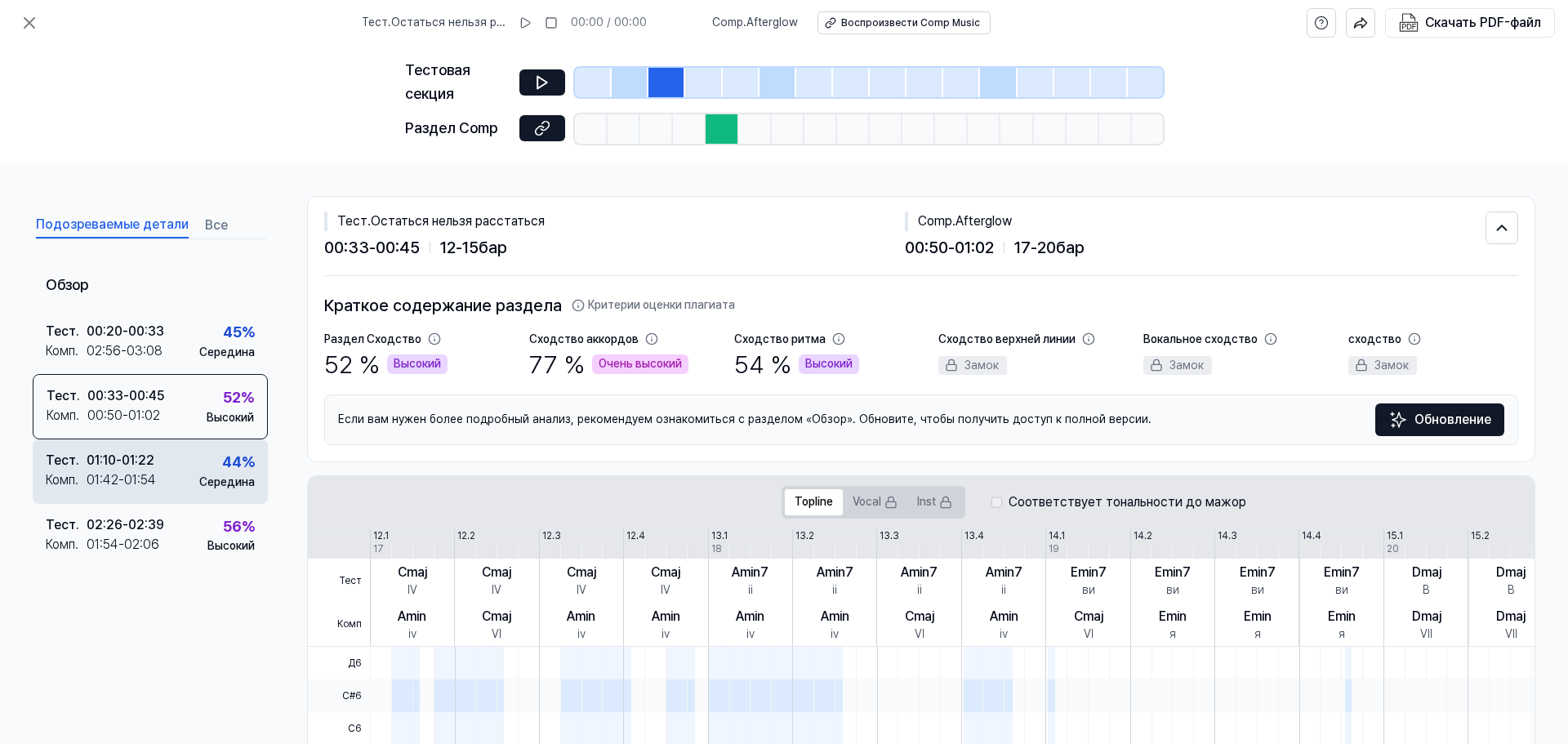
click at [122, 469] on div "01:10 - 01:22" at bounding box center [120, 460] width 68 height 20
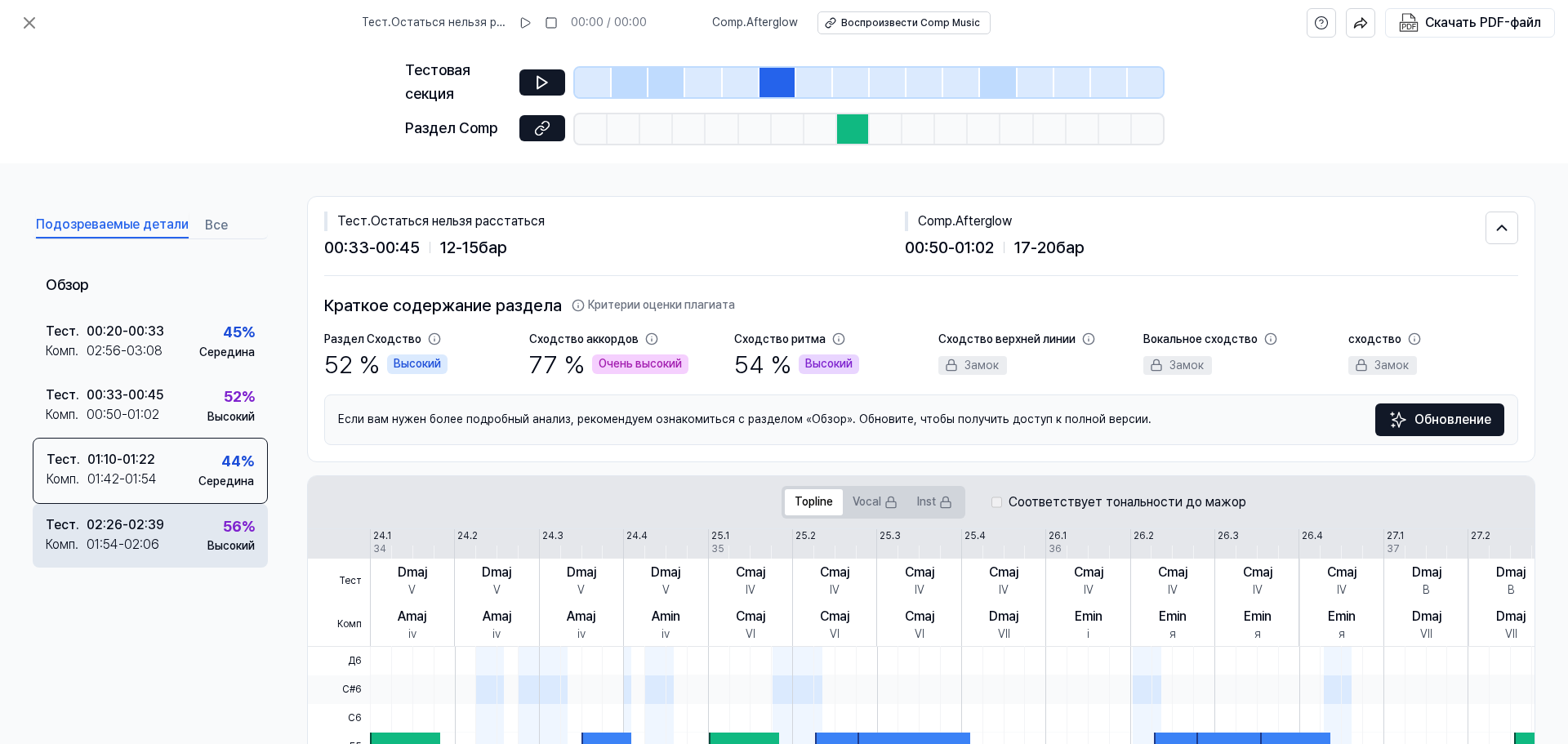
click at [140, 535] on div "01:54 - 02:06" at bounding box center [122, 544] width 73 height 20
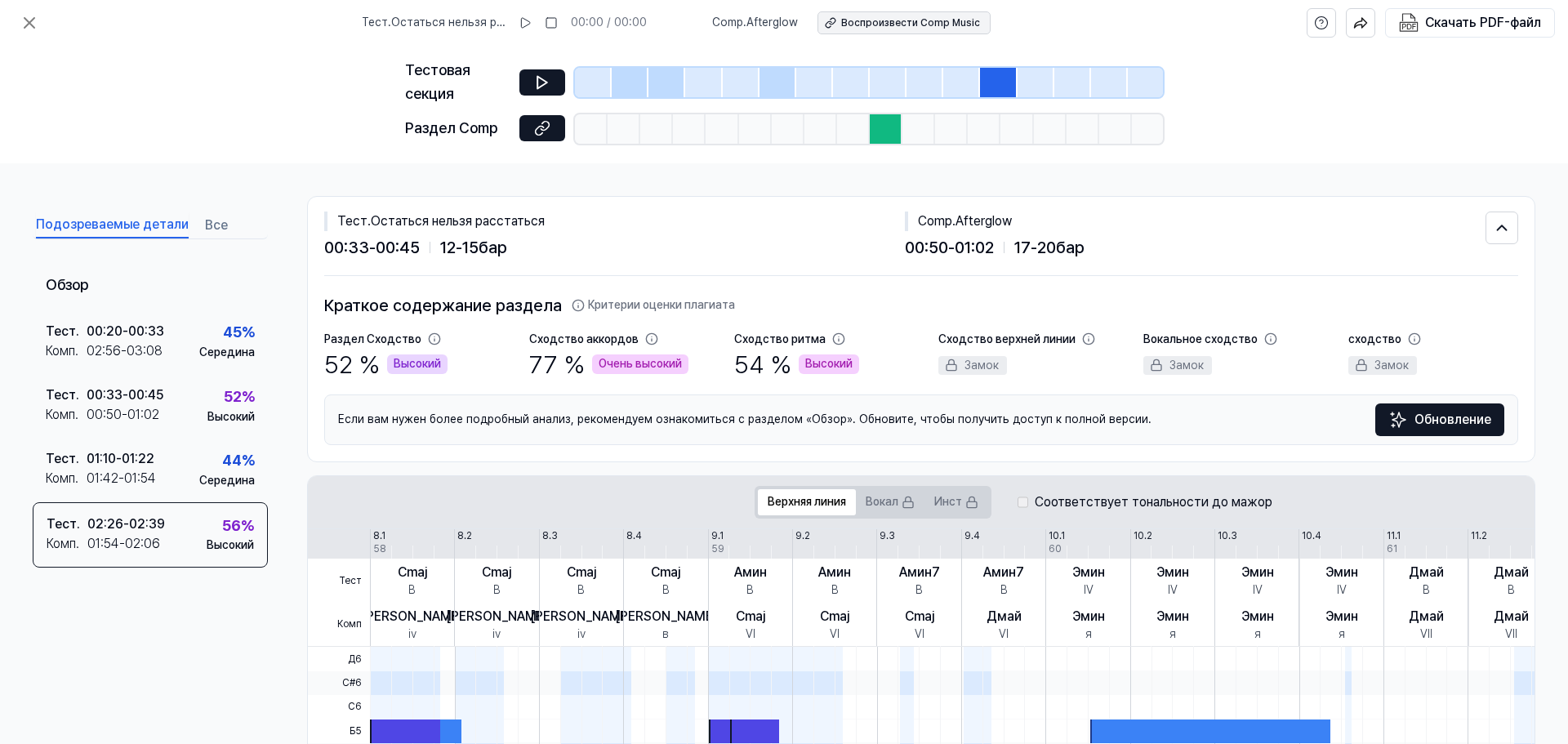
click at [876, 27] on font "Воспроизвести Comp Music" at bounding box center [910, 22] width 138 height 11
